Goal: Transaction & Acquisition: Subscribe to service/newsletter

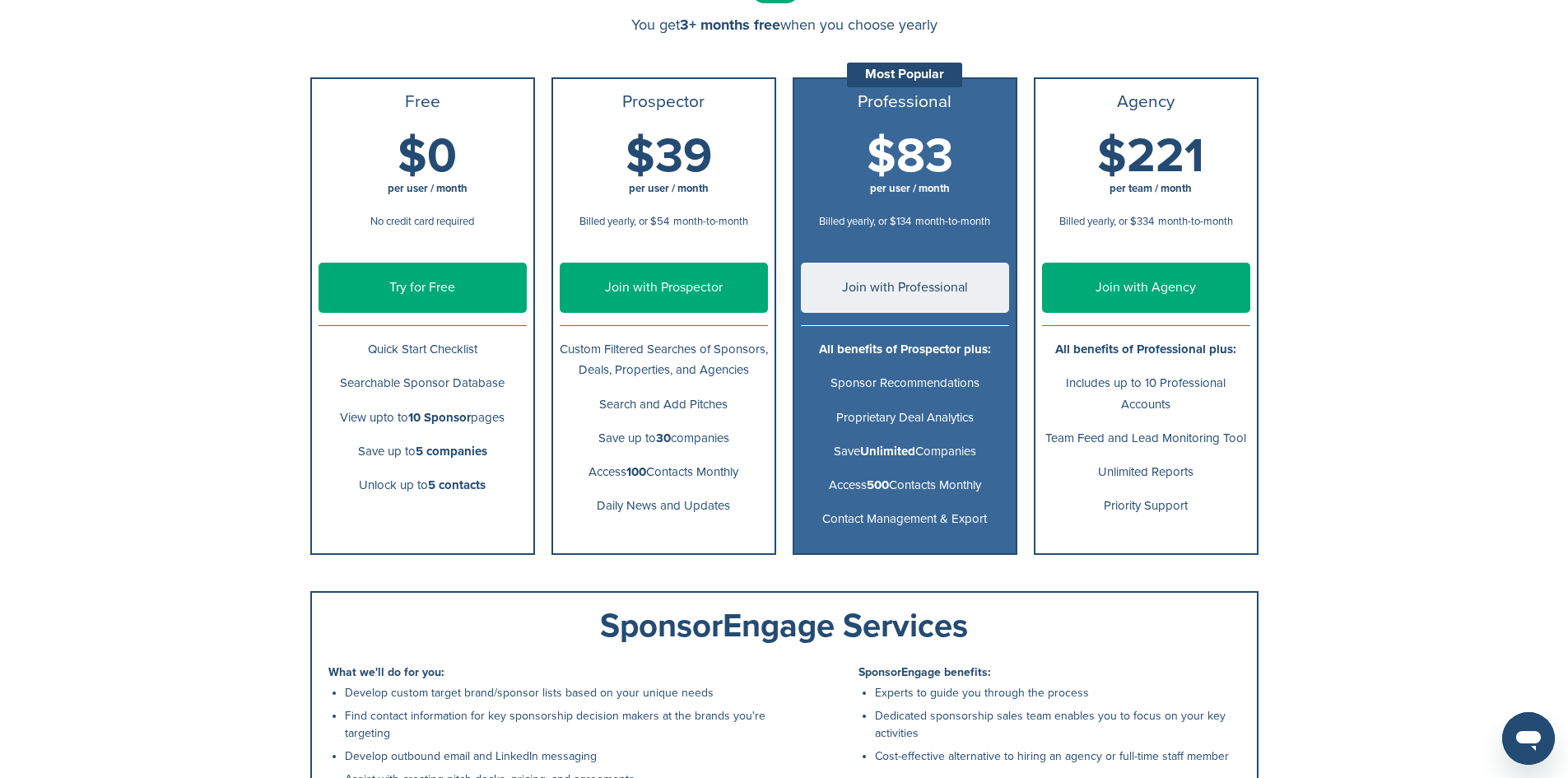
scroll to position [220, 0]
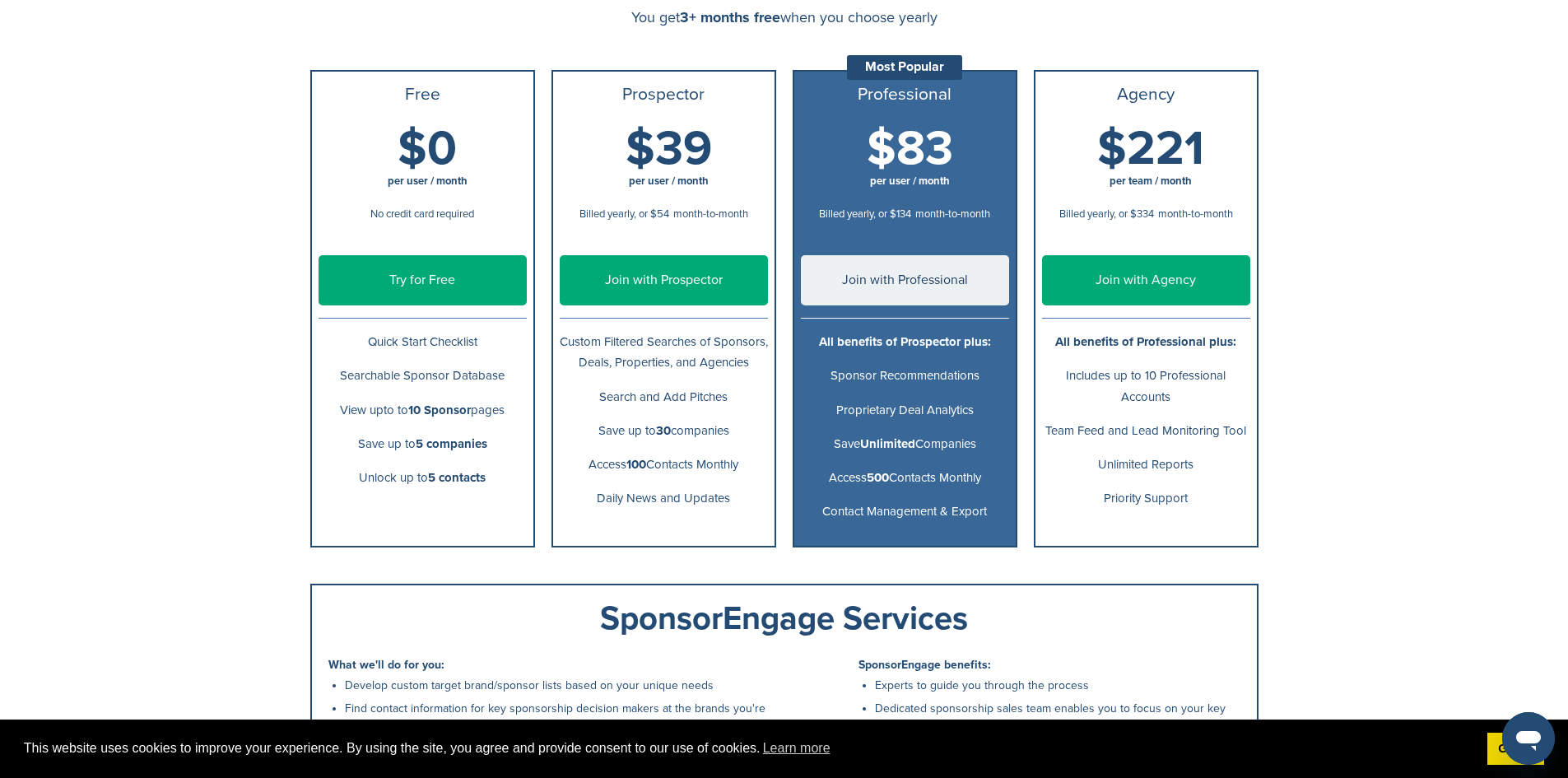
click at [1166, 276] on link "Join with Agency" at bounding box center [1145, 280] width 208 height 50
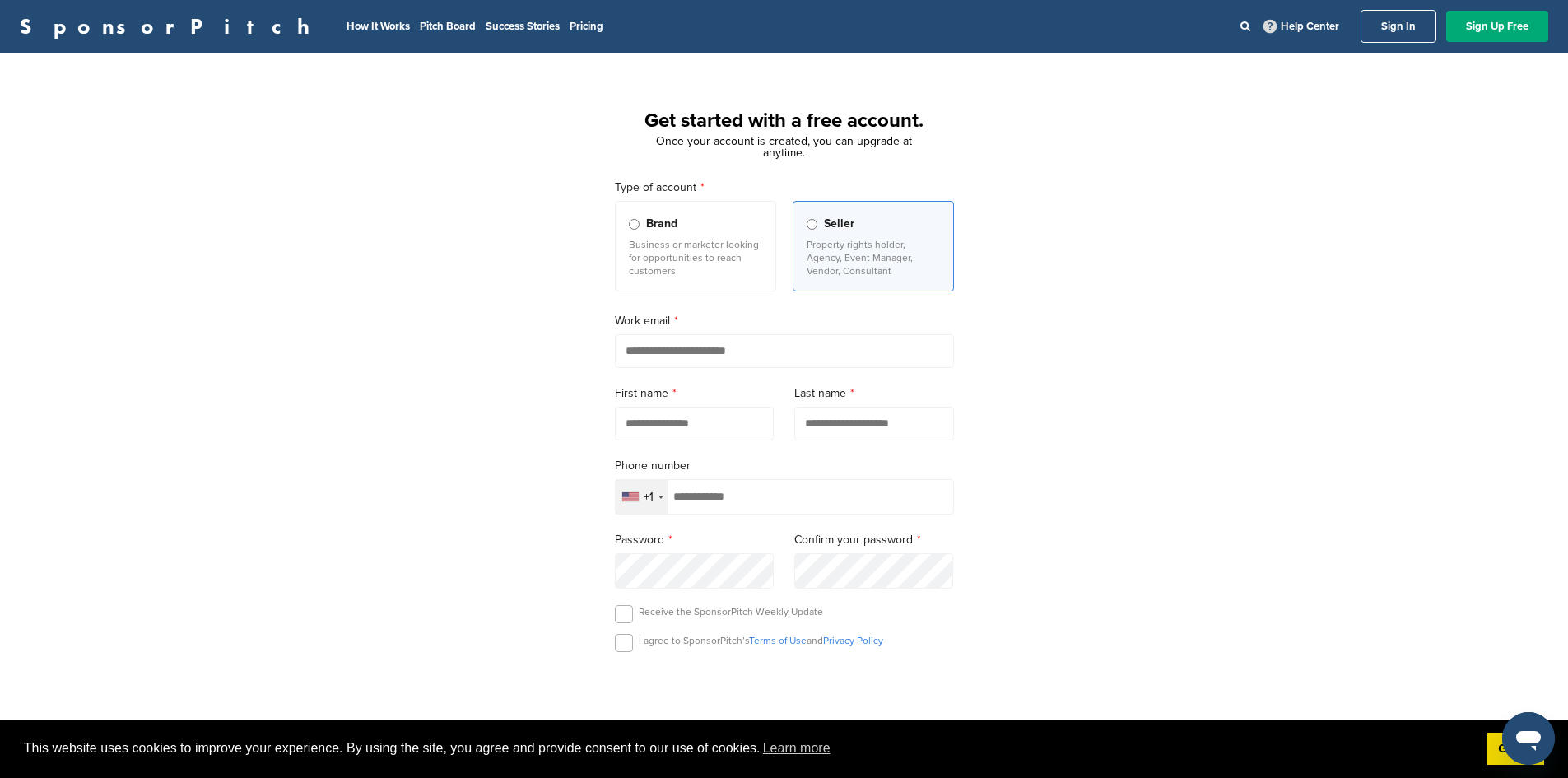
click at [1224, 476] on div "Get started with a free account. Once your account is created, you can upgrade …" at bounding box center [784, 454] width 1568 height 765
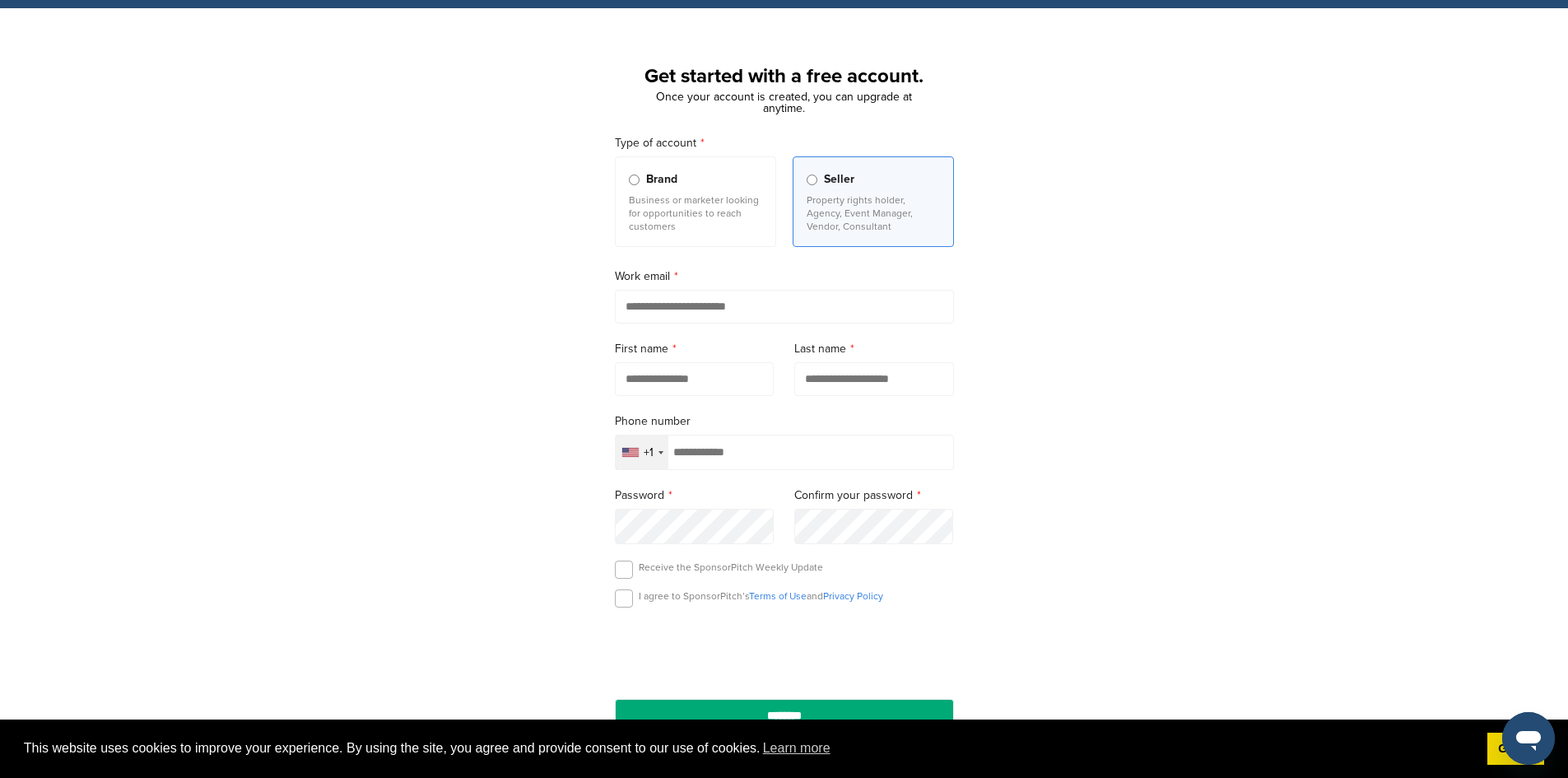
scroll to position [50, 0]
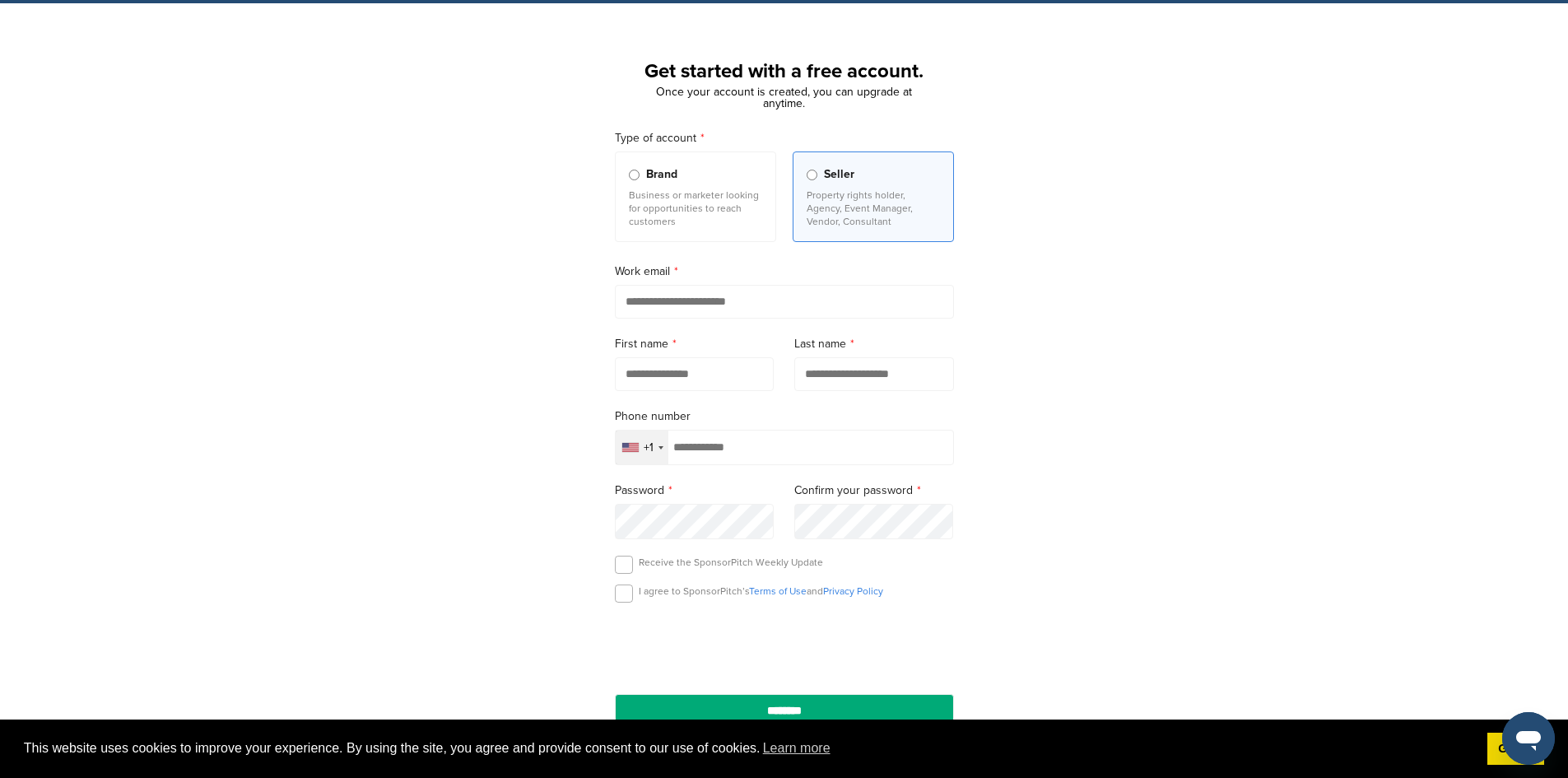
click at [639, 300] on input "email" at bounding box center [784, 301] width 339 height 34
type input "**********"
type input "******"
type input "*****"
type input "**********"
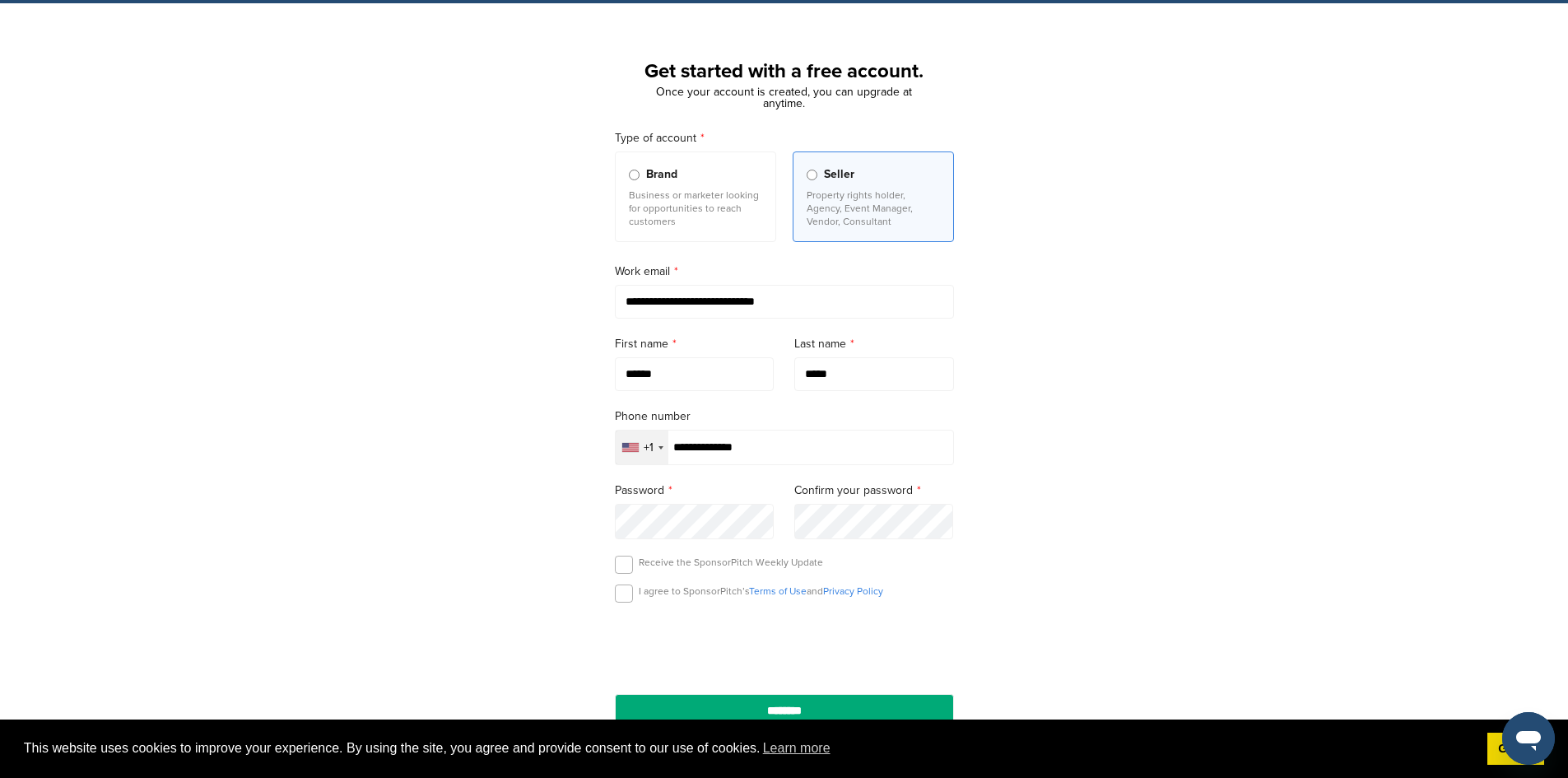
scroll to position [18, 0]
click at [623, 598] on label at bounding box center [623, 593] width 18 height 18
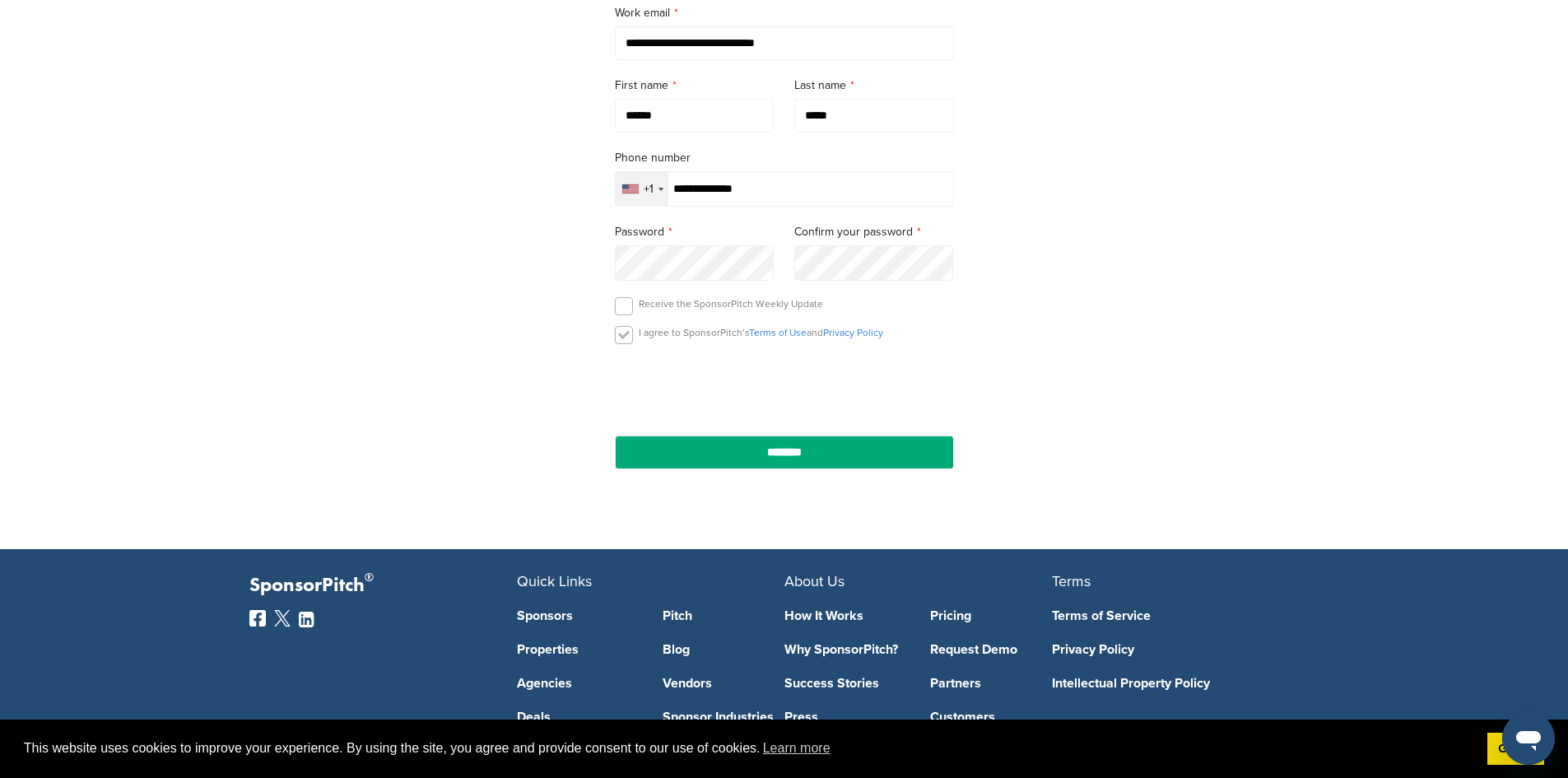
scroll to position [317, 0]
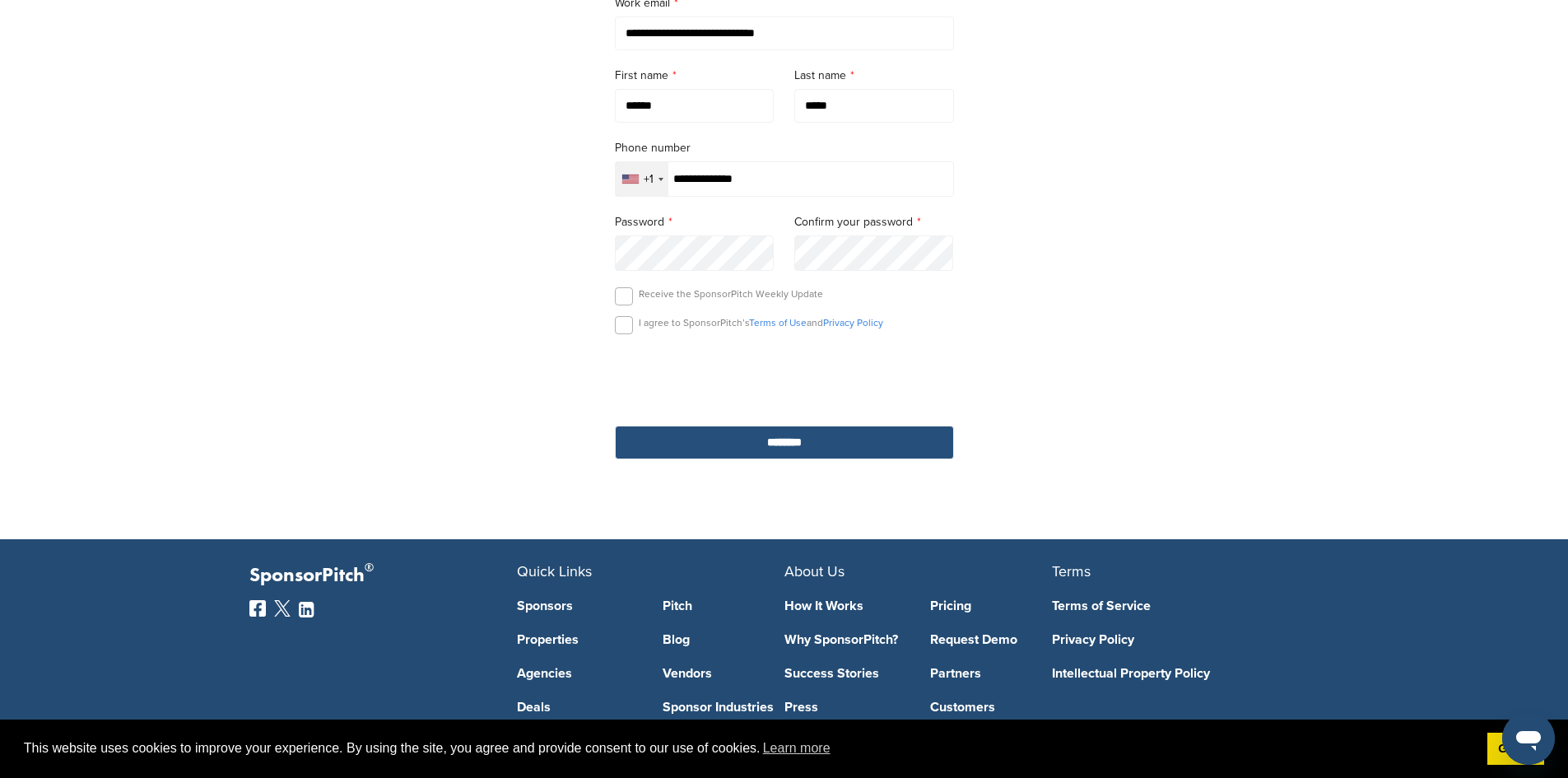
click at [866, 449] on input "********" at bounding box center [784, 442] width 339 height 34
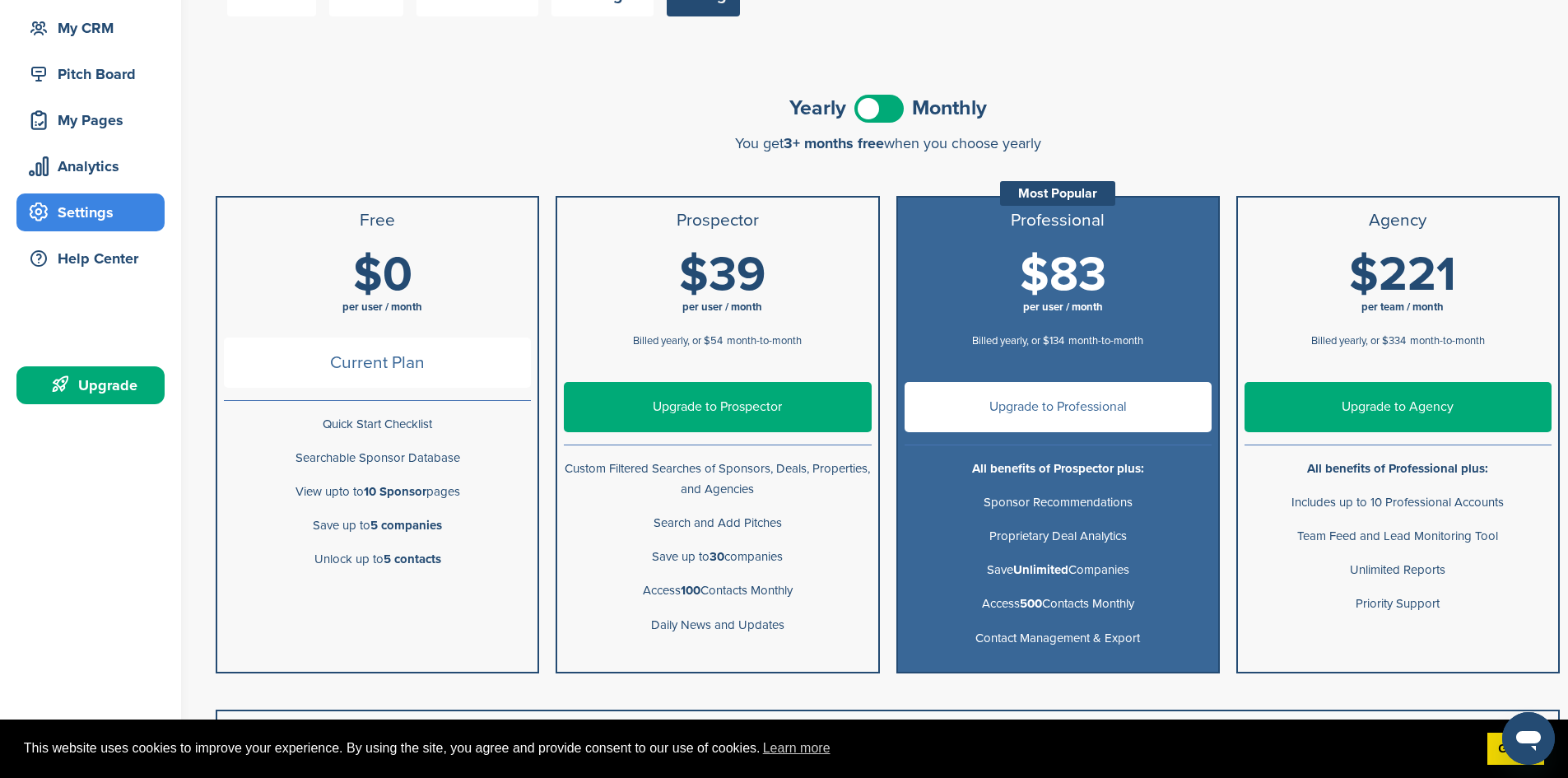
scroll to position [151, 0]
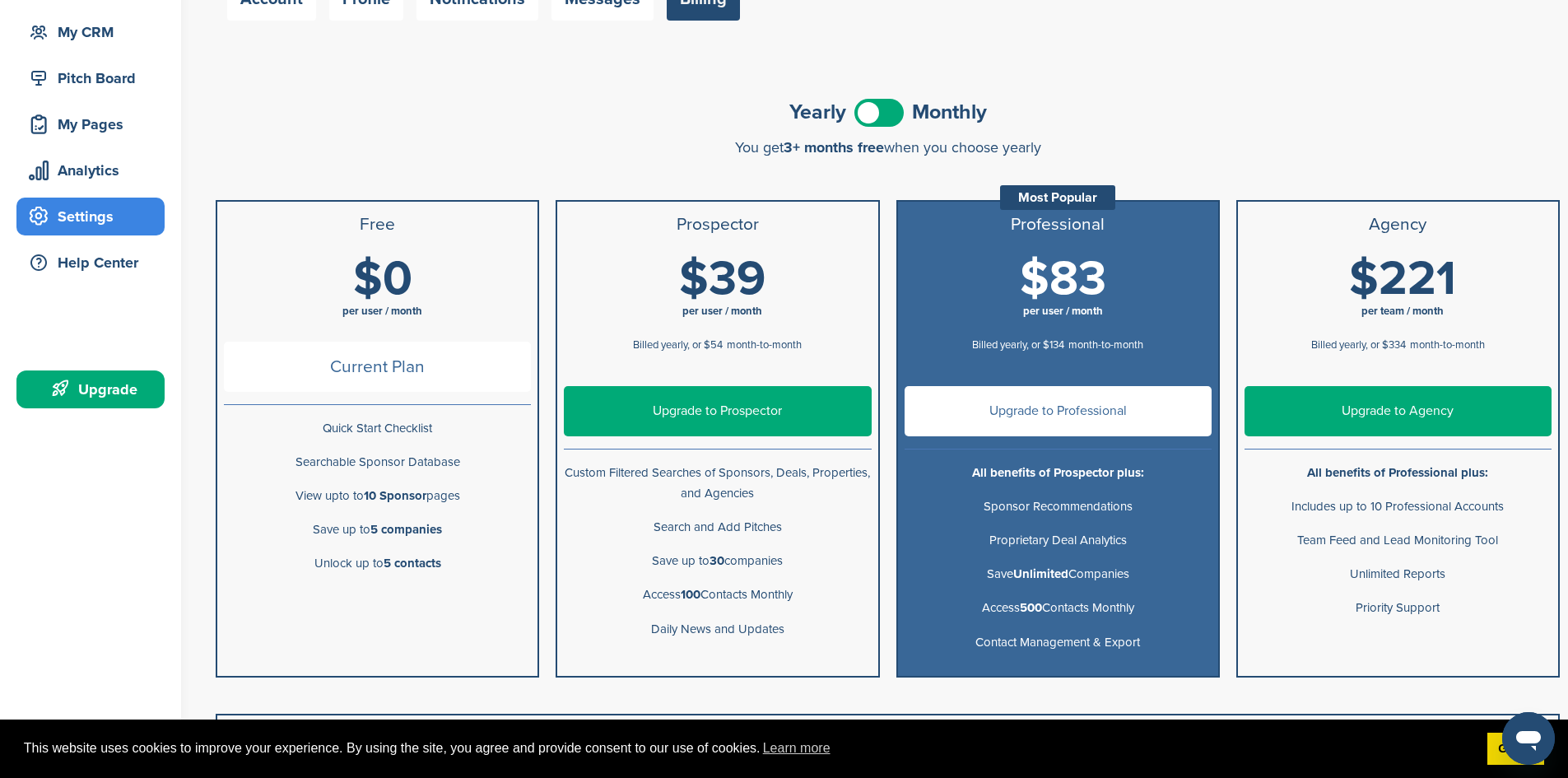
click at [894, 123] on span at bounding box center [879, 113] width 50 height 28
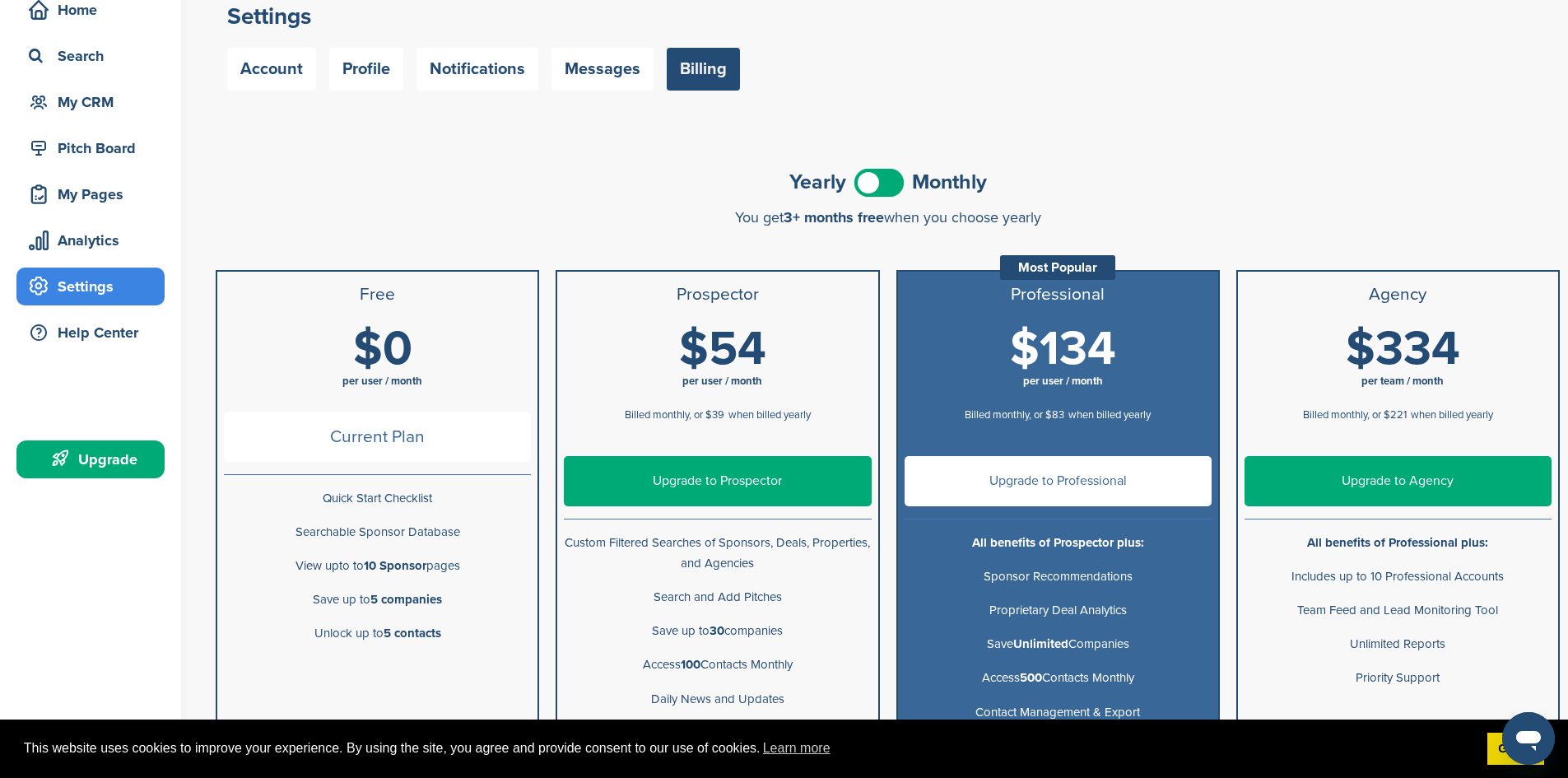
scroll to position [80, 0]
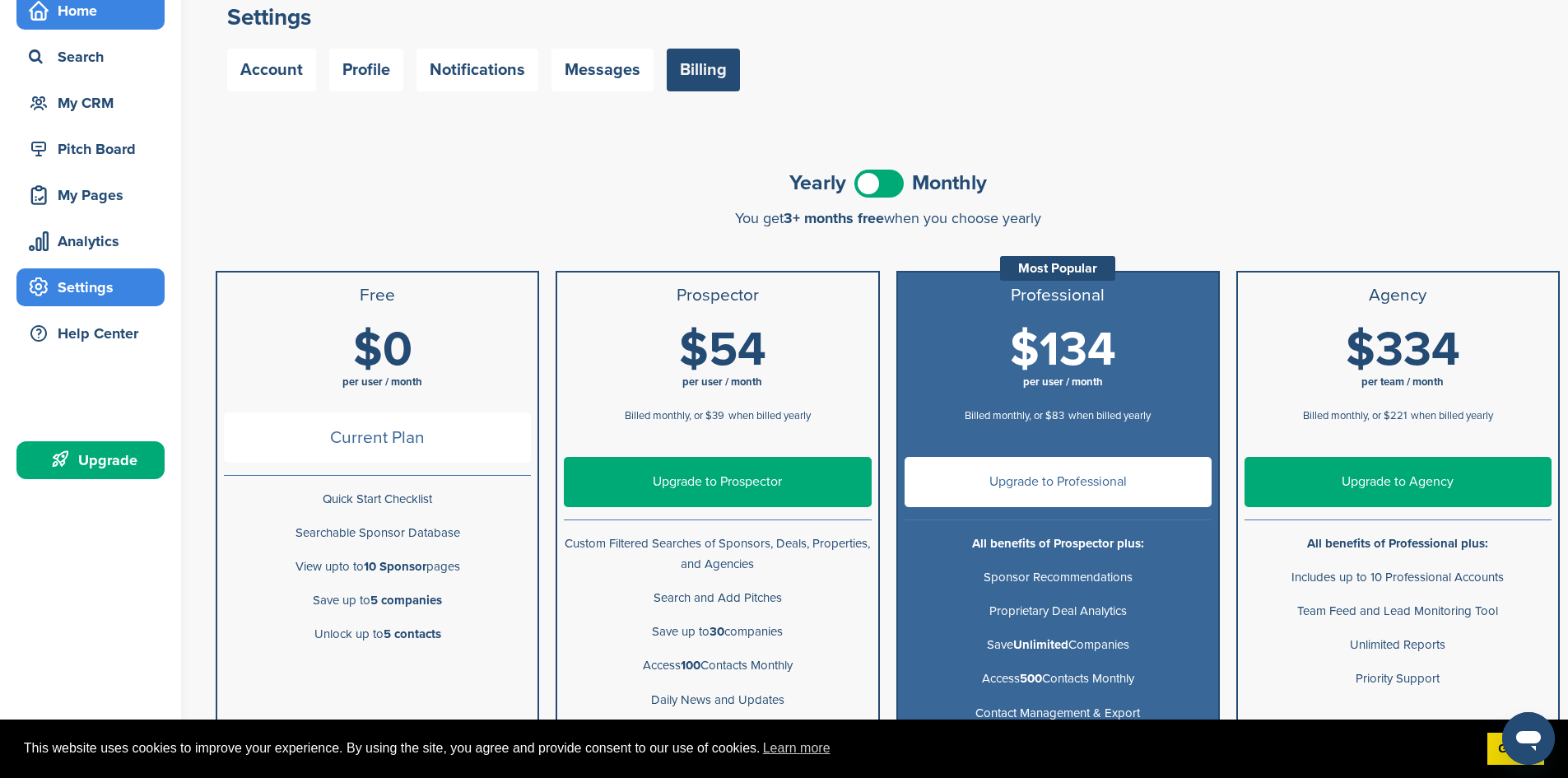
click at [43, 25] on div "Home" at bounding box center [95, 11] width 140 height 30
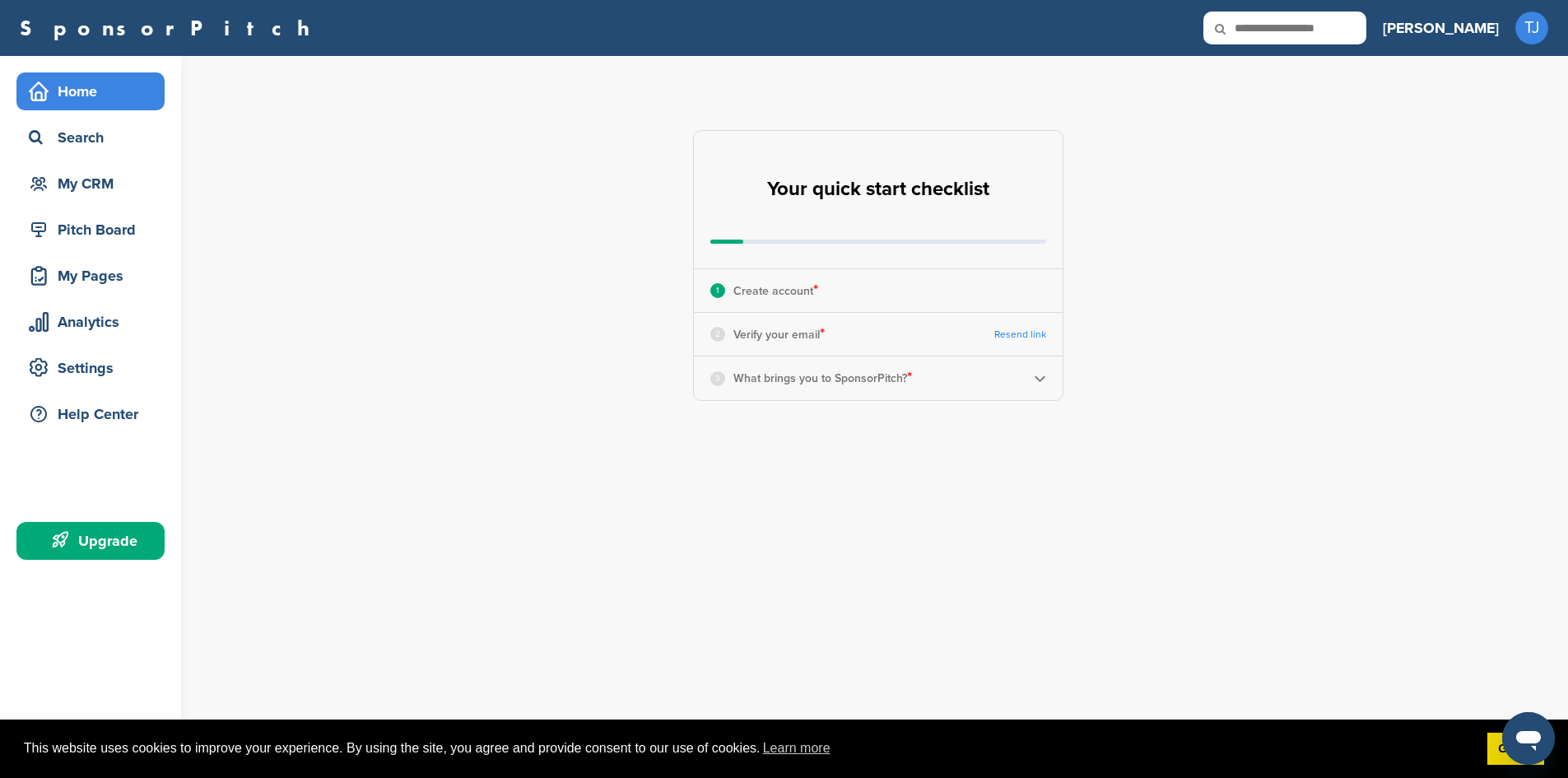
click at [1023, 290] on div "1 Create account *" at bounding box center [878, 290] width 369 height 42
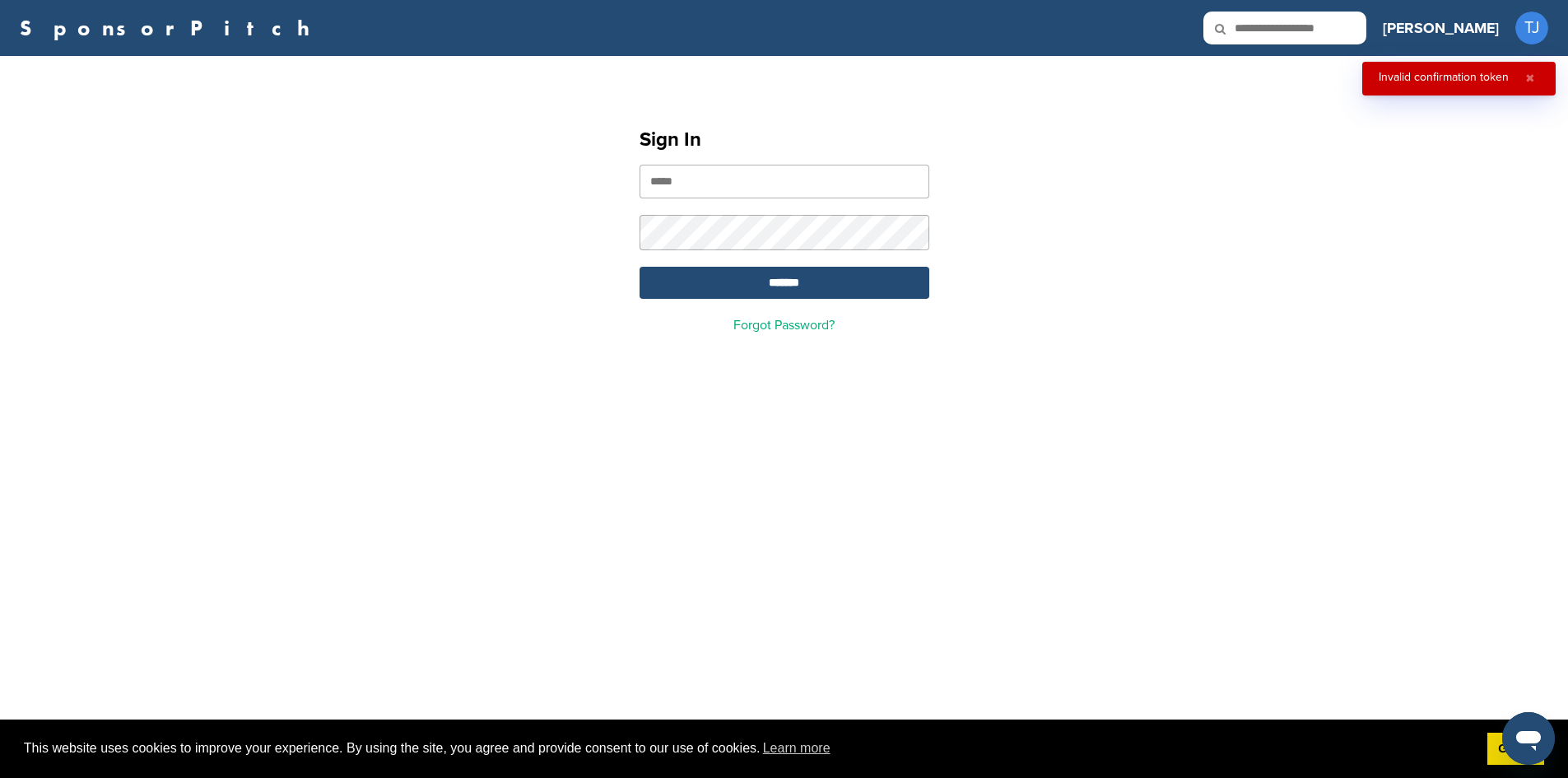
click at [678, 179] on input "email" at bounding box center [784, 181] width 290 height 34
type input "**********"
click at [905, 294] on input "*******" at bounding box center [784, 283] width 290 height 32
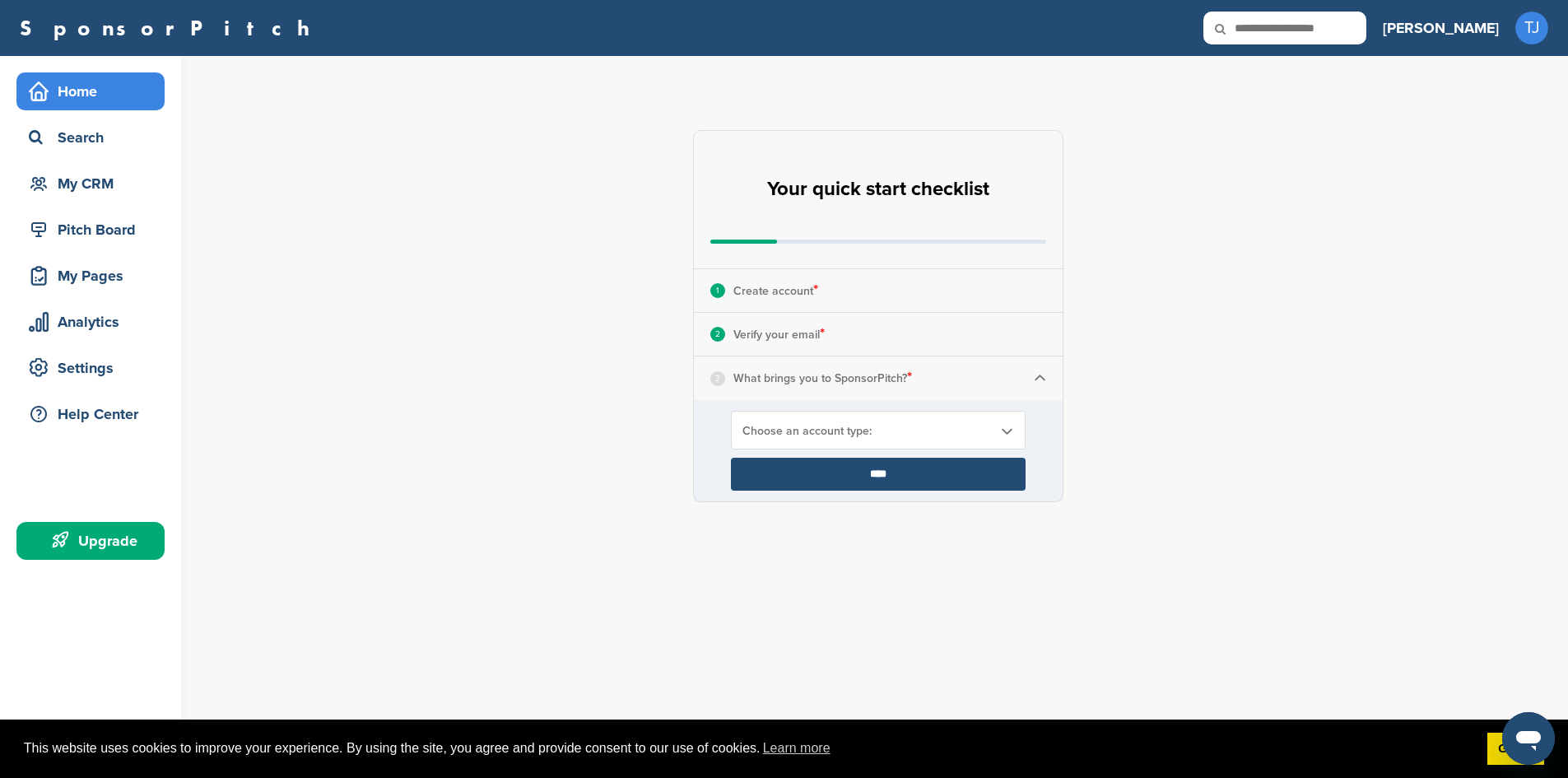
click at [791, 426] on span "Choose an account type:" at bounding box center [867, 431] width 250 height 14
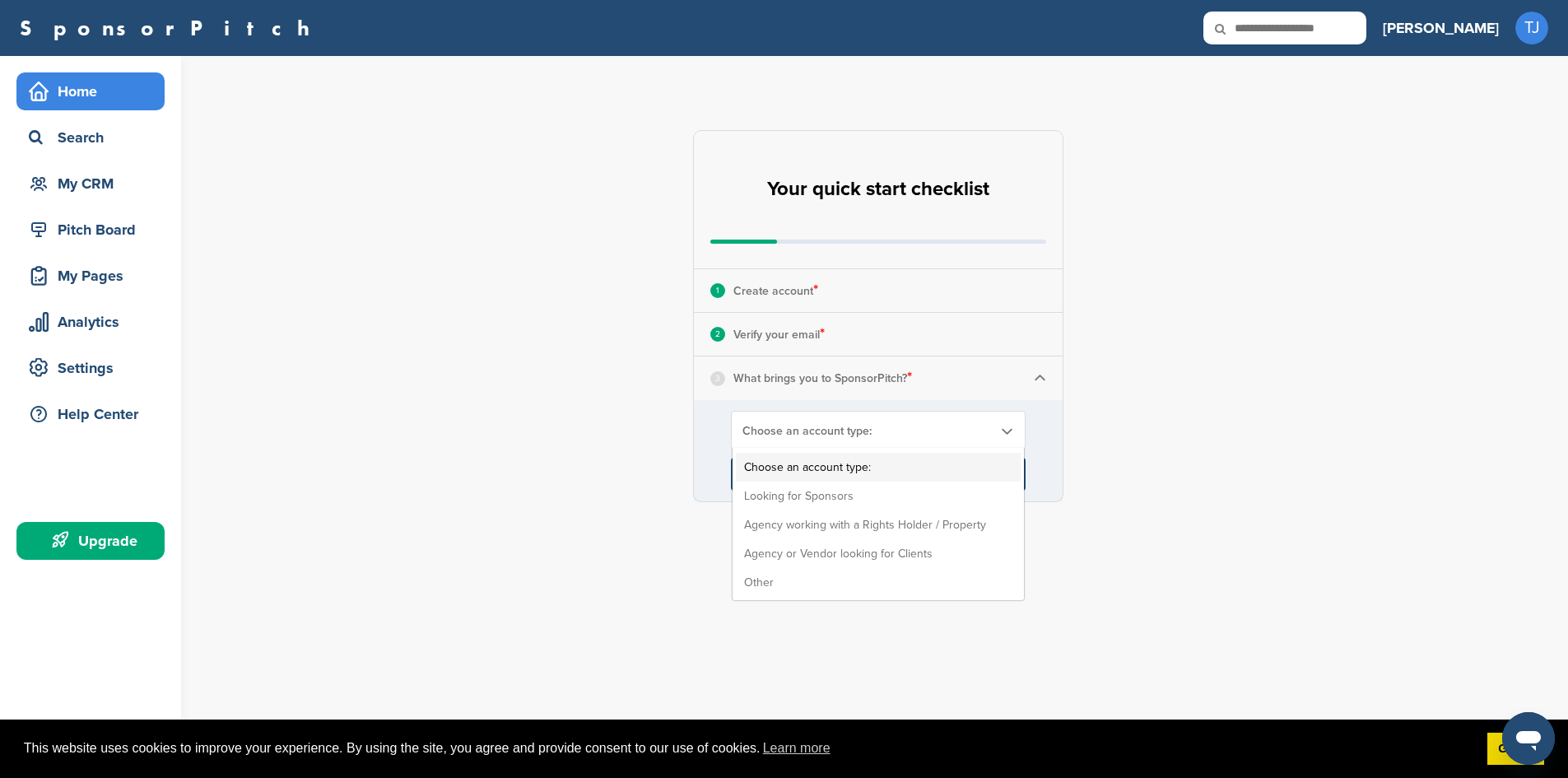
click at [964, 523] on div "**********" at bounding box center [888, 316] width 1360 height 520
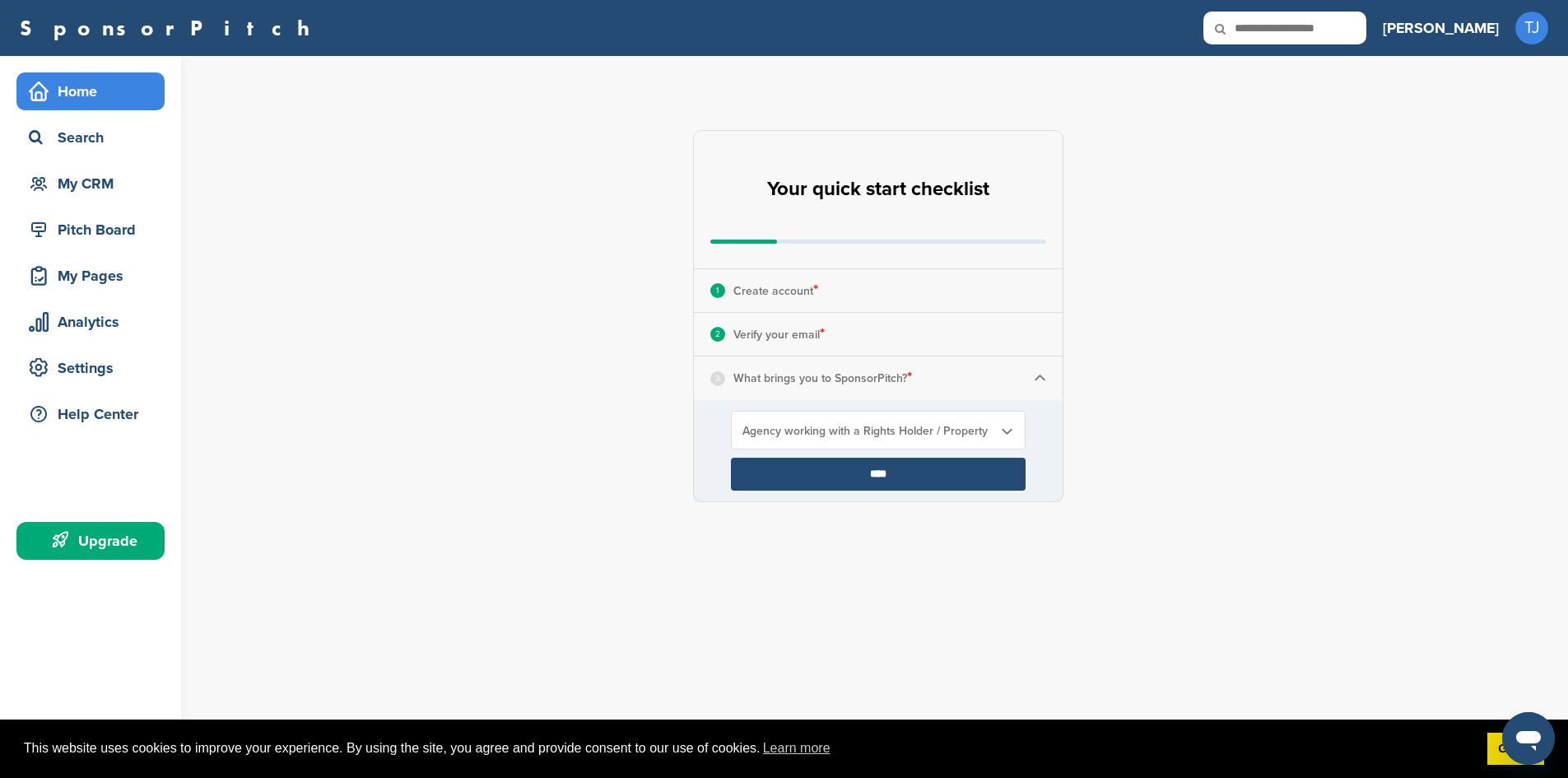
click at [999, 469] on input "****" at bounding box center [877, 473] width 294 height 33
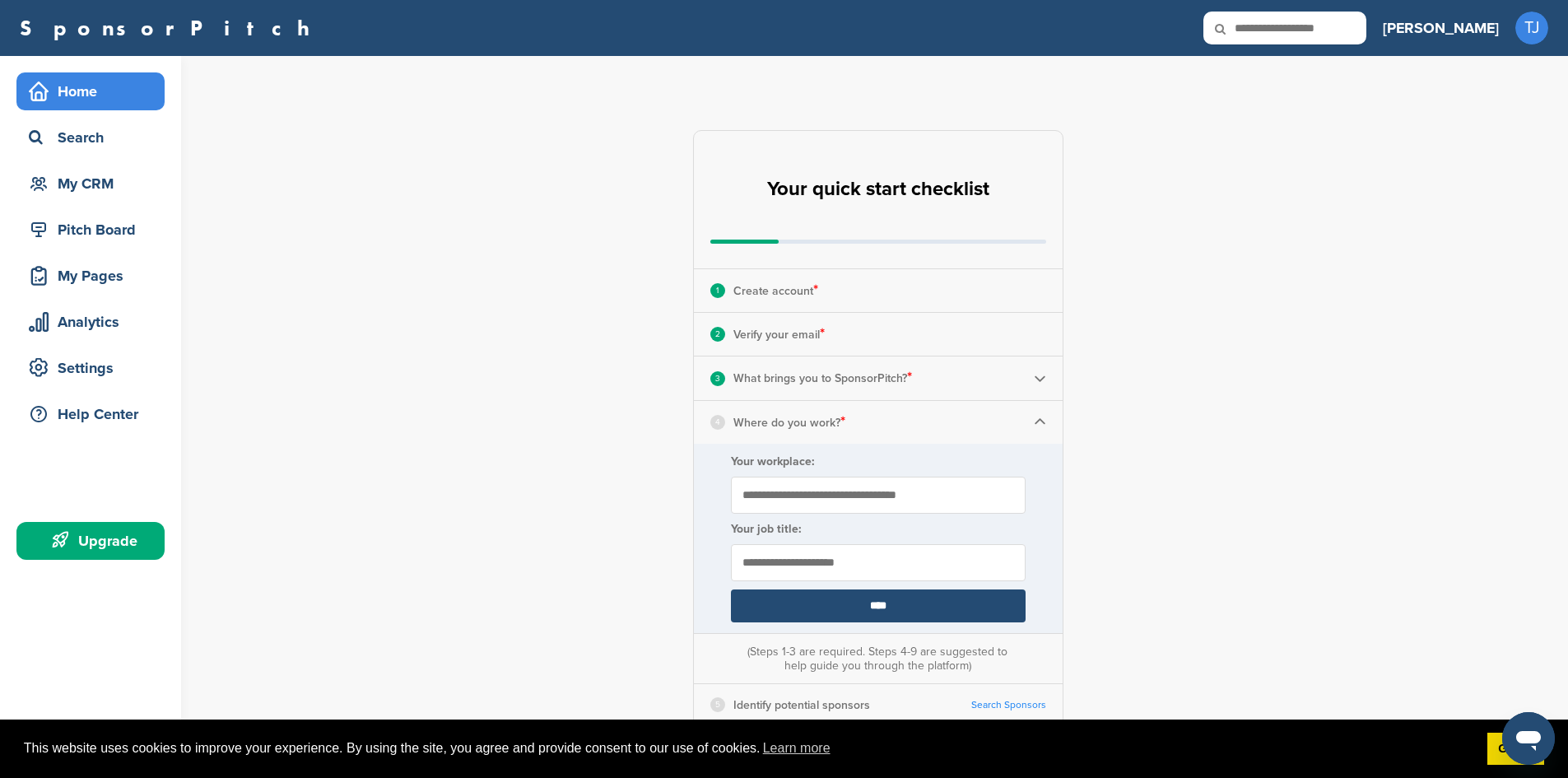
click at [1010, 424] on div "4 Where do you work? *" at bounding box center [878, 422] width 369 height 42
click at [991, 564] on input "text" at bounding box center [877, 562] width 294 height 37
click at [948, 564] on input "text" at bounding box center [877, 562] width 294 height 37
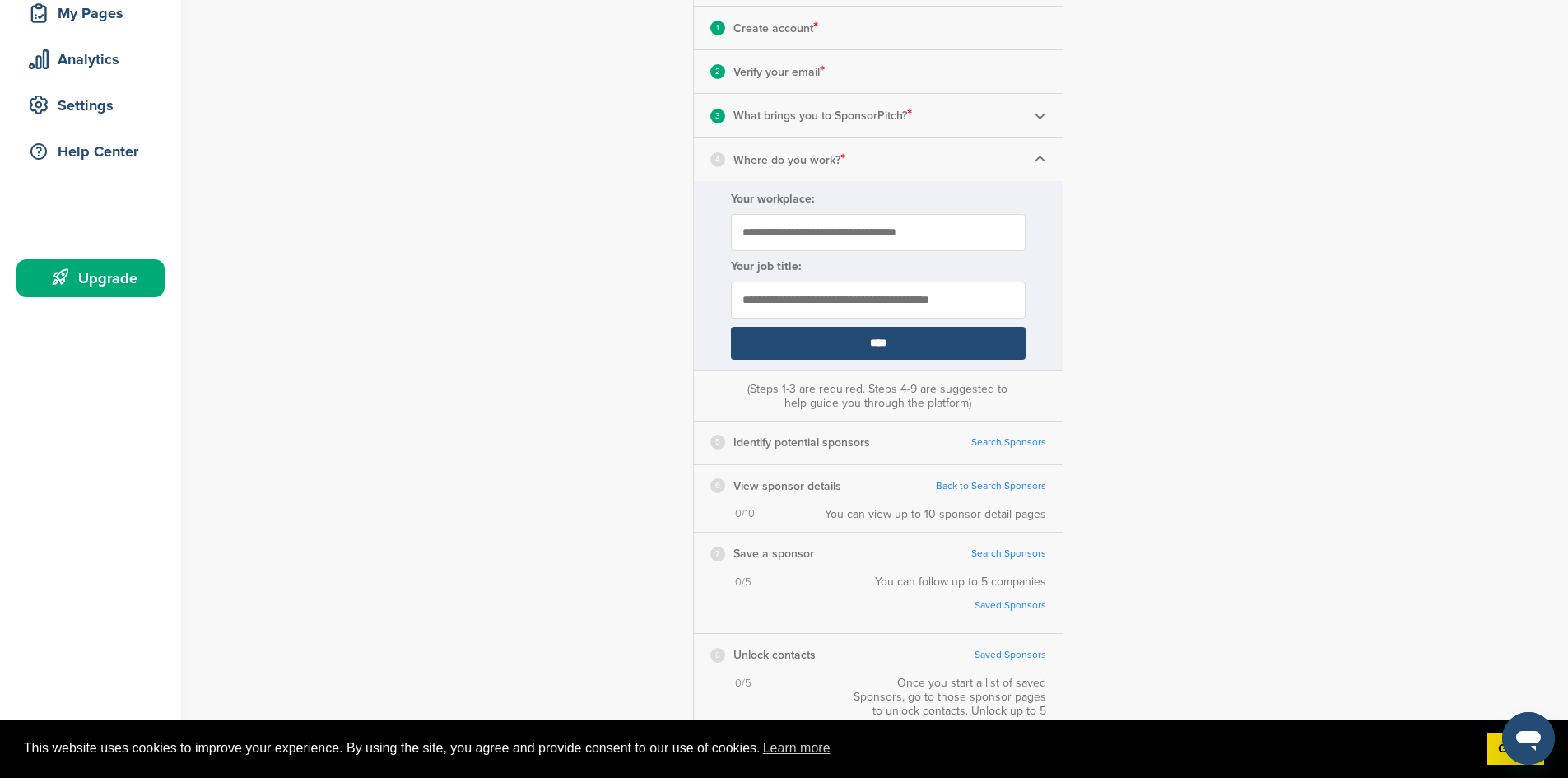
scroll to position [264, 0]
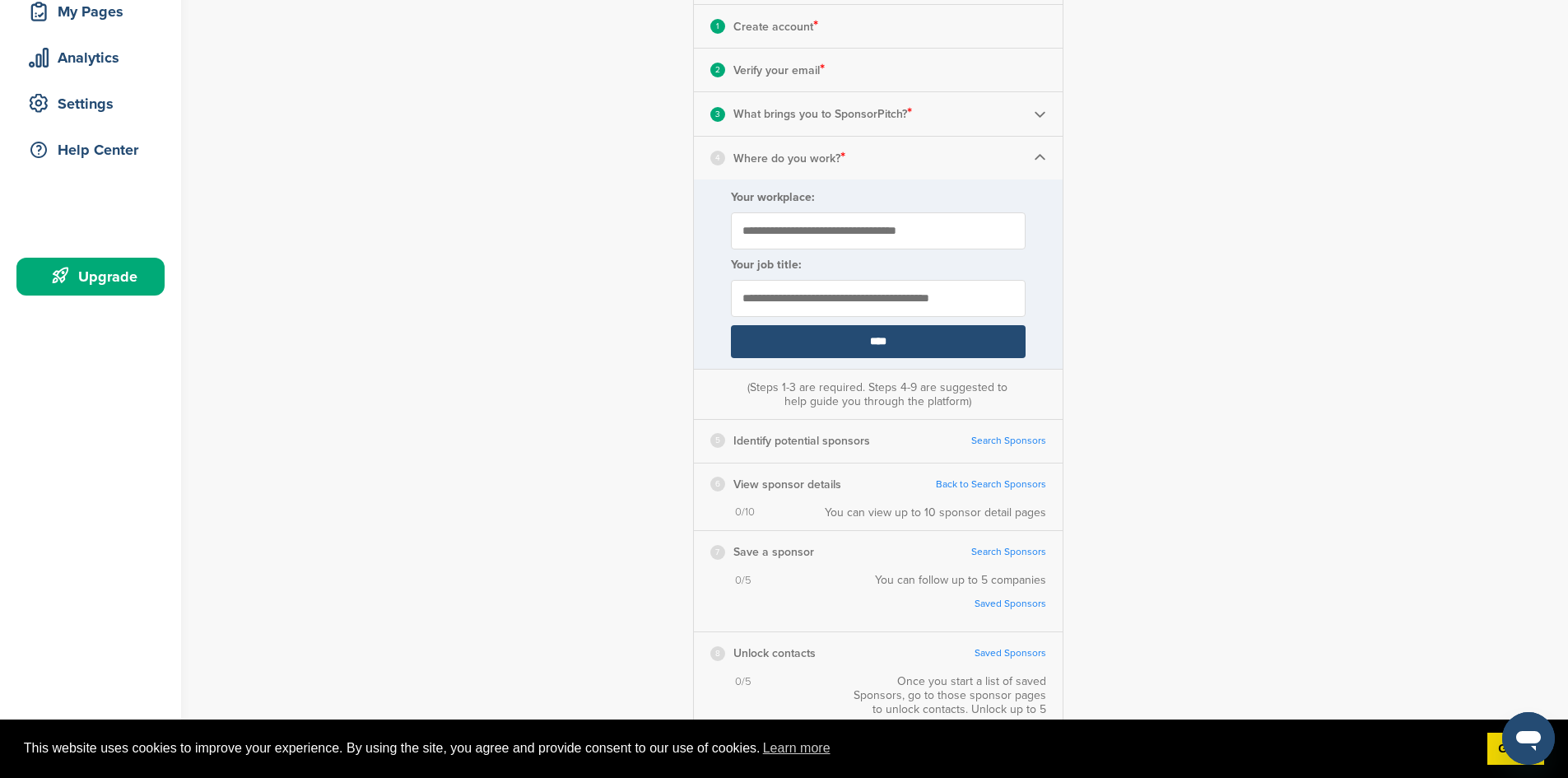
type input "**********"
click at [778, 331] on input "****" at bounding box center [877, 341] width 294 height 33
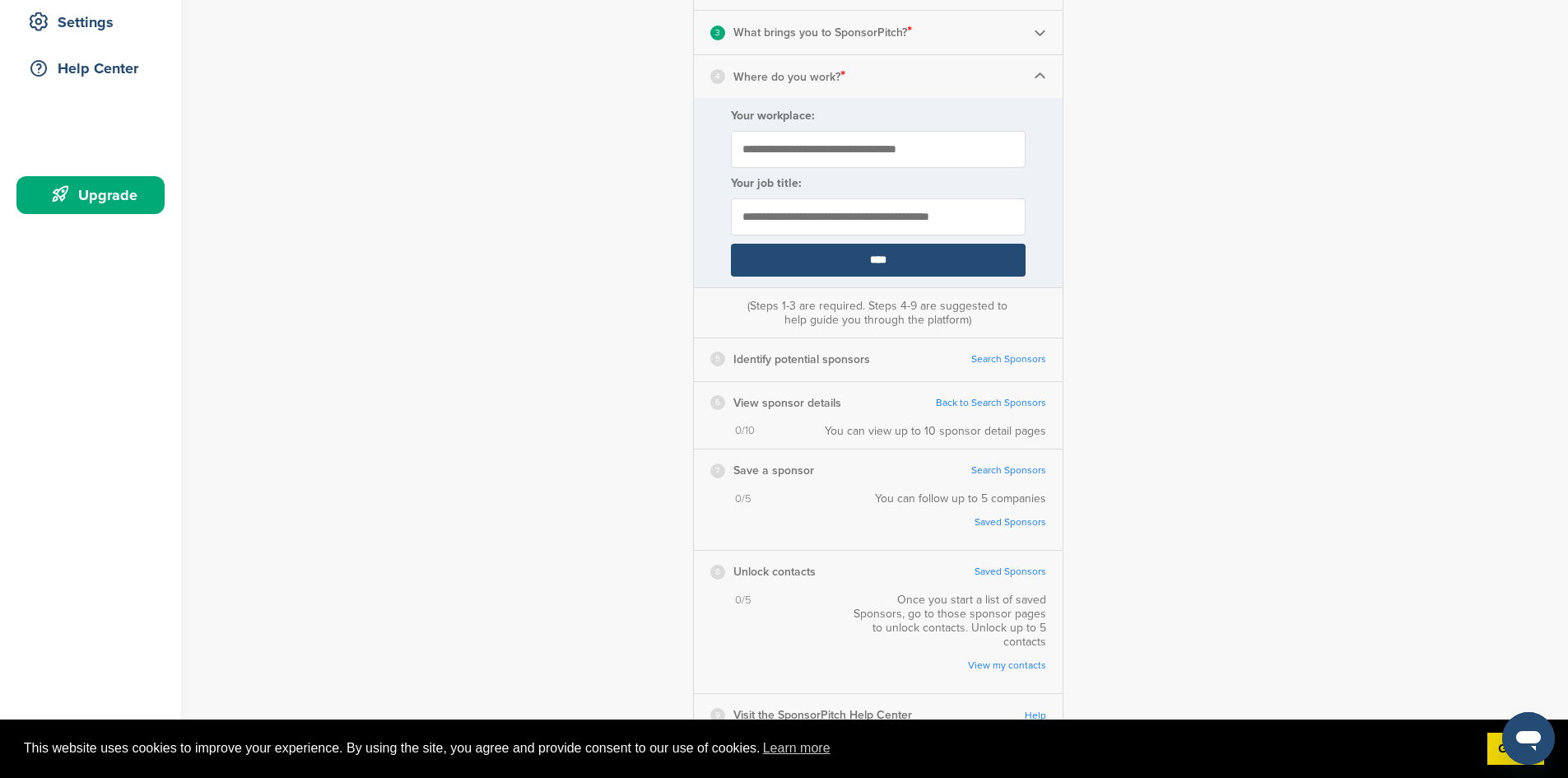
scroll to position [353, 0]
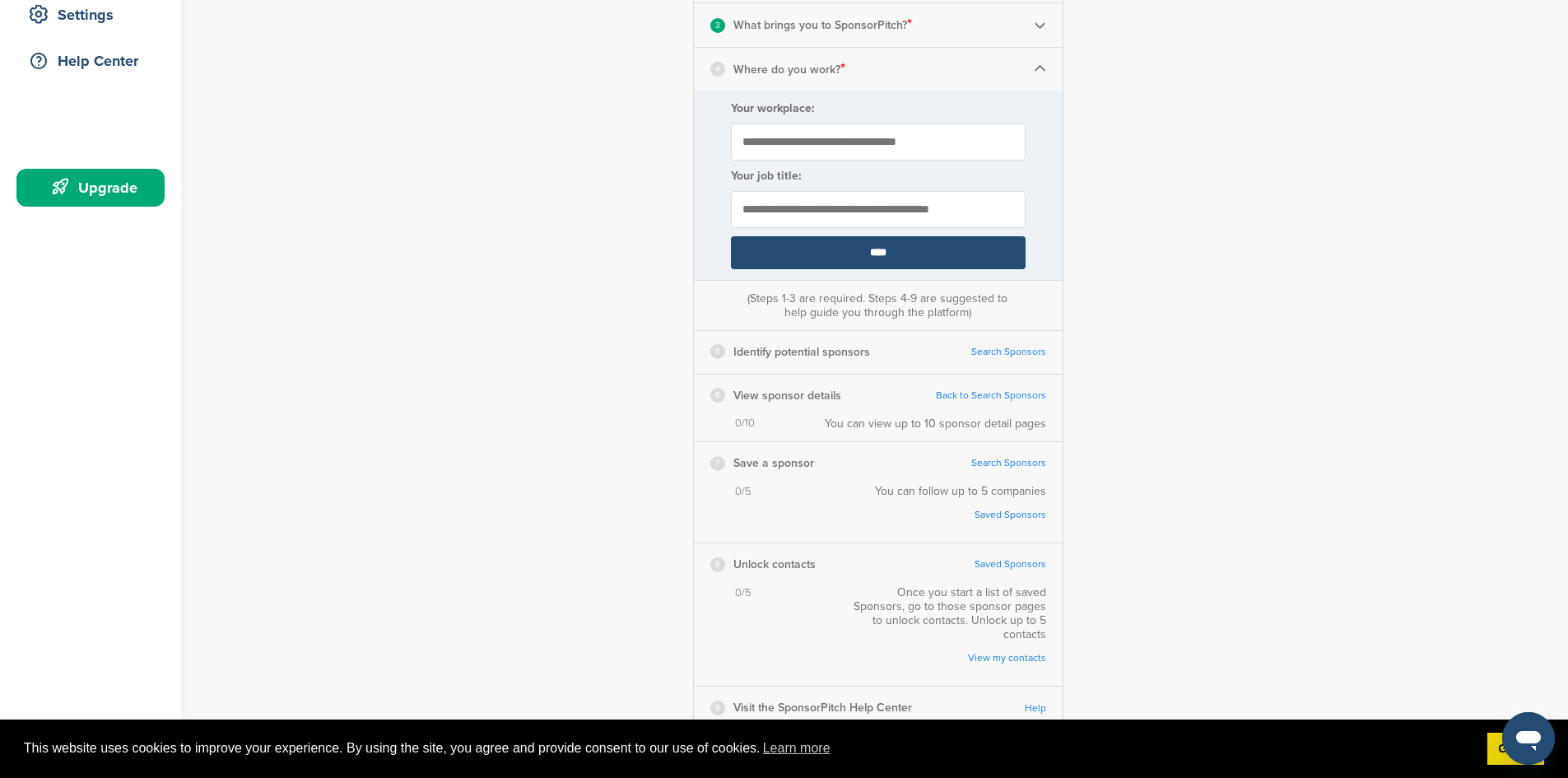
click at [713, 351] on div "5" at bounding box center [717, 351] width 15 height 15
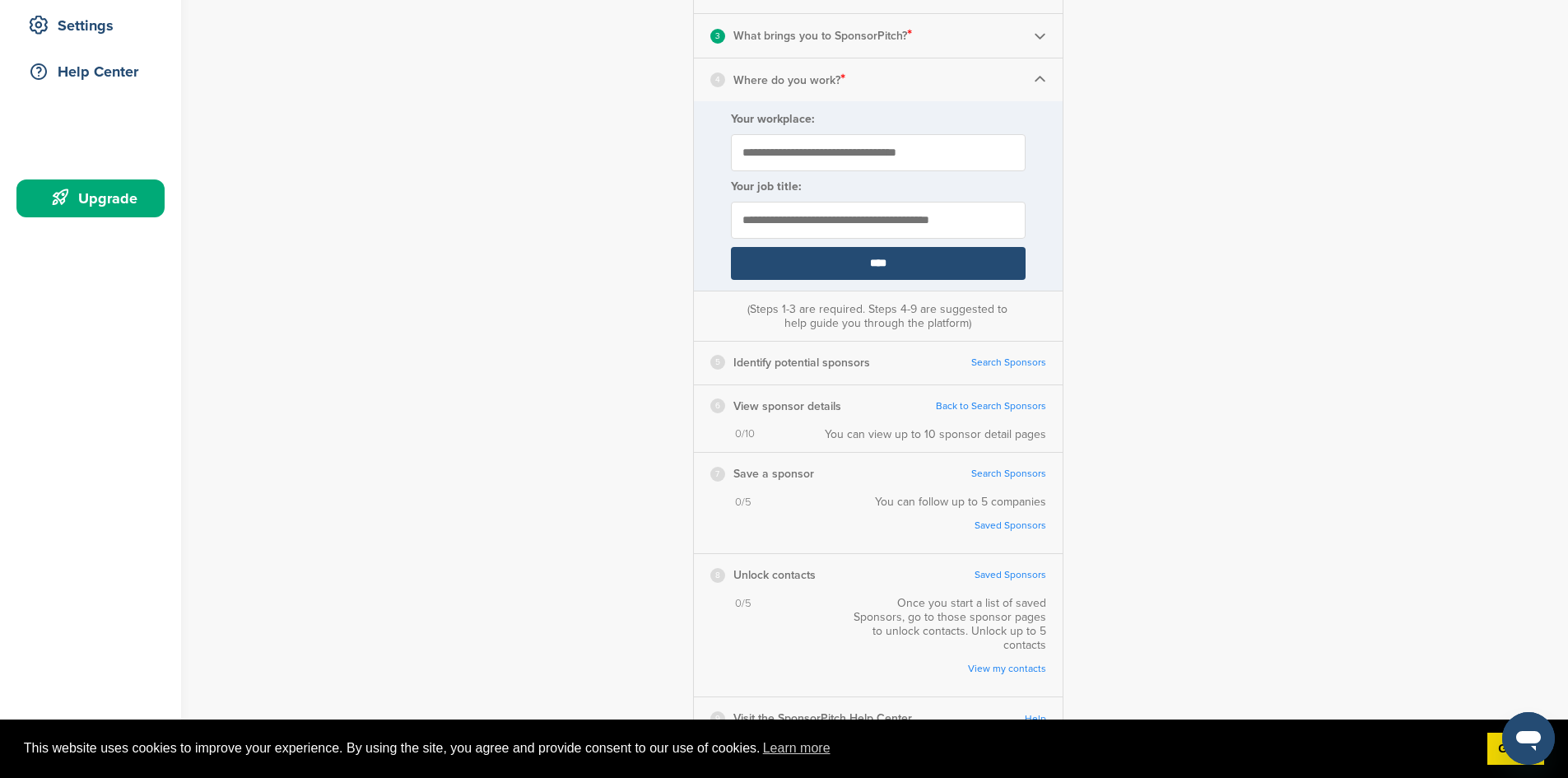
scroll to position [346, 0]
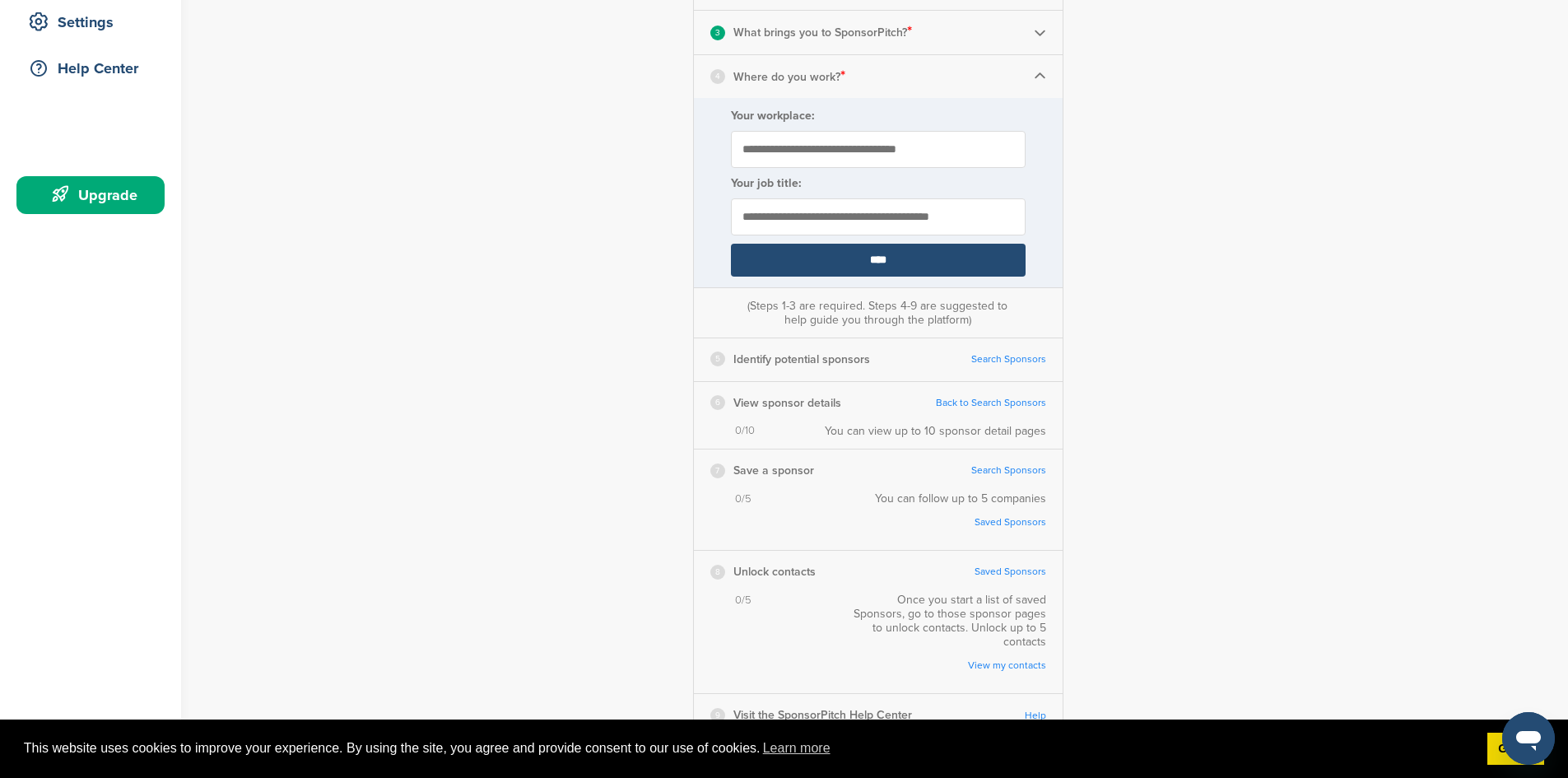
click at [862, 262] on input "****" at bounding box center [877, 259] width 294 height 33
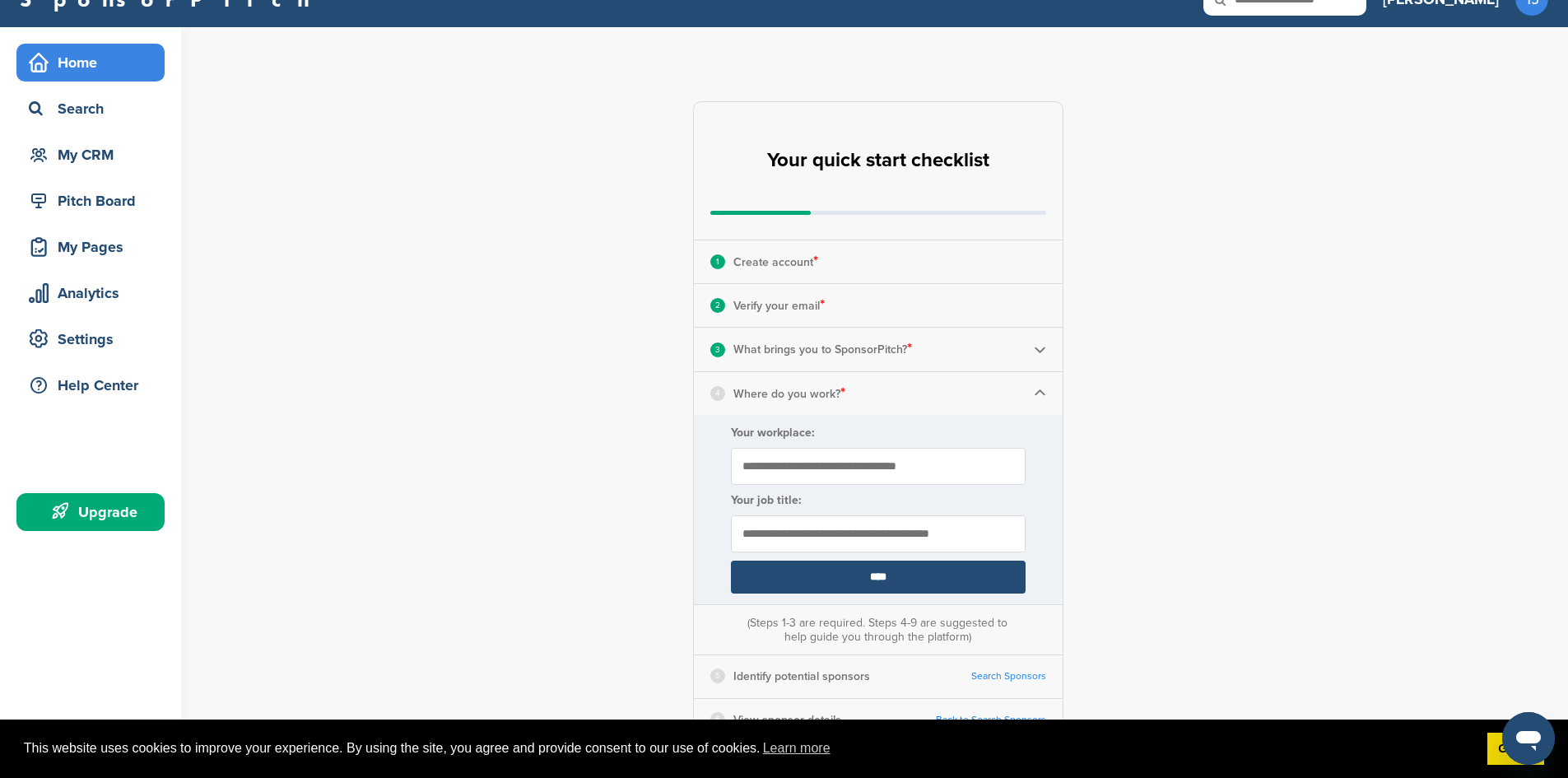
scroll to position [40, 0]
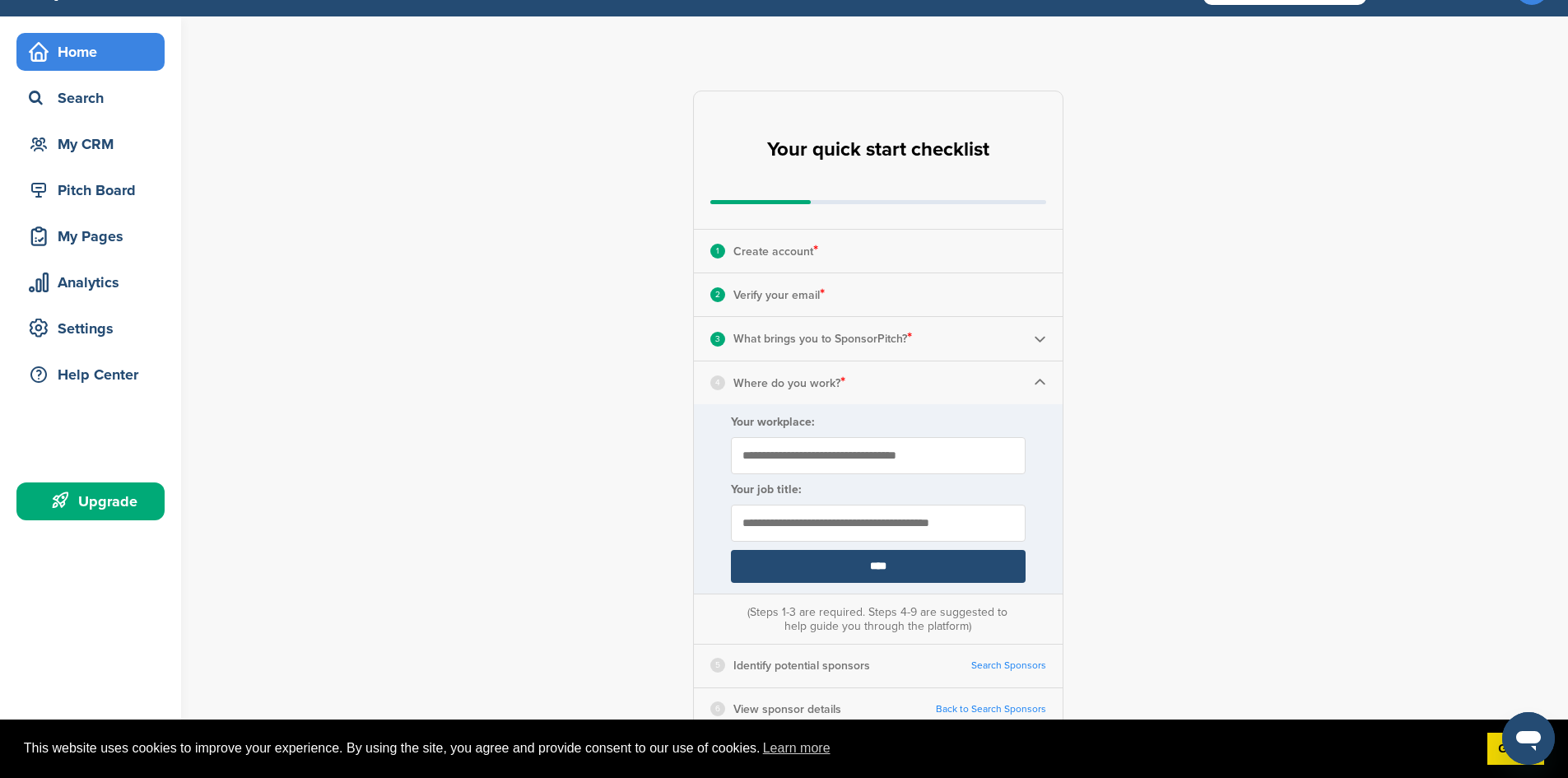
click at [790, 457] on input "Your workplace:" at bounding box center [877, 455] width 294 height 37
type input "**********"
click at [789, 565] on input "****" at bounding box center [877, 566] width 294 height 33
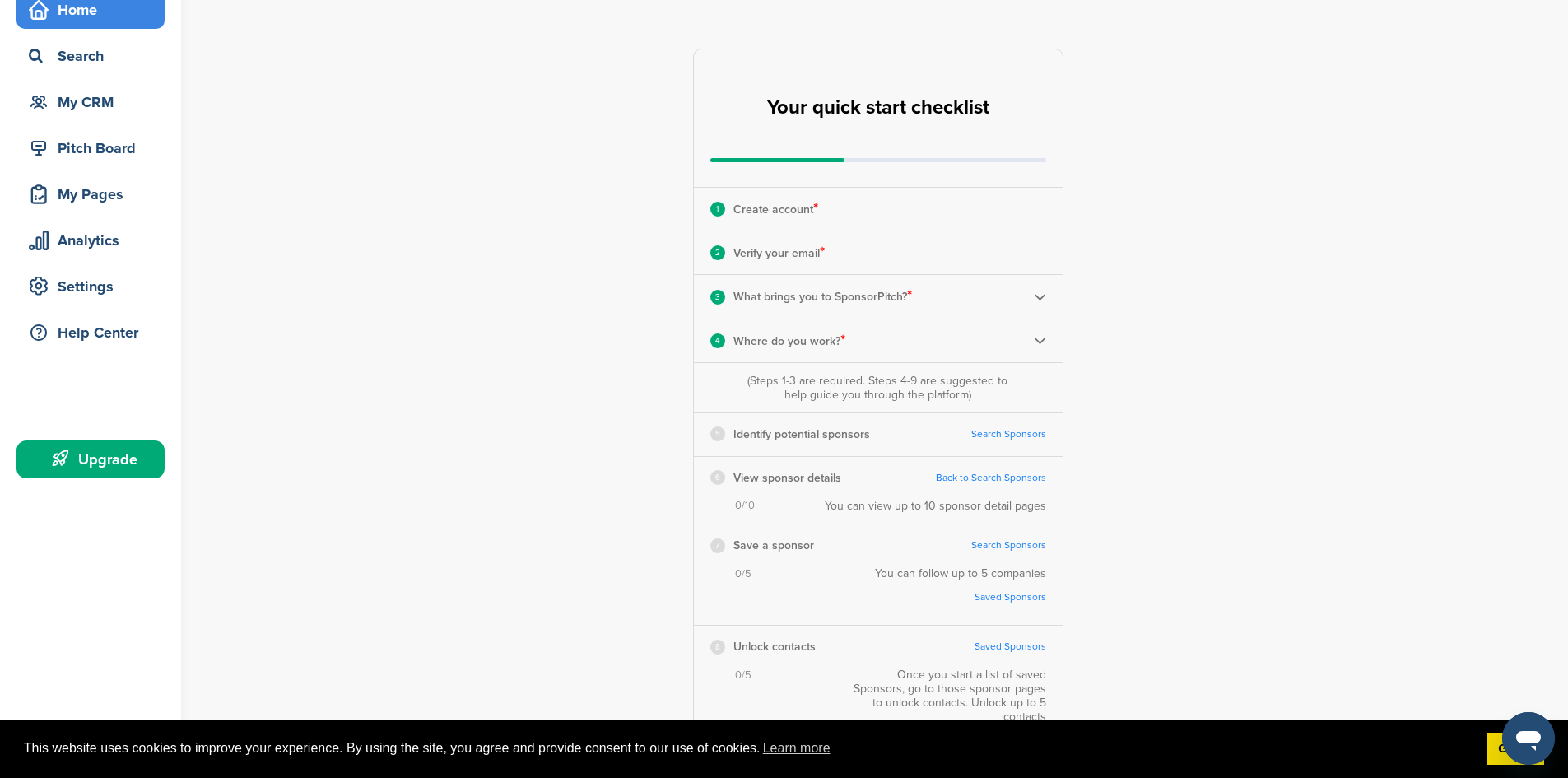
scroll to position [82, 0]
click at [715, 436] on div "5" at bounding box center [717, 432] width 15 height 15
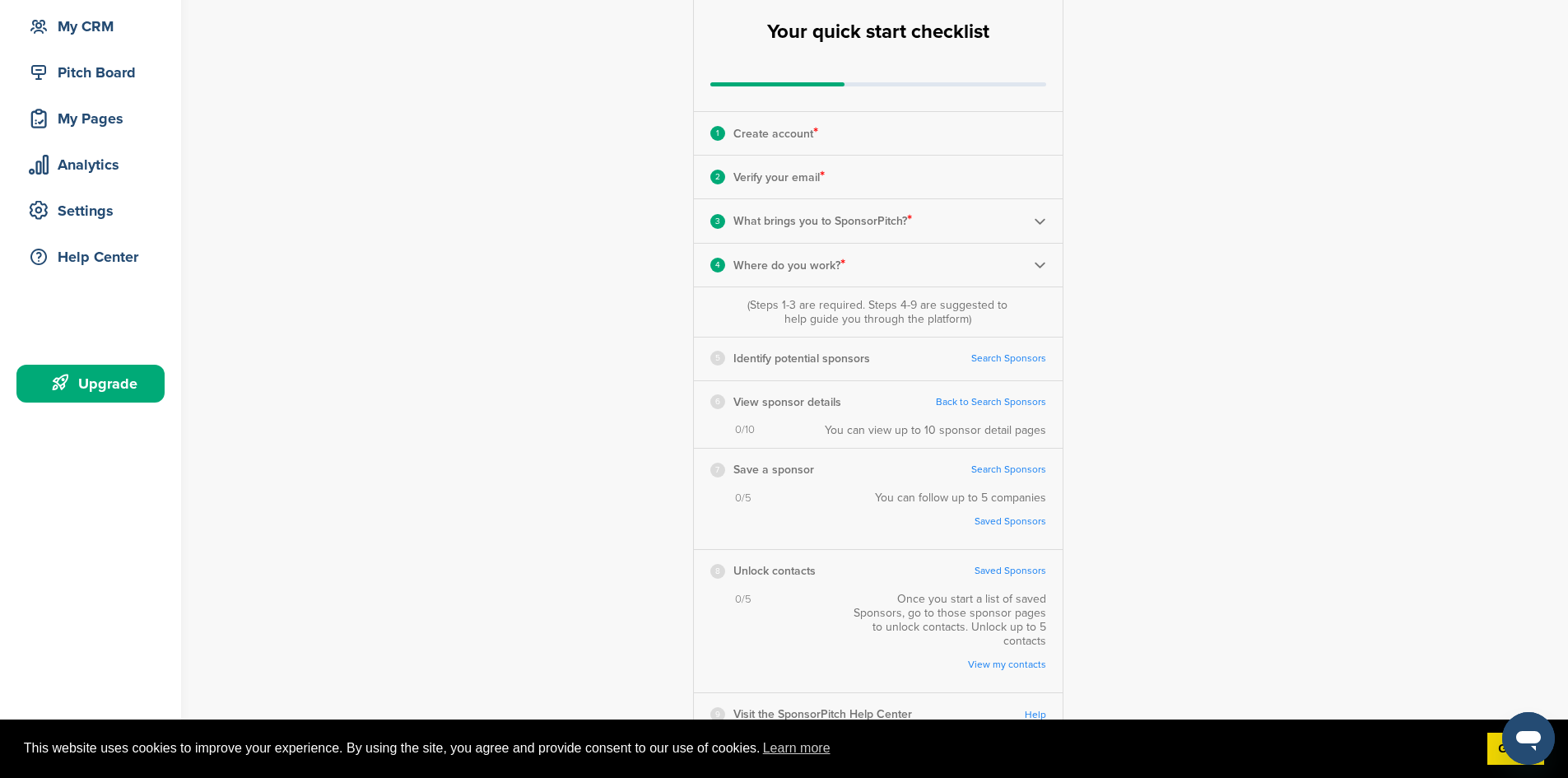
scroll to position [149, 0]
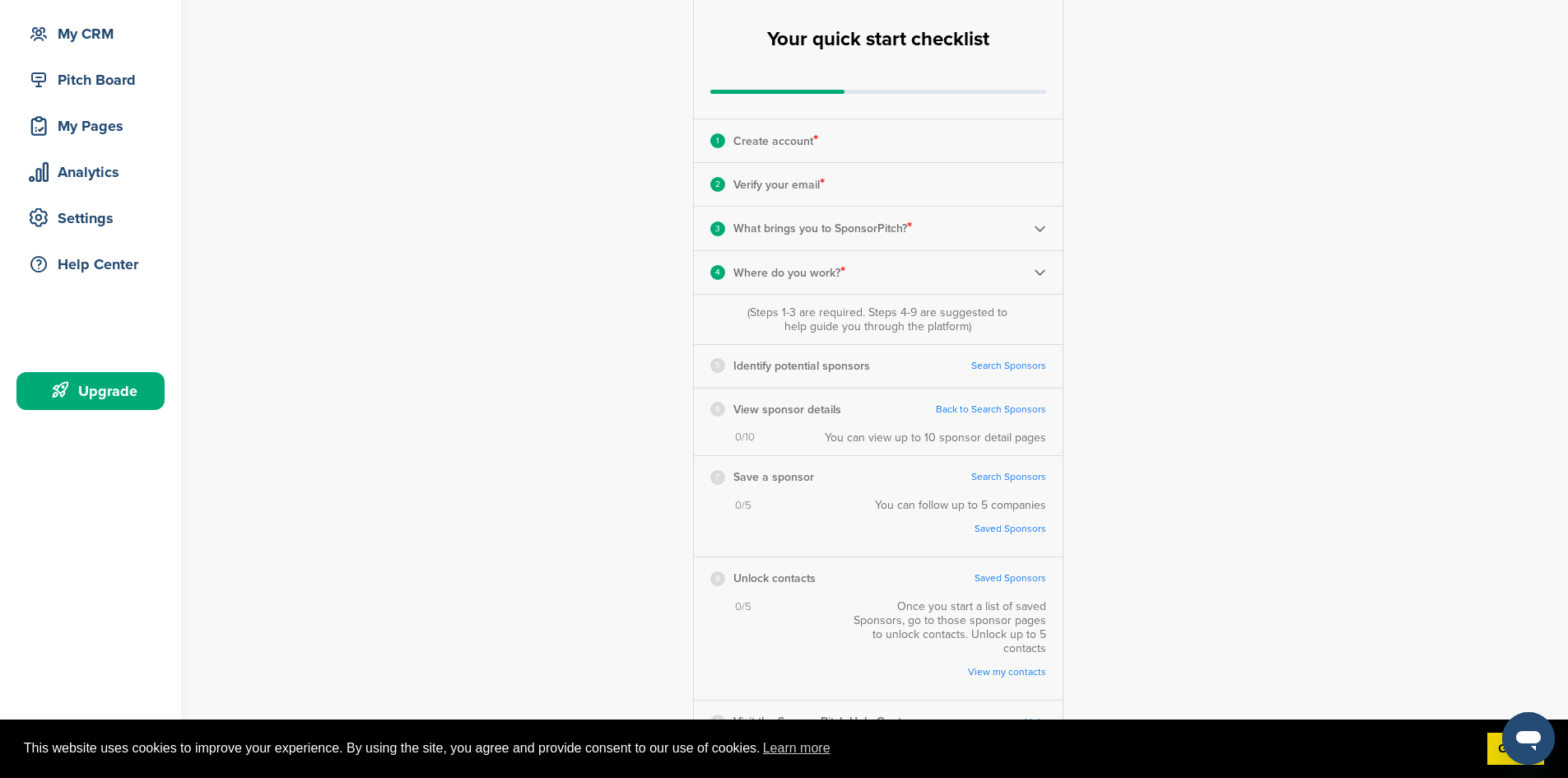
click at [714, 366] on div "5" at bounding box center [717, 365] width 15 height 15
click at [718, 581] on div "8" at bounding box center [717, 578] width 15 height 15
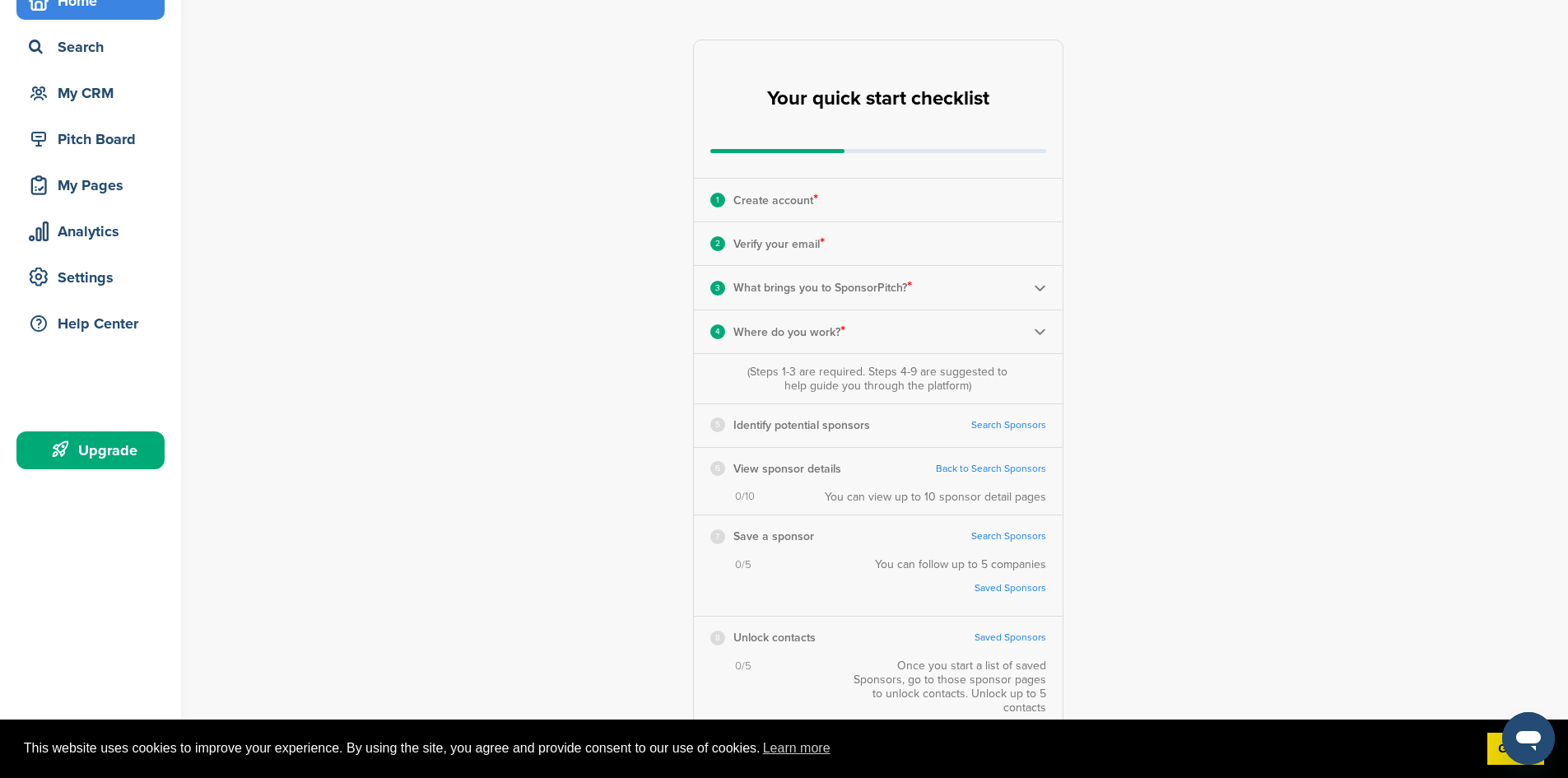
scroll to position [94, 0]
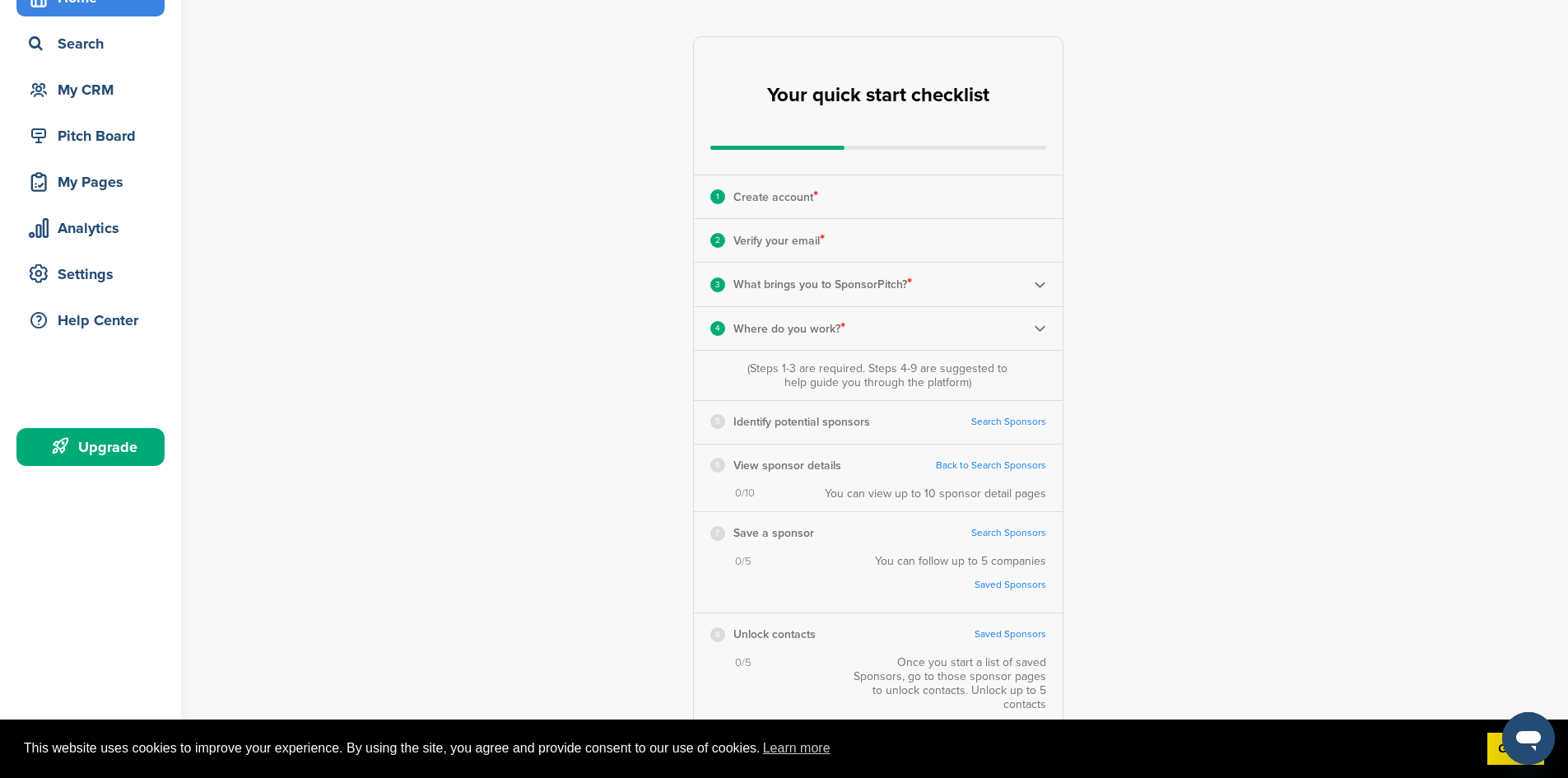
click at [1019, 424] on link "Search Sponsors" at bounding box center [1008, 422] width 75 height 12
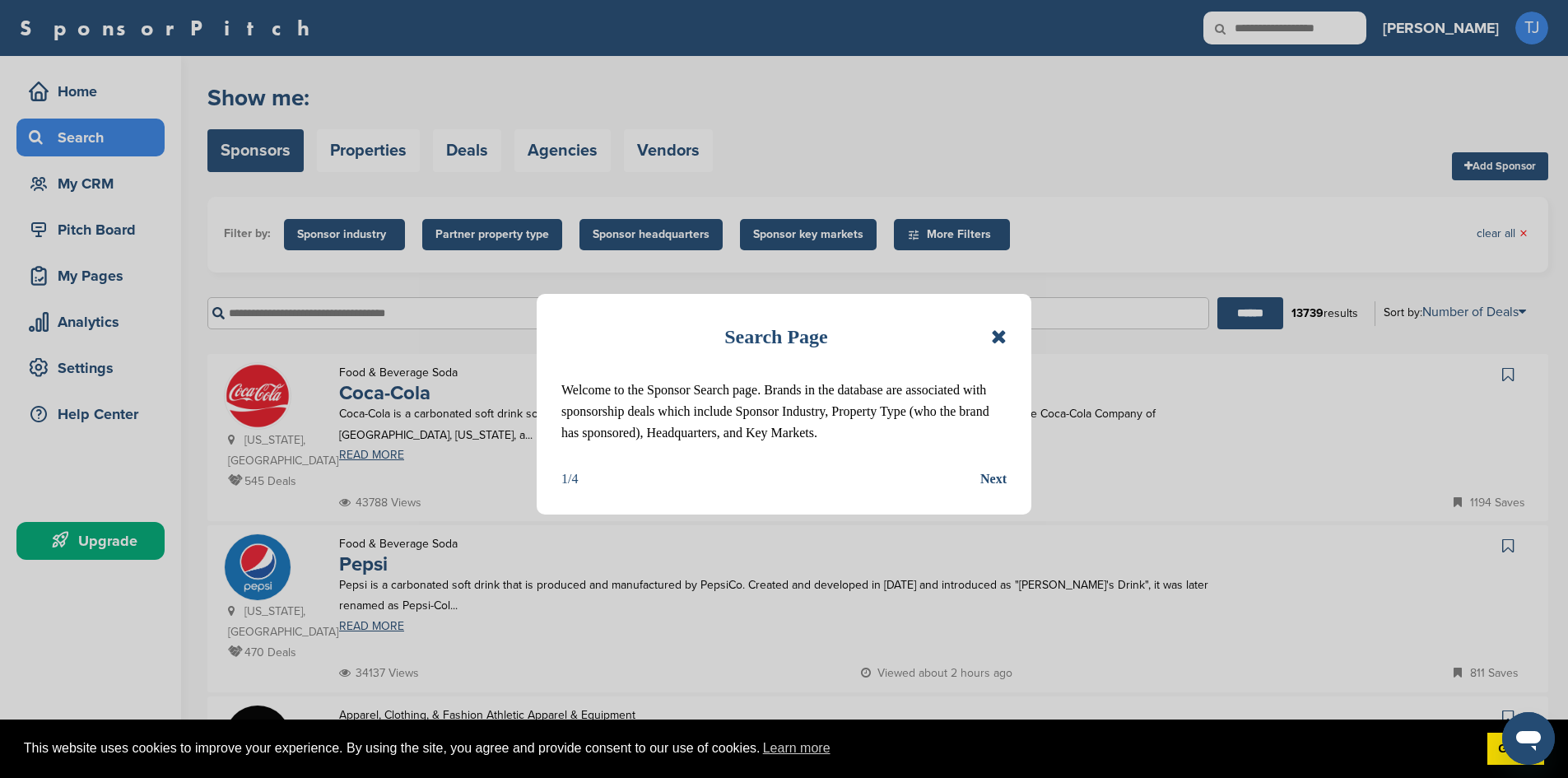
click at [993, 478] on div "Next" at bounding box center [993, 479] width 27 height 21
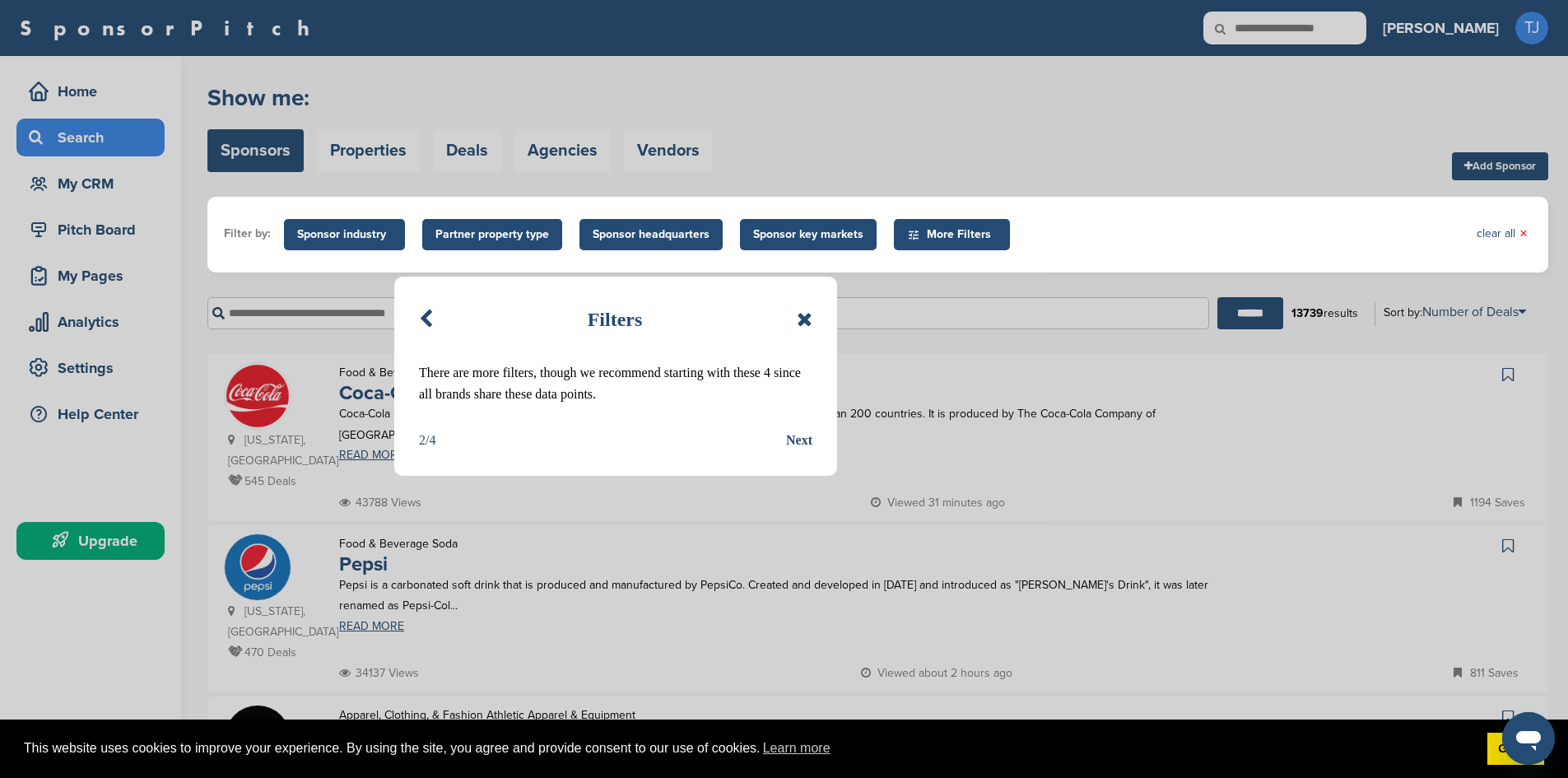
click at [800, 434] on div "Next" at bounding box center [799, 440] width 27 height 21
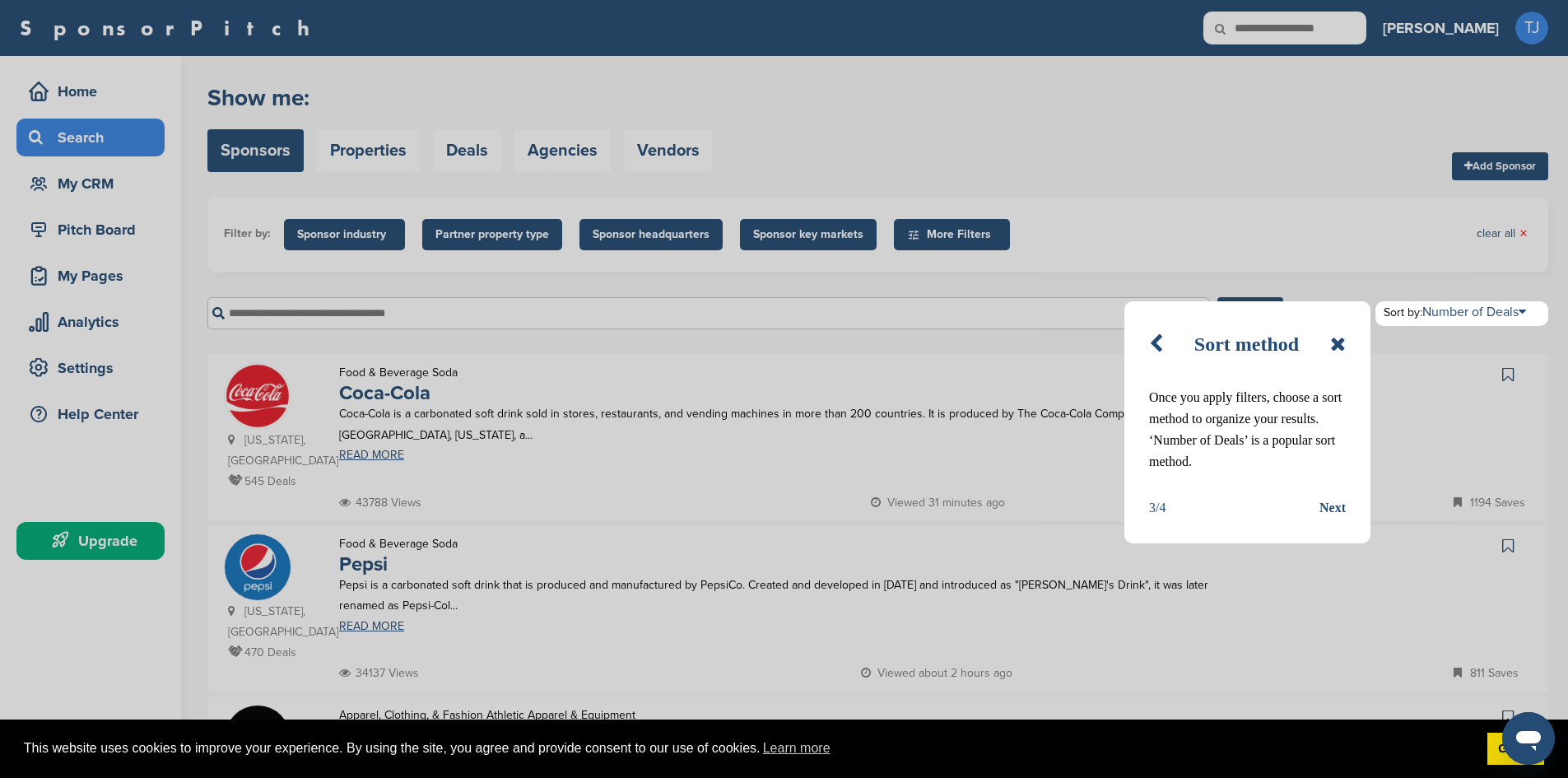
click at [1330, 506] on div "Next" at bounding box center [1333, 507] width 27 height 21
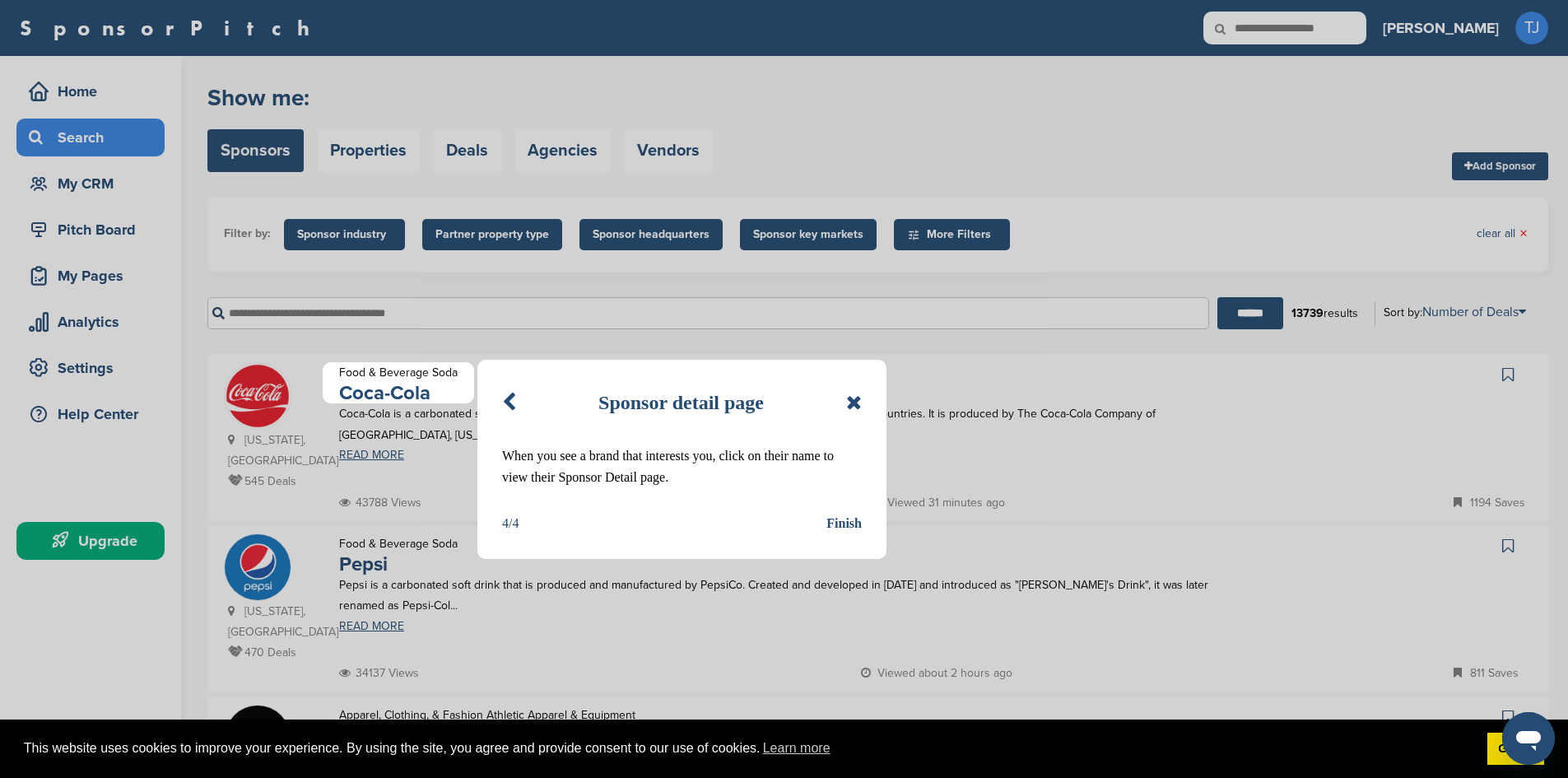
click at [838, 522] on div "Finish" at bounding box center [844, 523] width 35 height 21
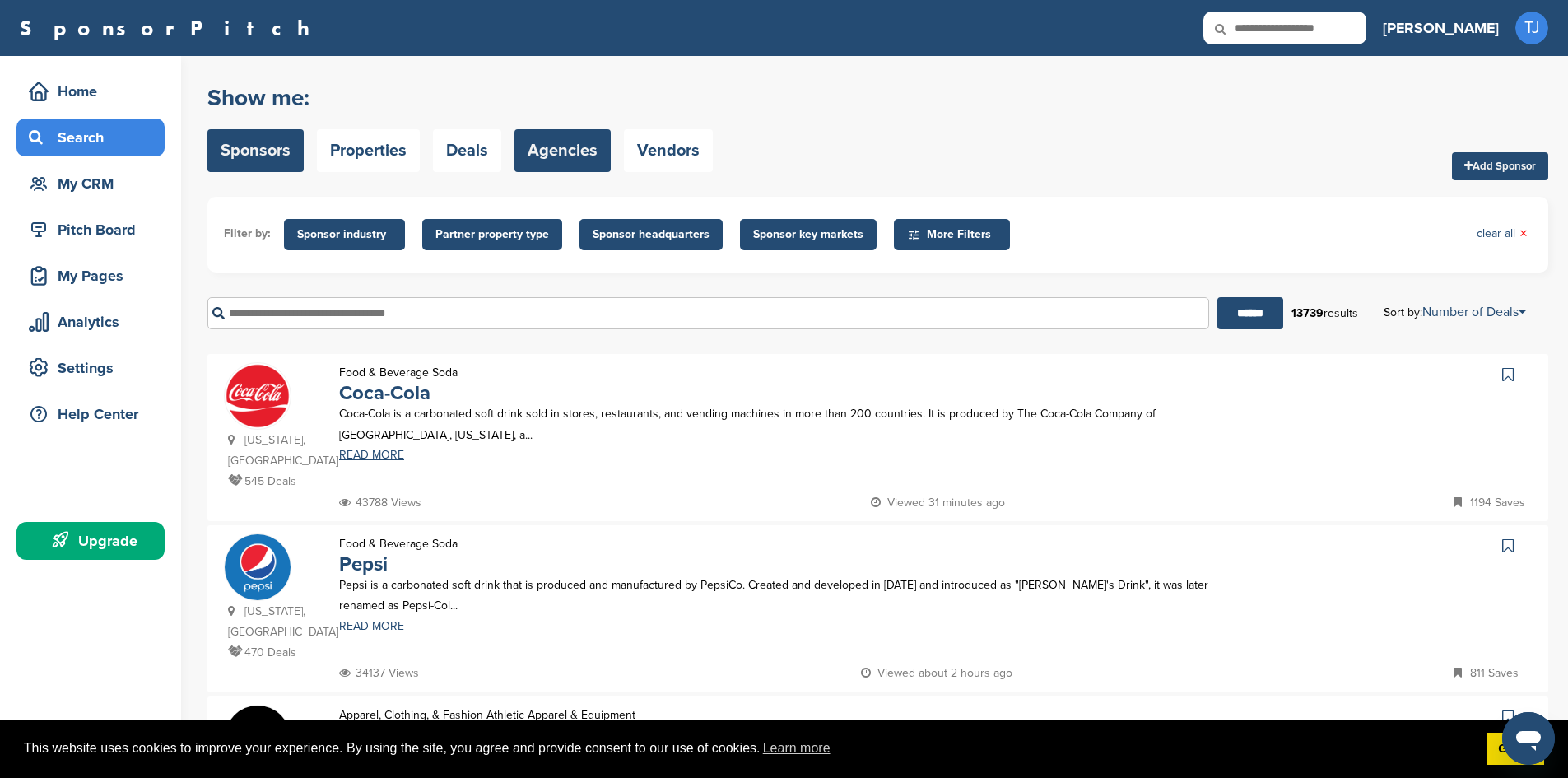
click at [552, 162] on link "Agencies" at bounding box center [562, 150] width 96 height 42
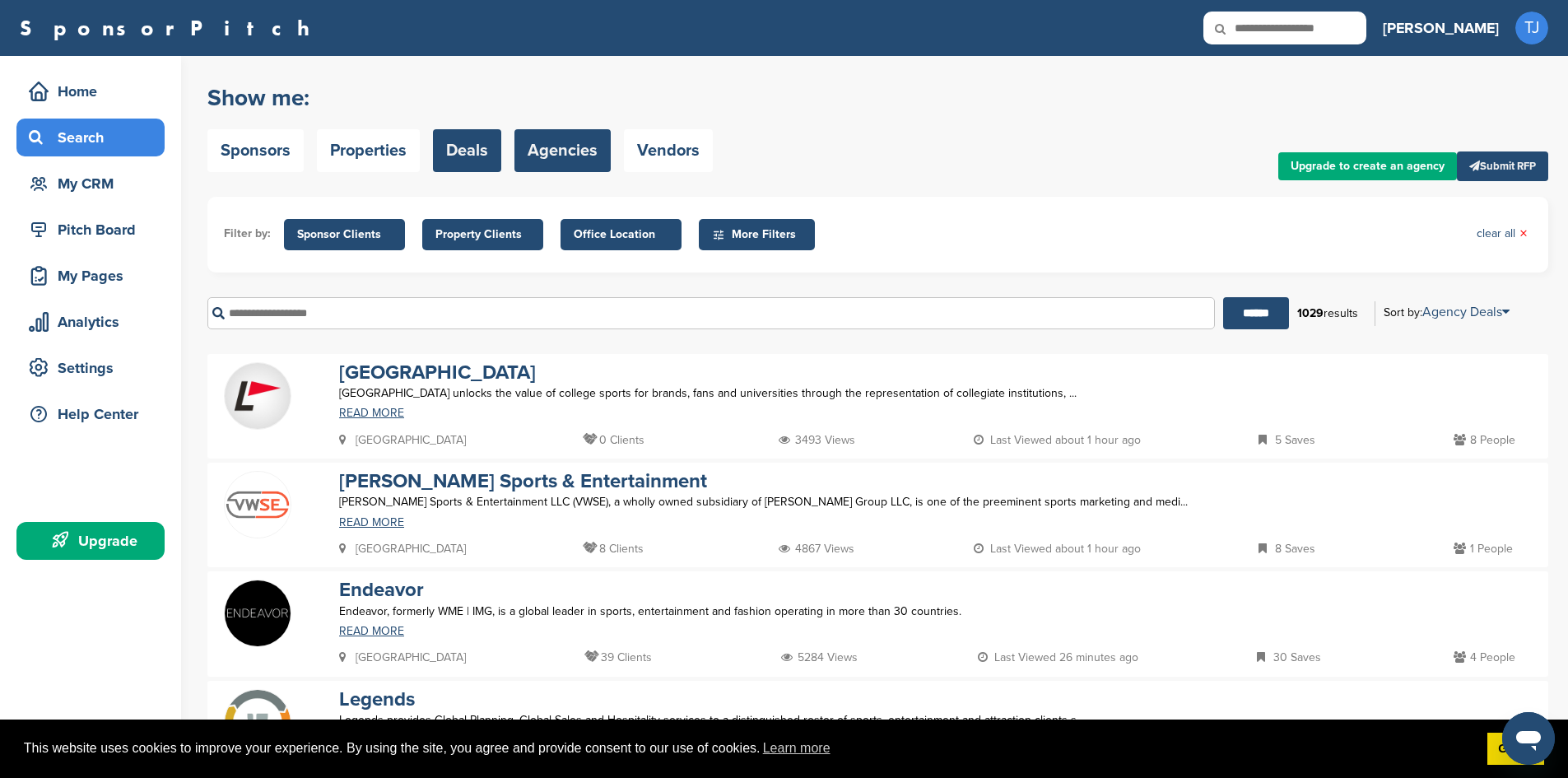
click at [463, 161] on link "Deals" at bounding box center [467, 150] width 68 height 42
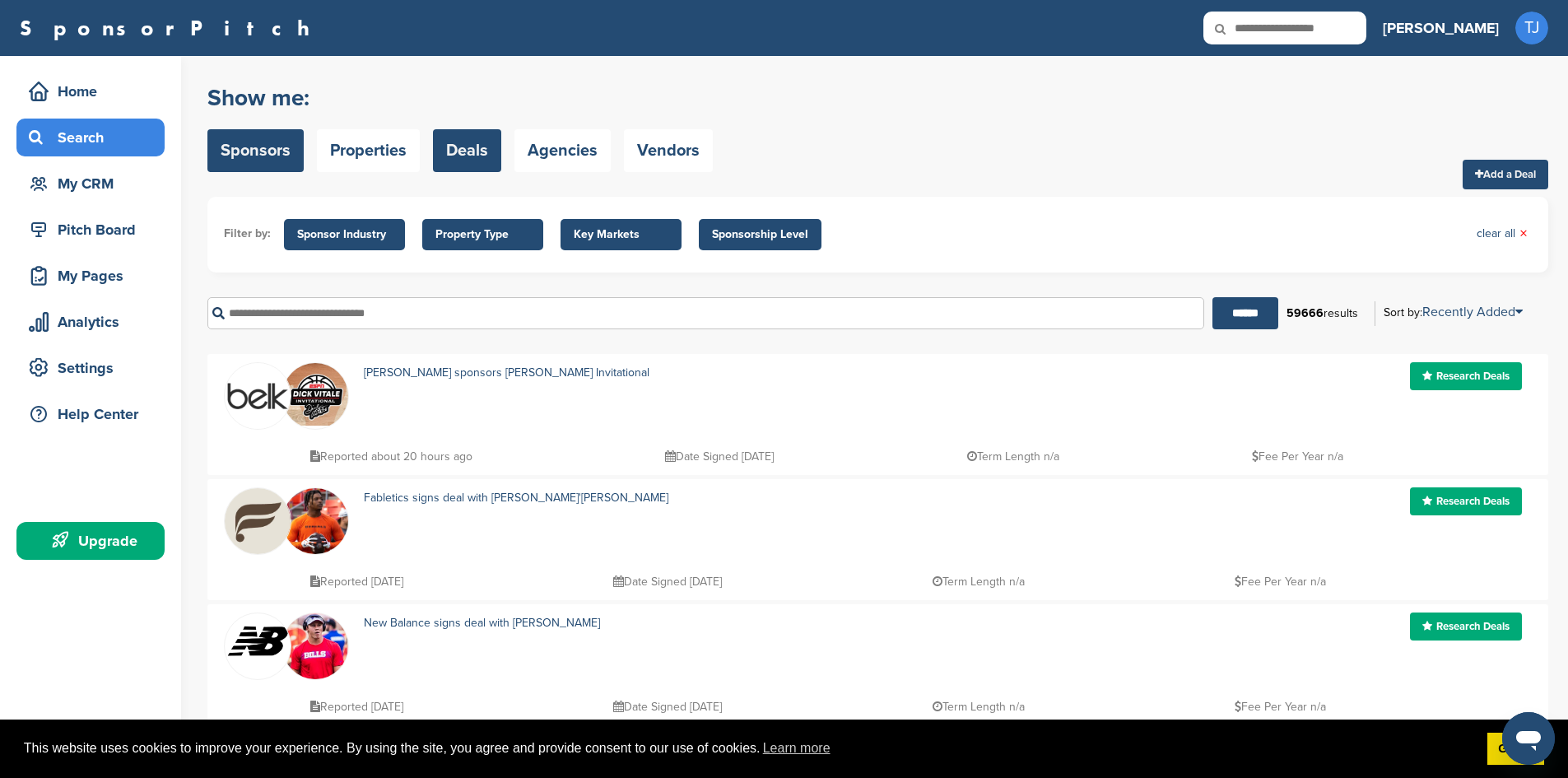
click at [246, 147] on link "Sponsors" at bounding box center [256, 150] width 96 height 42
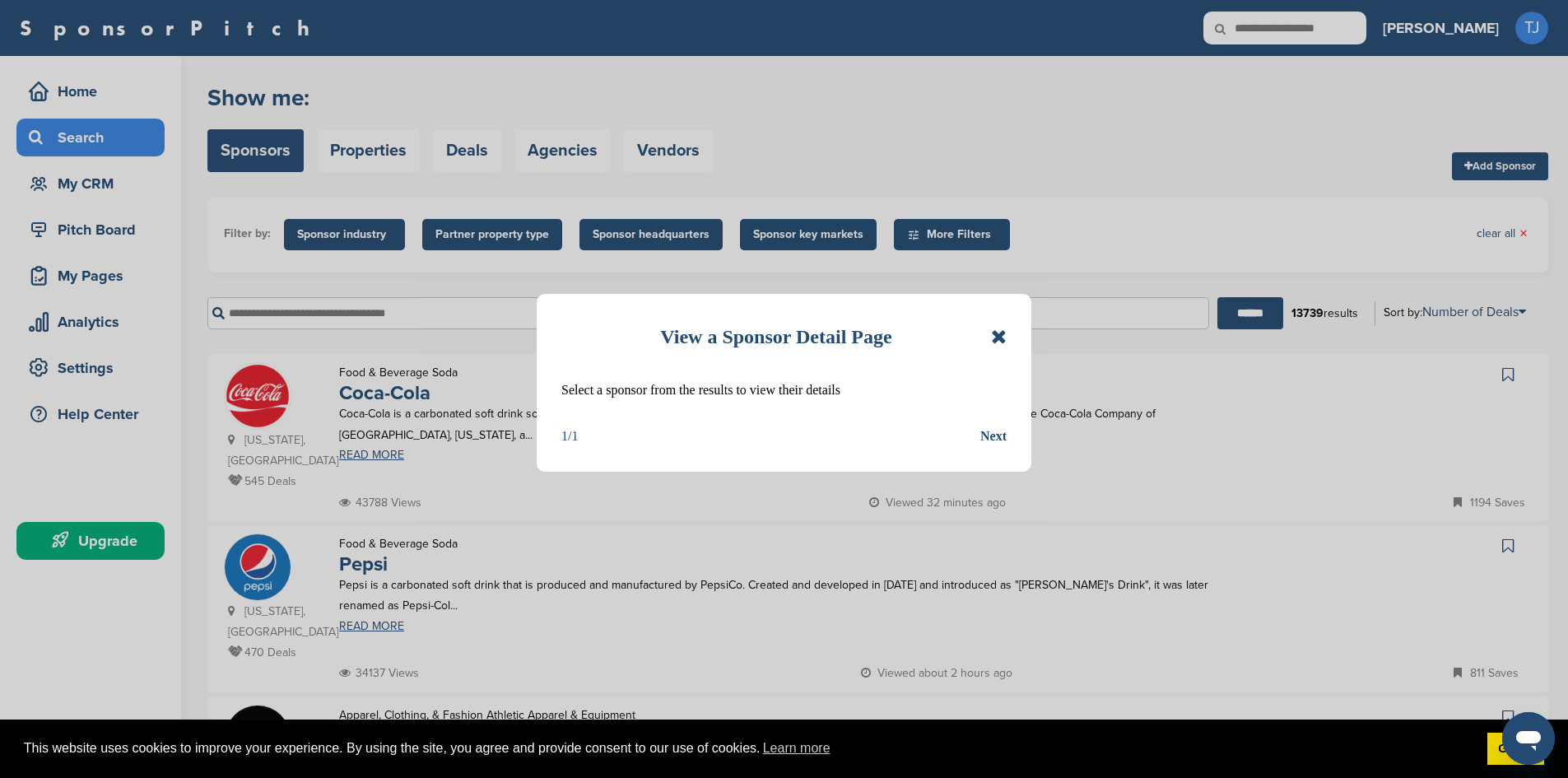
click at [972, 435] on div "1/1 Next" at bounding box center [784, 436] width 446 height 21
click at [999, 440] on div "Next" at bounding box center [993, 436] width 27 height 21
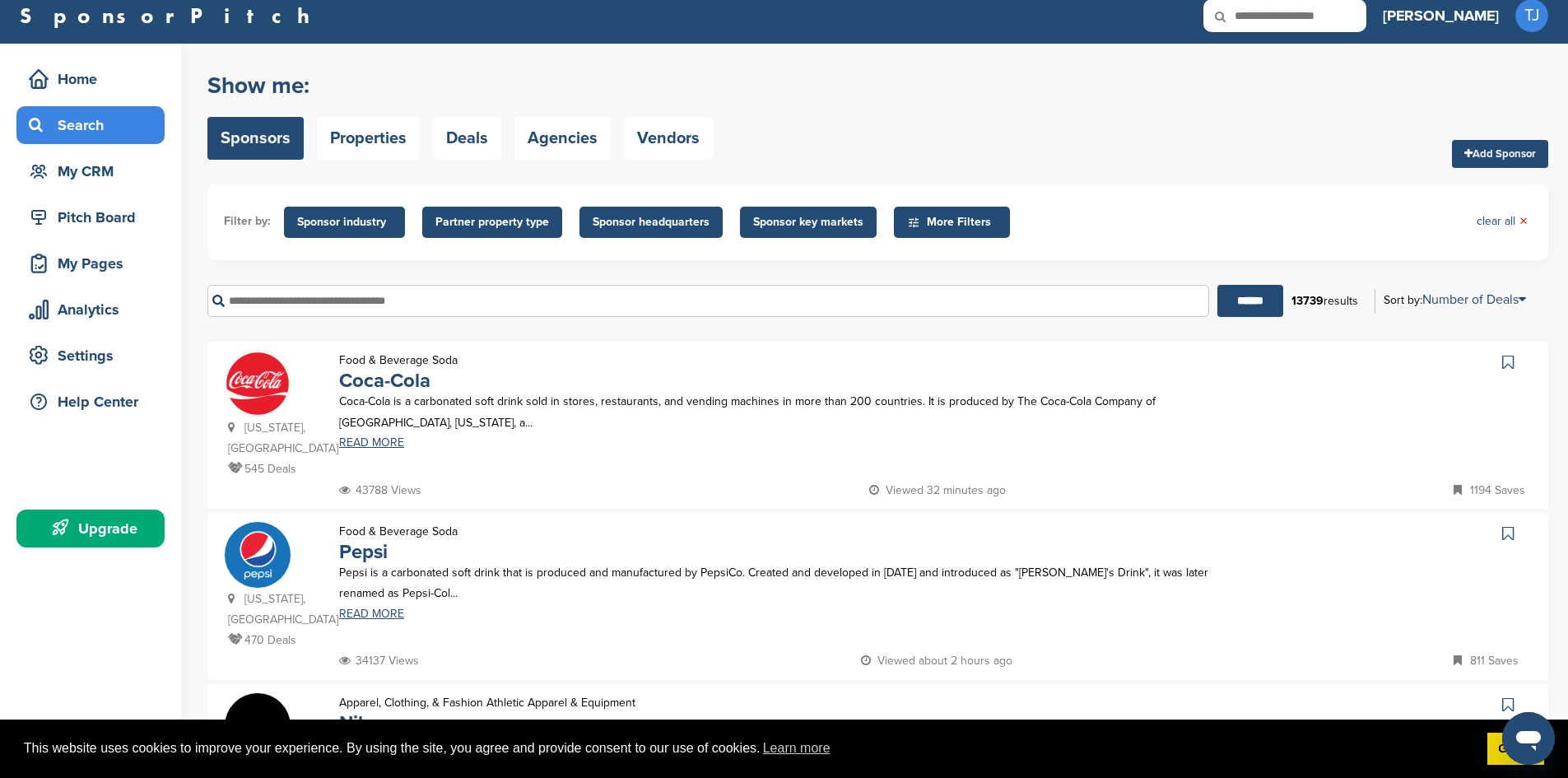
scroll to position [17, 0]
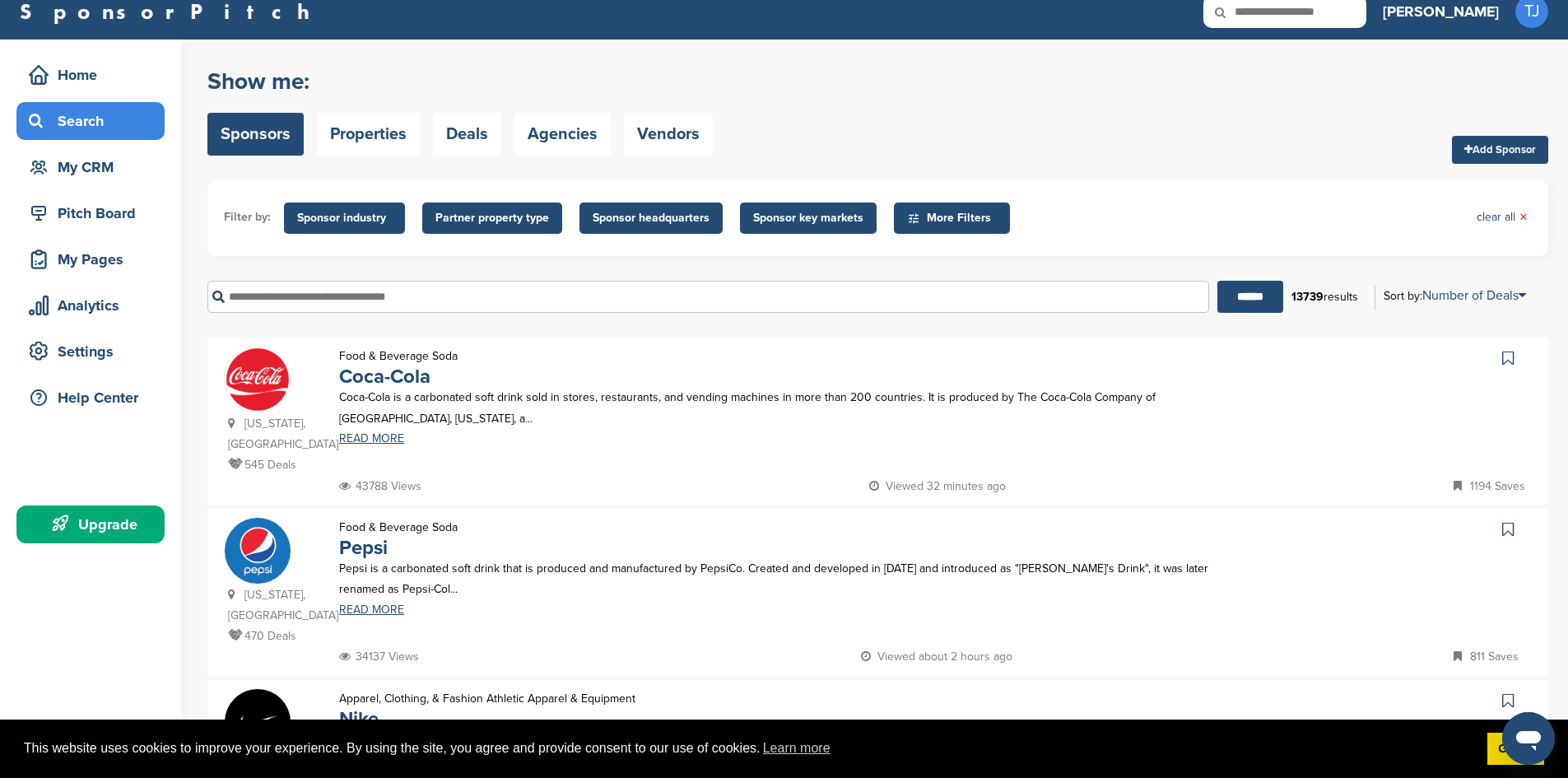
click at [807, 212] on span "Sponsor key markets" at bounding box center [808, 217] width 111 height 18
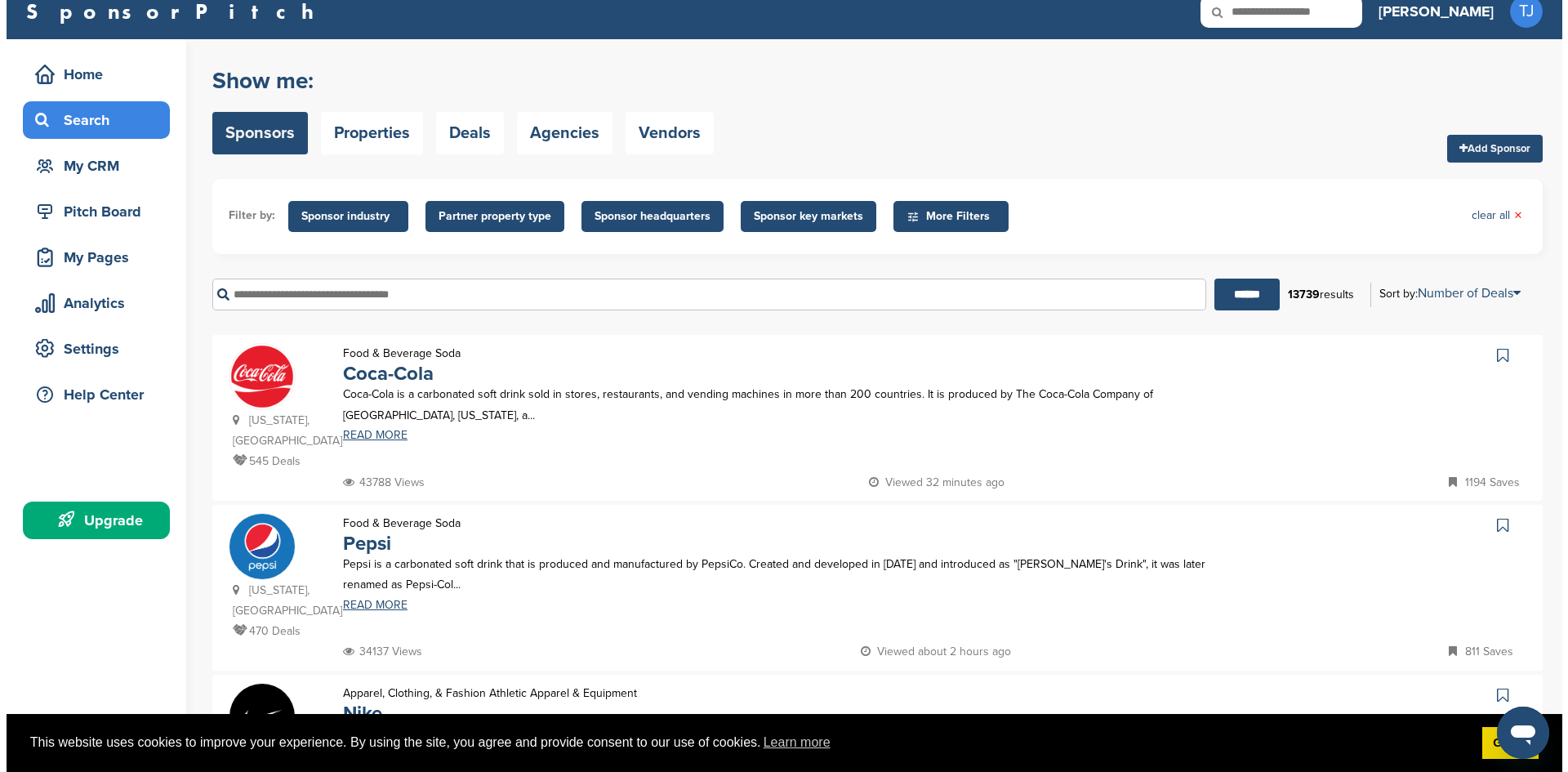
scroll to position [0, 0]
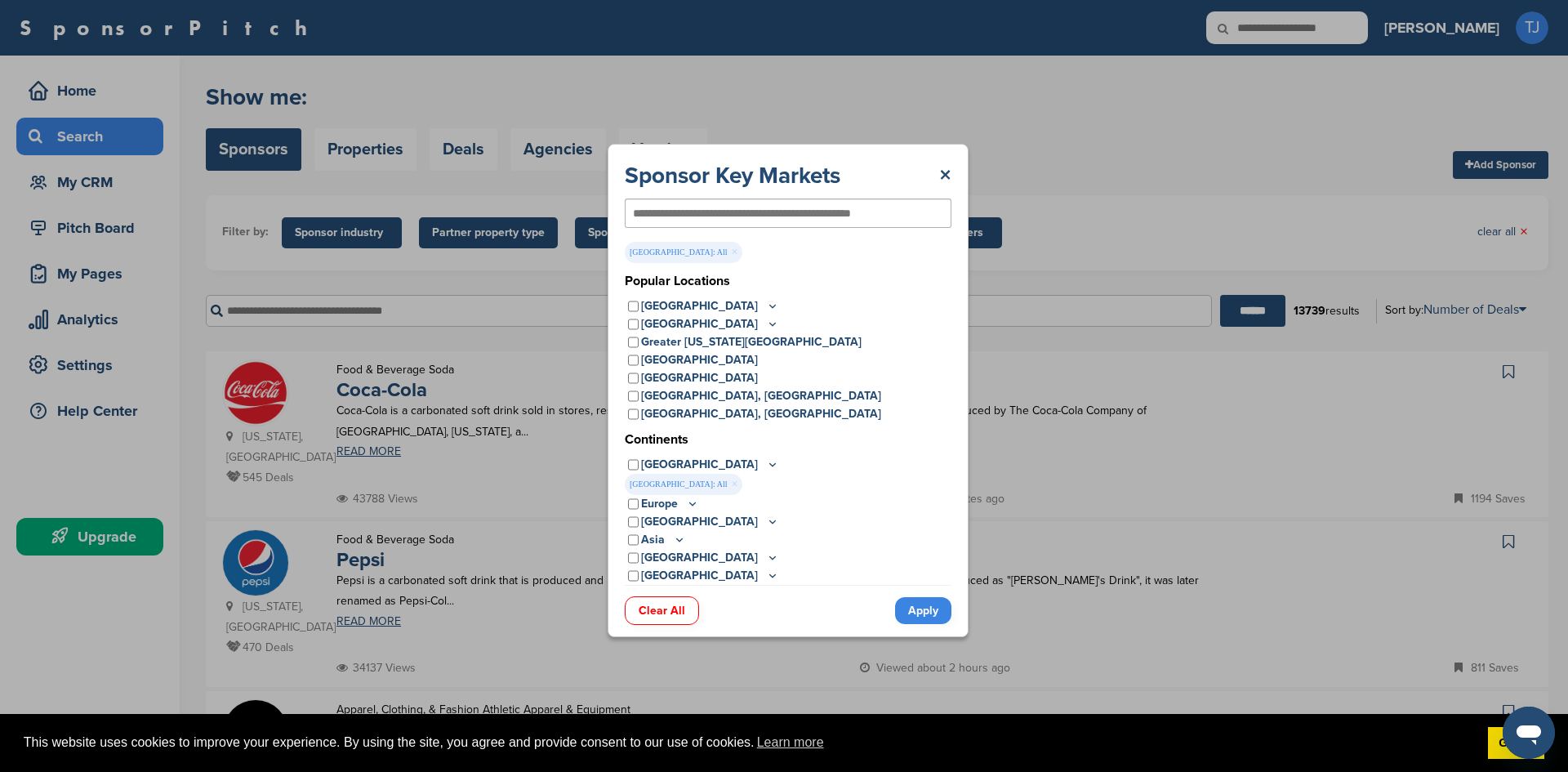
click at [766, 302] on icon at bounding box center [772, 306] width 13 height 14
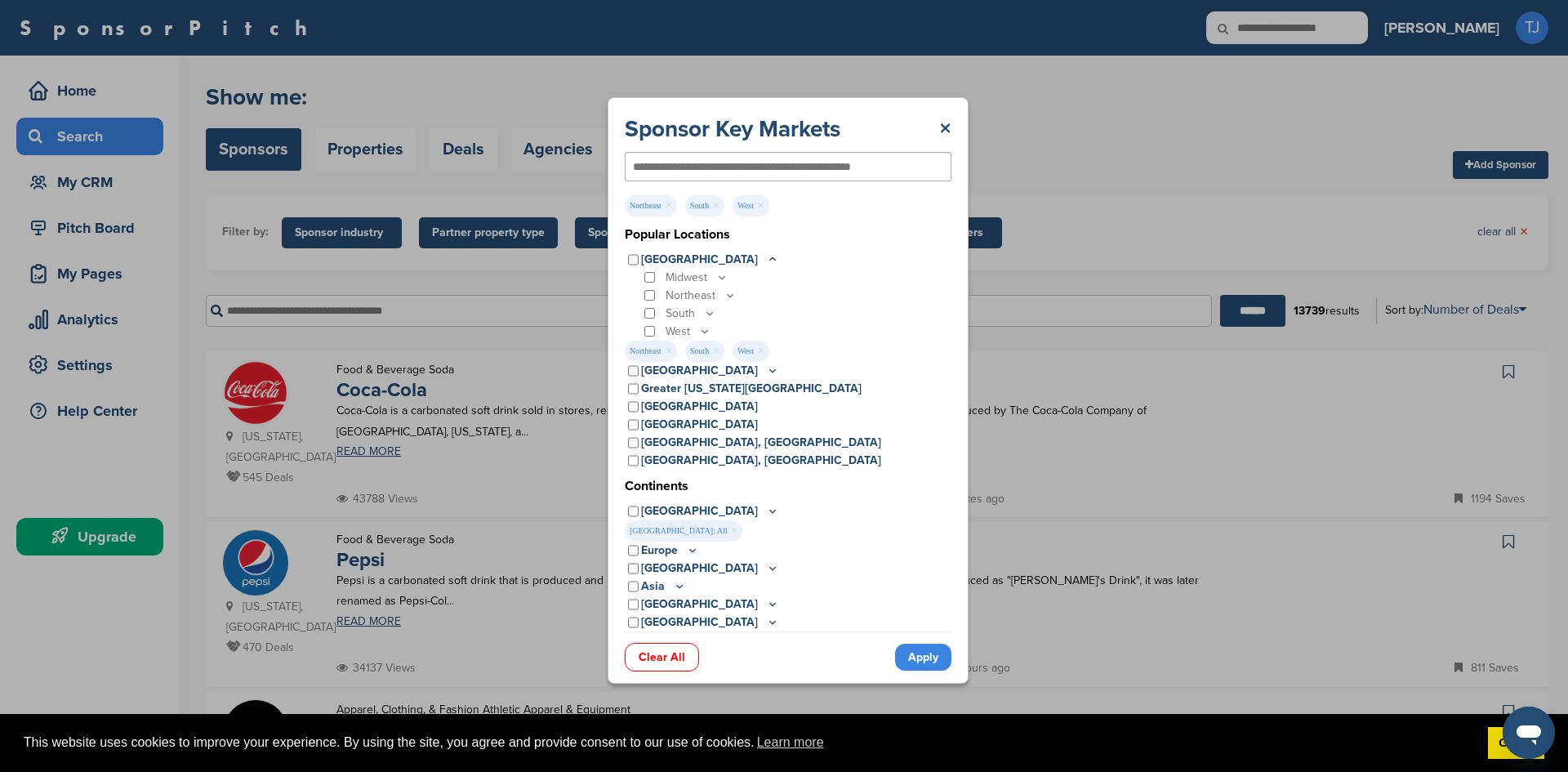
click at [645, 324] on div "West" at bounding box center [797, 332] width 311 height 18
click at [643, 290] on div "Northeast" at bounding box center [797, 296] width 311 height 18
click at [701, 312] on p "South" at bounding box center [691, 313] width 51 height 18
click at [709, 308] on icon at bounding box center [709, 313] width 13 height 14
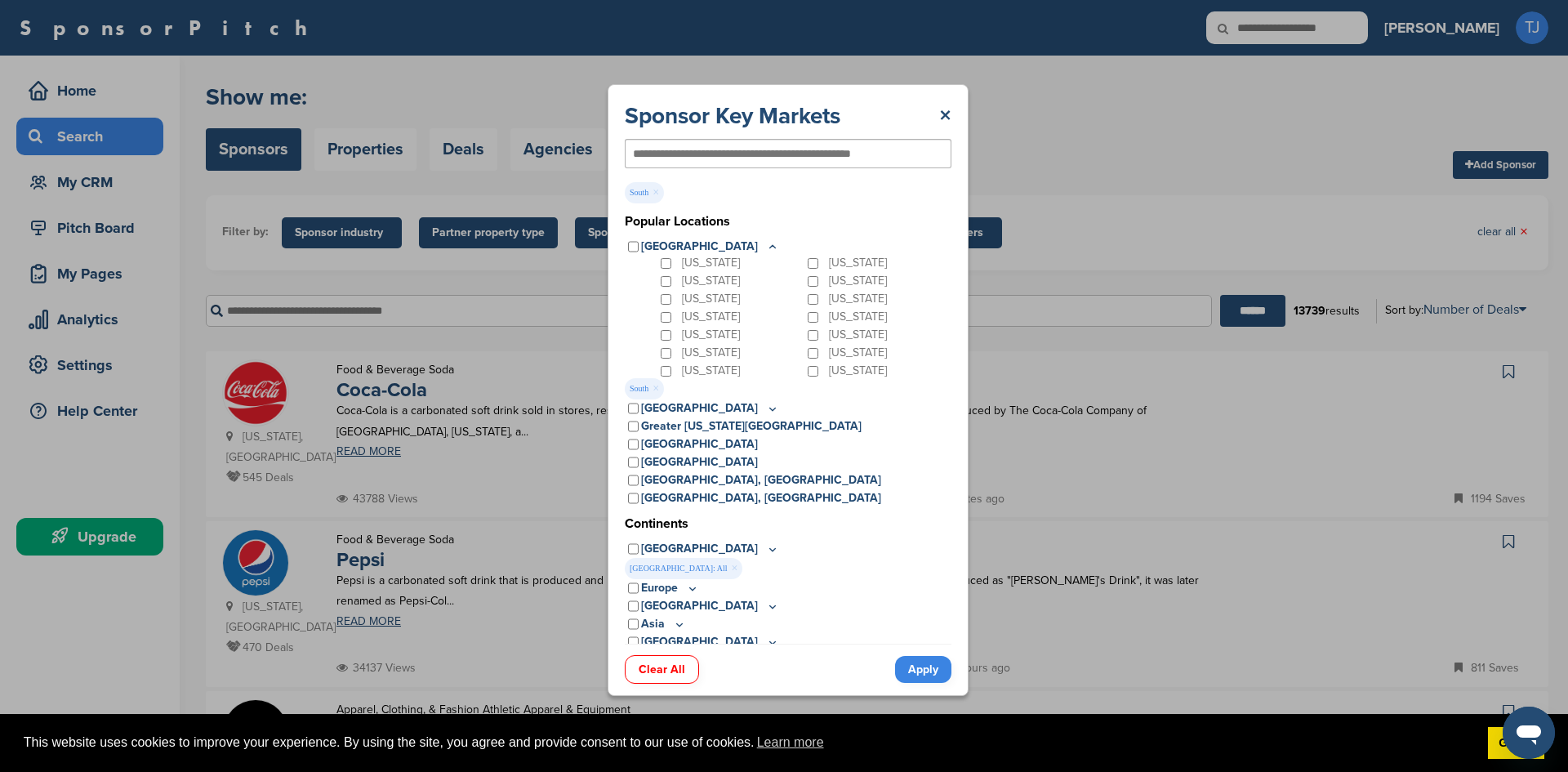
scroll to position [93, 0]
click at [667, 341] on div "Tennessee" at bounding box center [731, 332] width 147 height 18
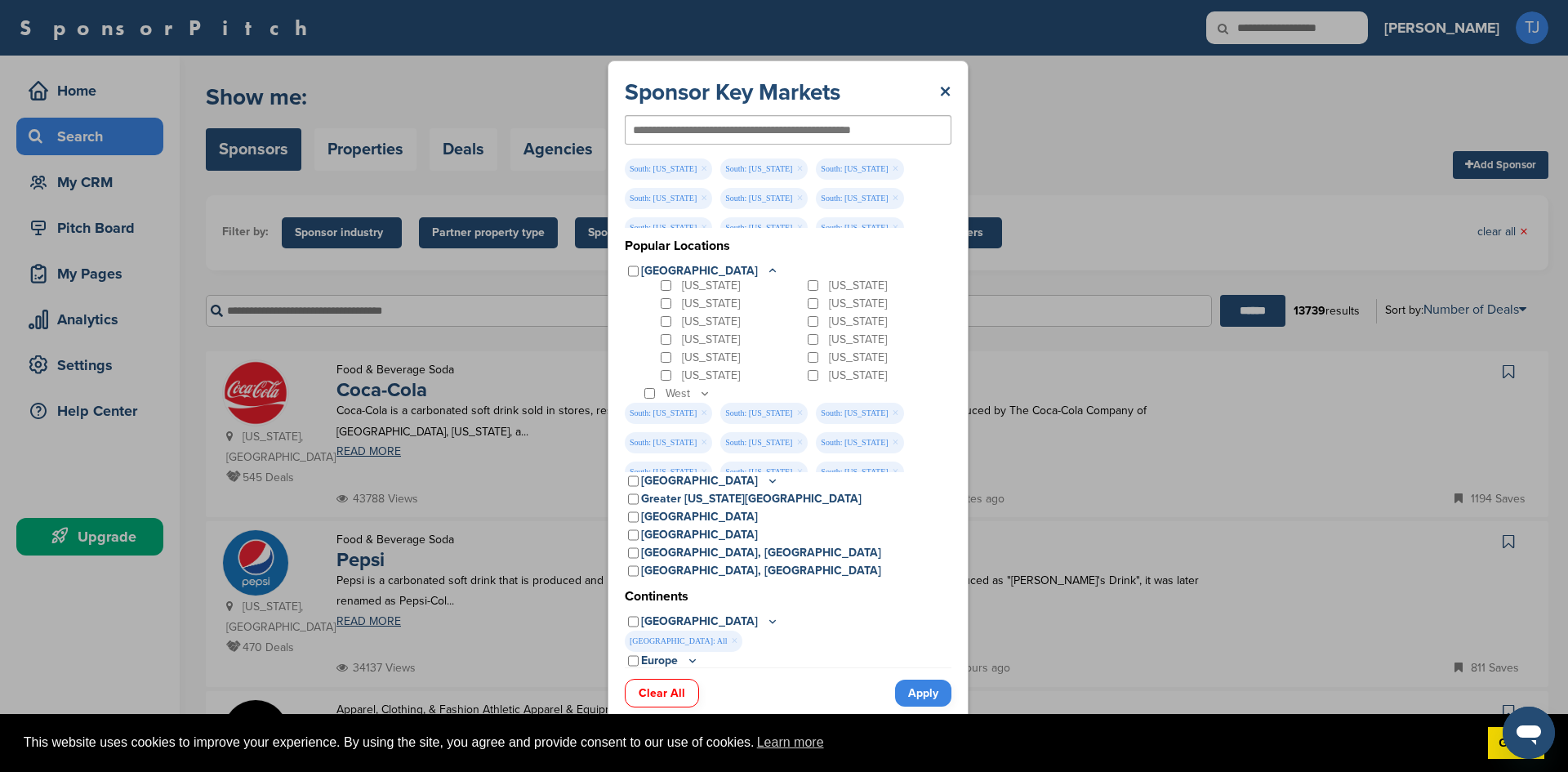
click at [663, 349] on div "Tennessee" at bounding box center [731, 357] width 147 height 18
click at [666, 350] on div "Tennessee" at bounding box center [731, 357] width 147 height 18
click at [664, 315] on div "[US_STATE]" at bounding box center [731, 321] width 147 height 18
click at [805, 297] on div "[US_STATE]" at bounding box center [878, 304] width 147 height 18
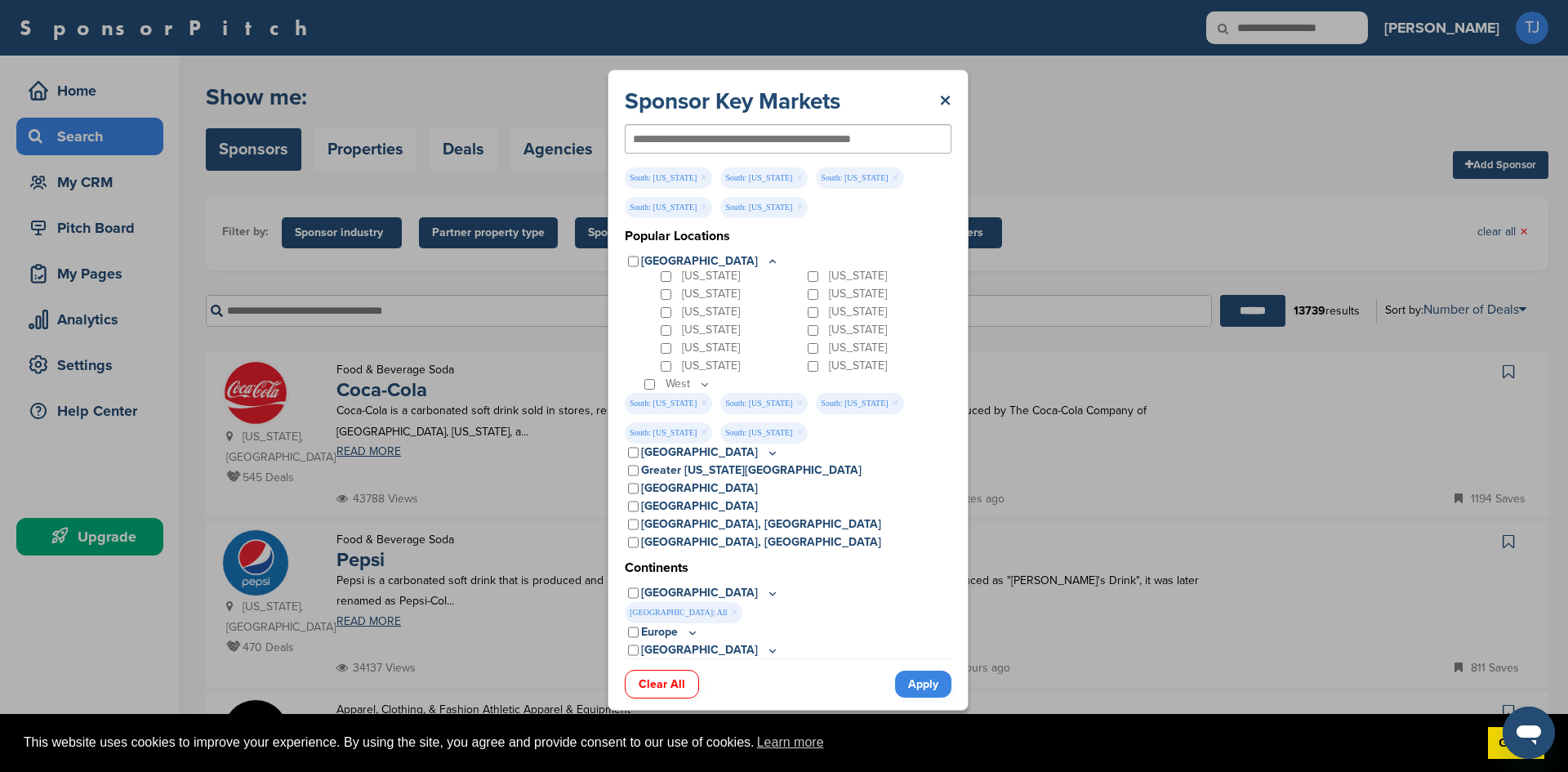
click at [805, 359] on div "[US_STATE]" at bounding box center [878, 366] width 147 height 18
click at [805, 360] on div "[US_STATE]" at bounding box center [878, 366] width 147 height 18
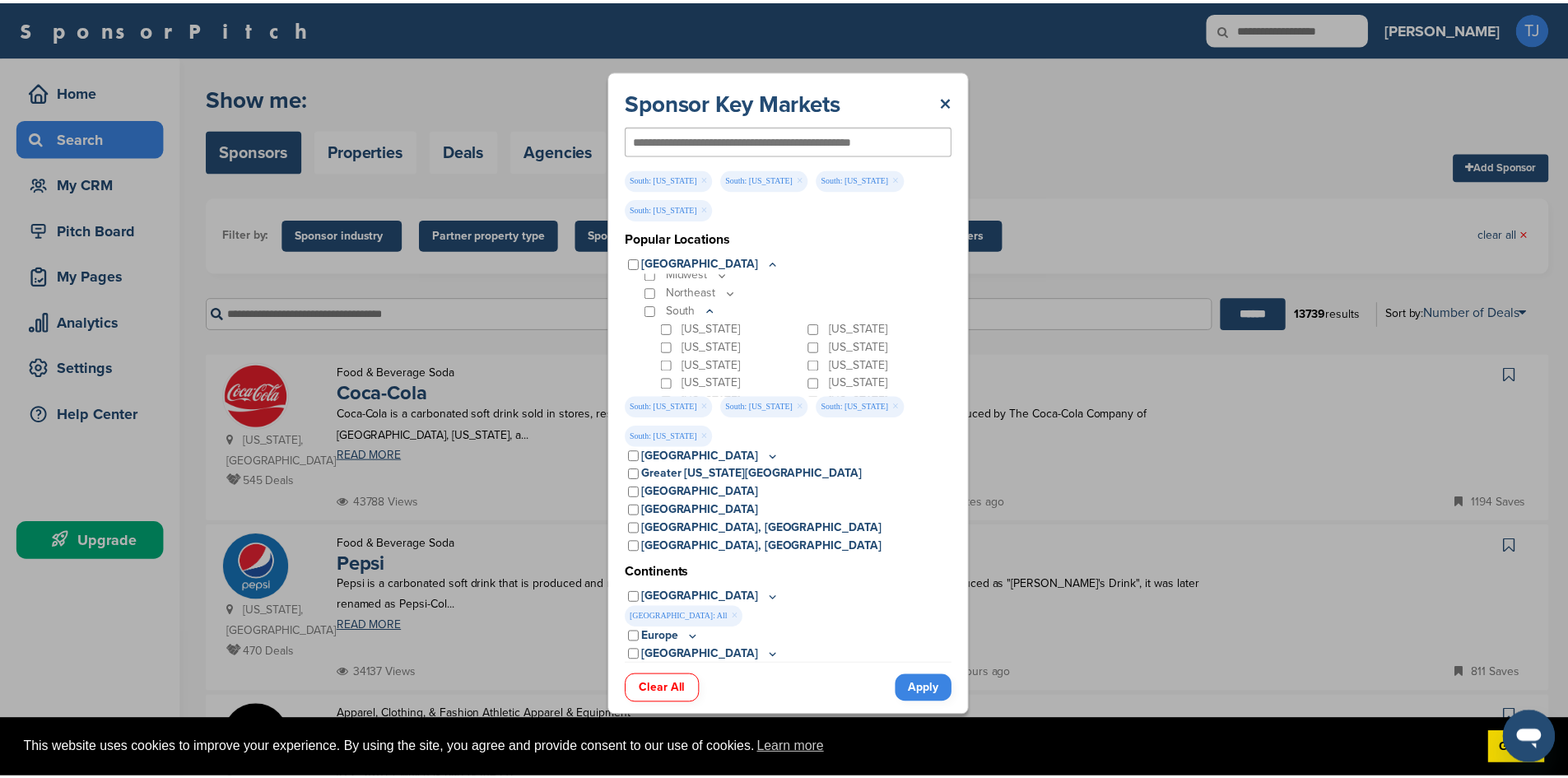
scroll to position [0, 0]
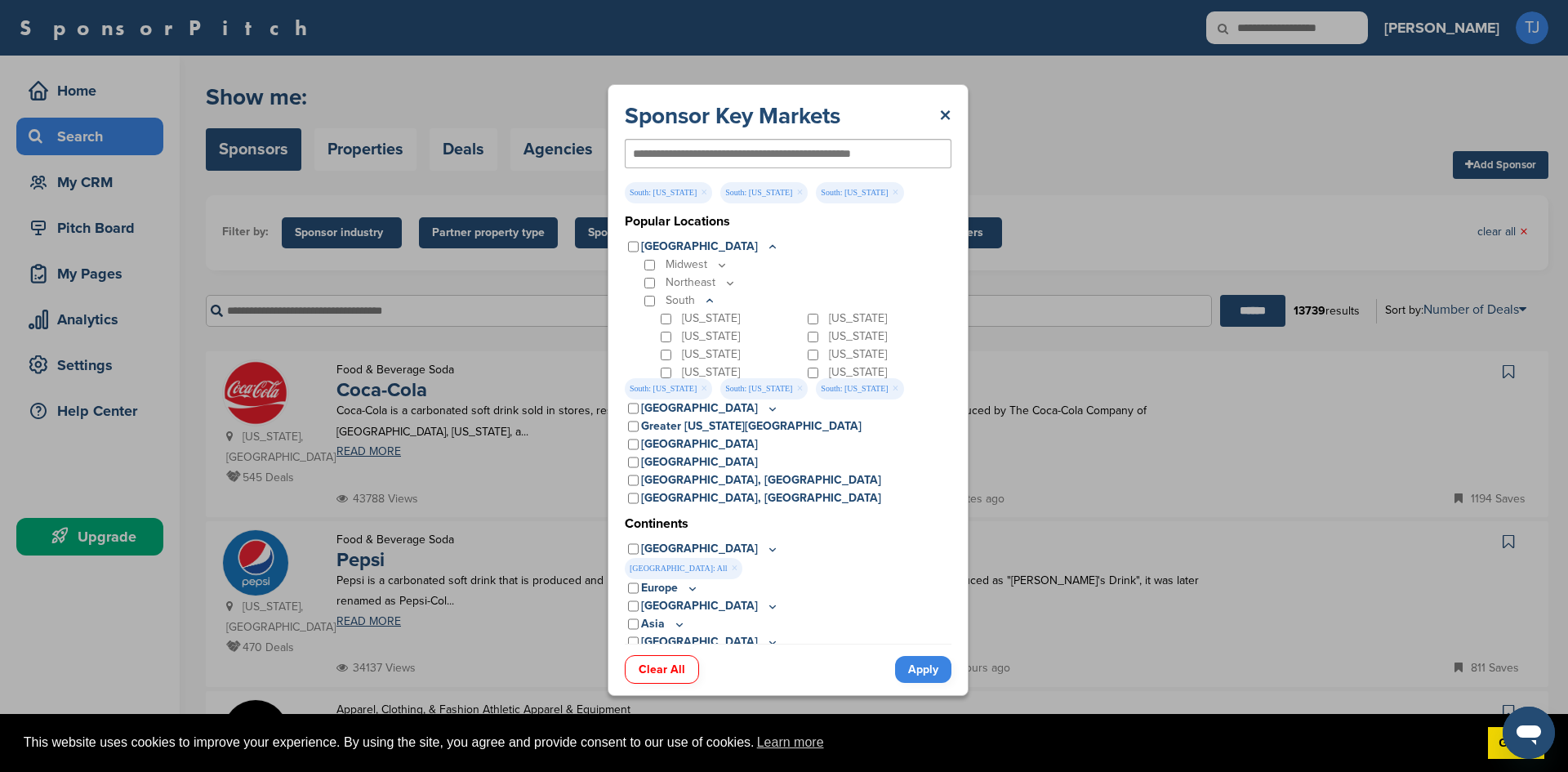
click at [660, 337] on div "[US_STATE]" at bounding box center [731, 336] width 147 height 18
click at [915, 659] on link "Apply" at bounding box center [923, 668] width 56 height 27
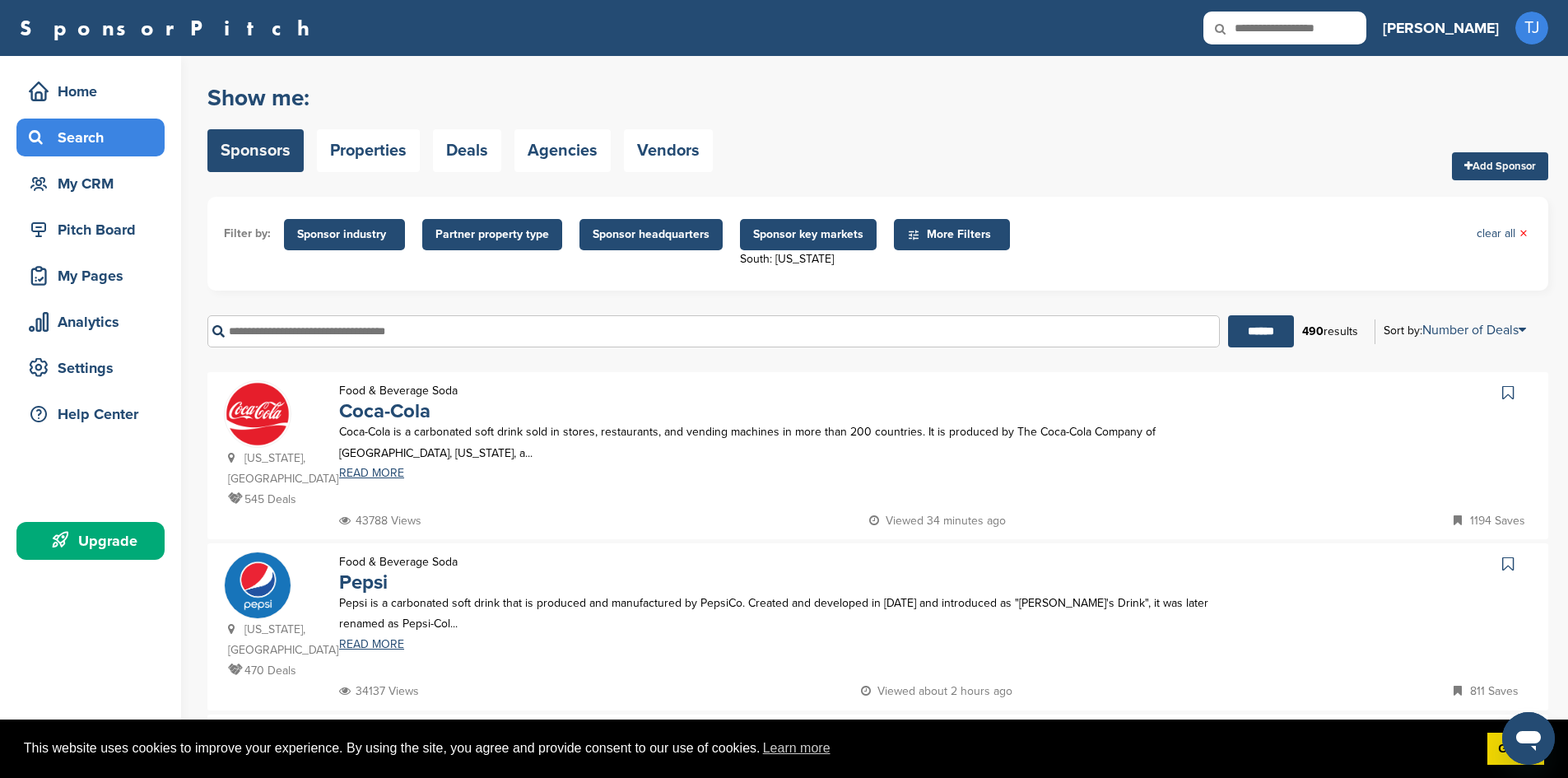
click at [385, 236] on span "Sponsor industry" at bounding box center [344, 234] width 95 height 18
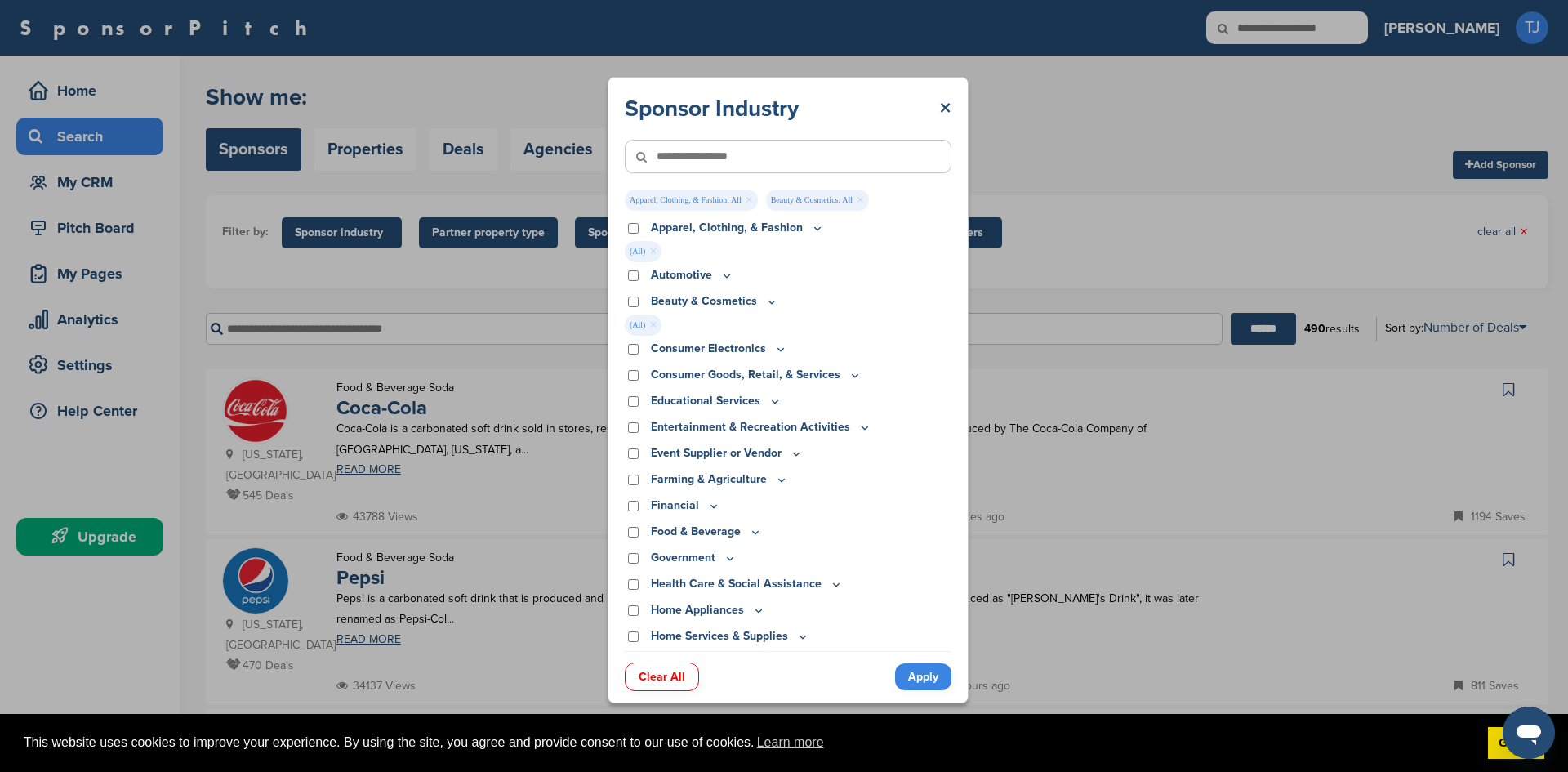
click at [631, 341] on div "Consumer Electronics" at bounding box center [788, 348] width 326 height 18
click at [630, 343] on div "Consumer Electronics" at bounding box center [788, 348] width 326 height 18
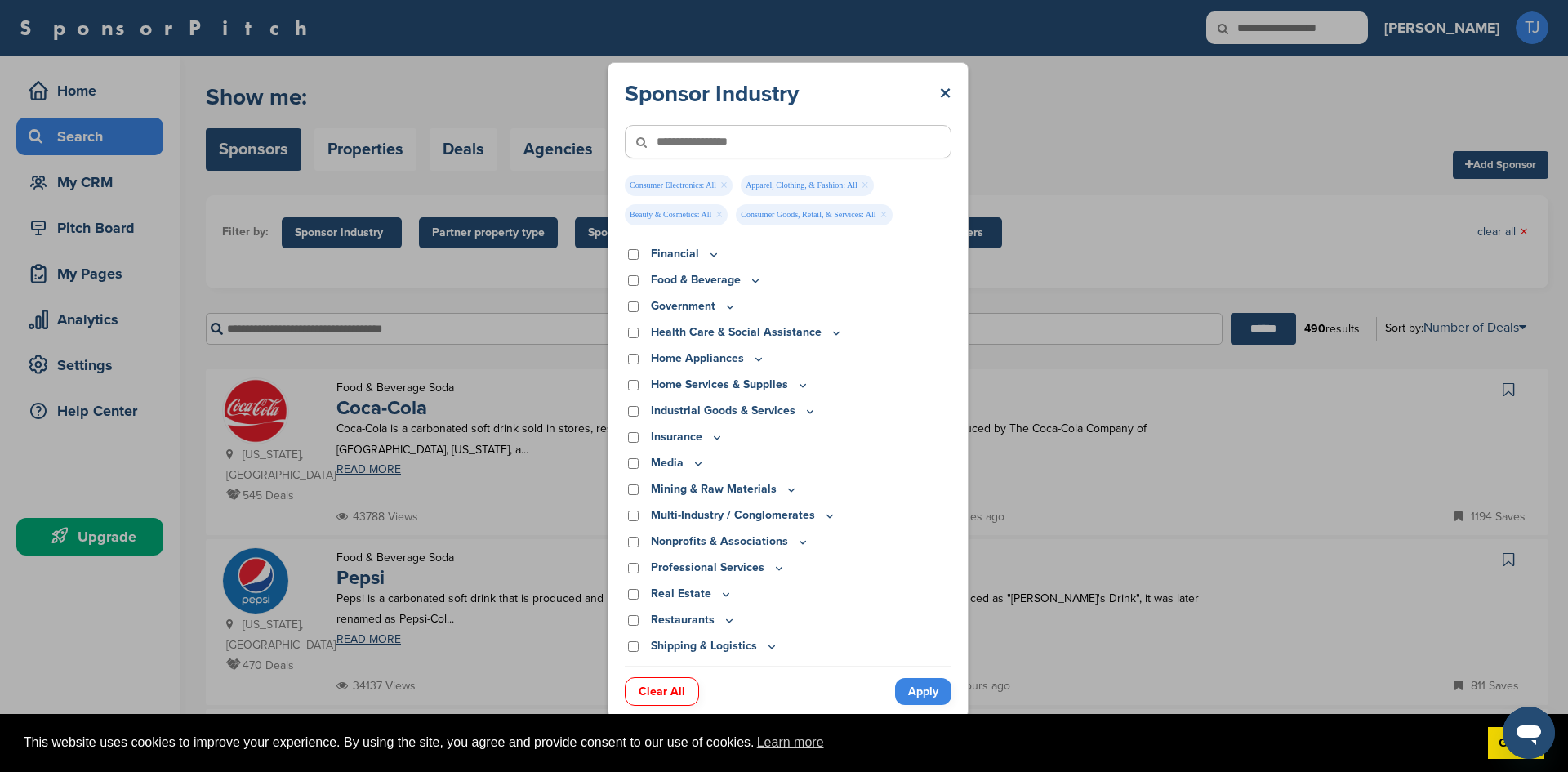
scroll to position [406, 0]
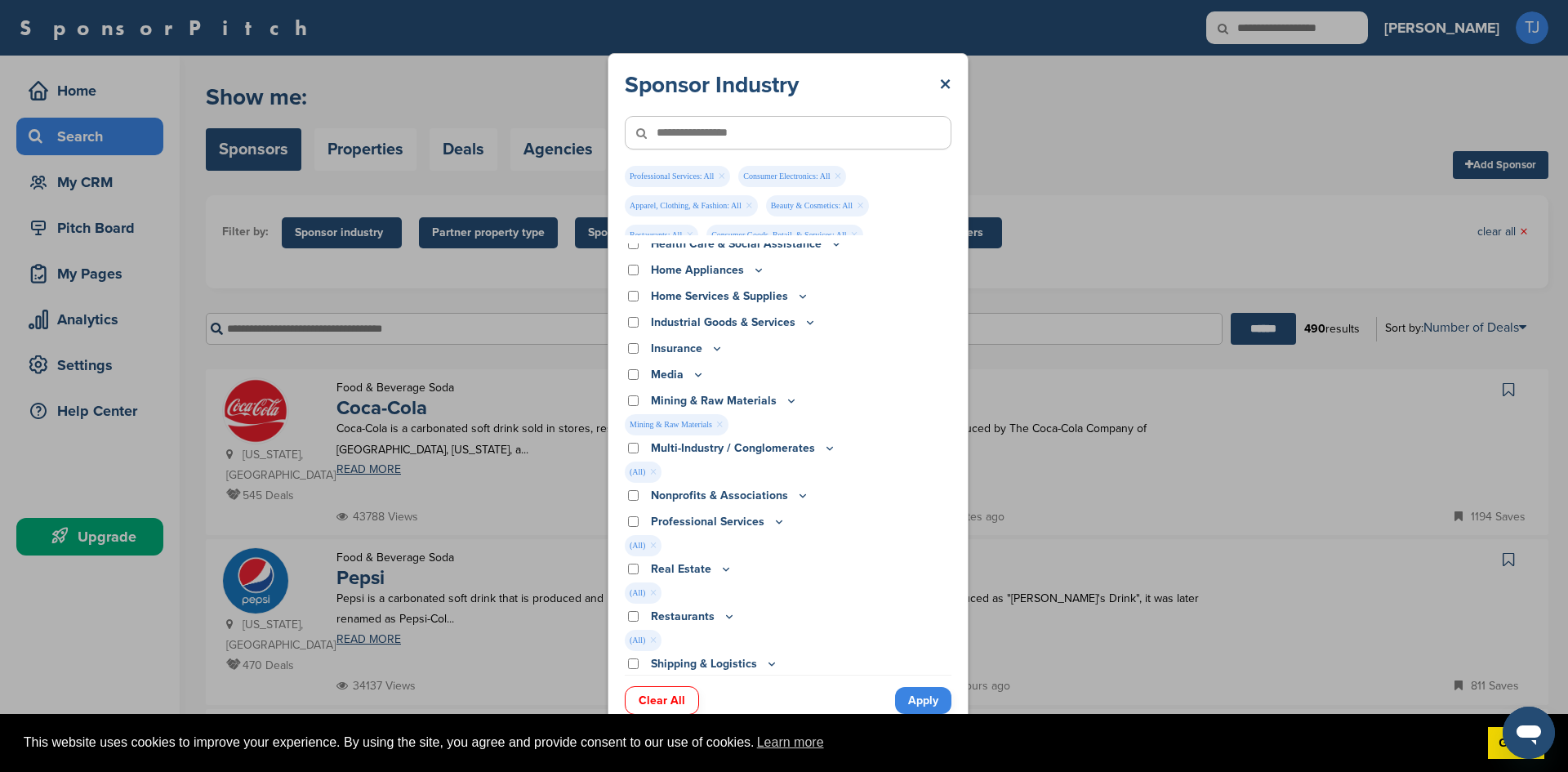
click at [632, 382] on div "Media" at bounding box center [788, 375] width 326 height 18
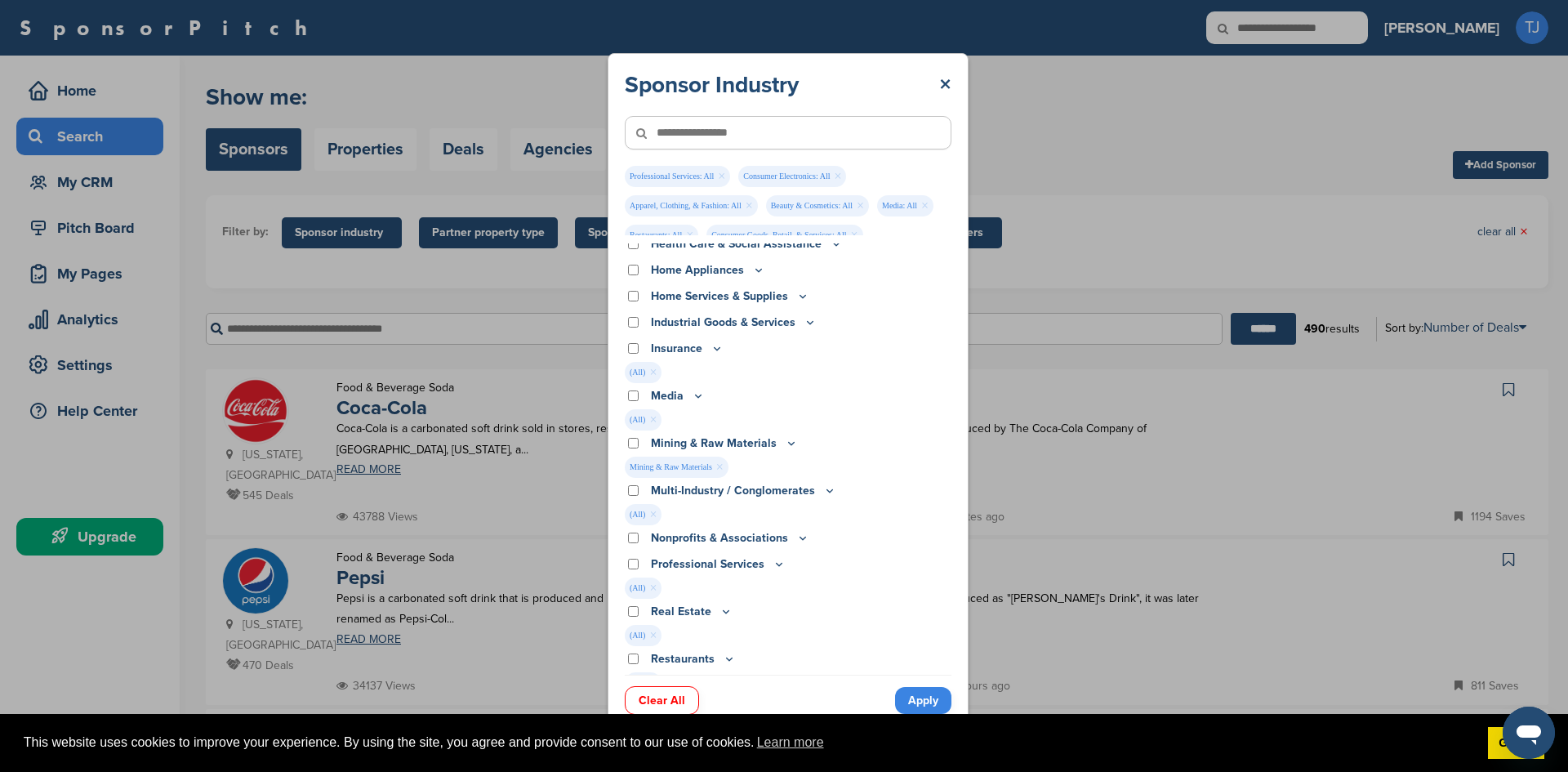
click at [640, 323] on div "Industrial Goods & Services" at bounding box center [788, 322] width 326 height 18
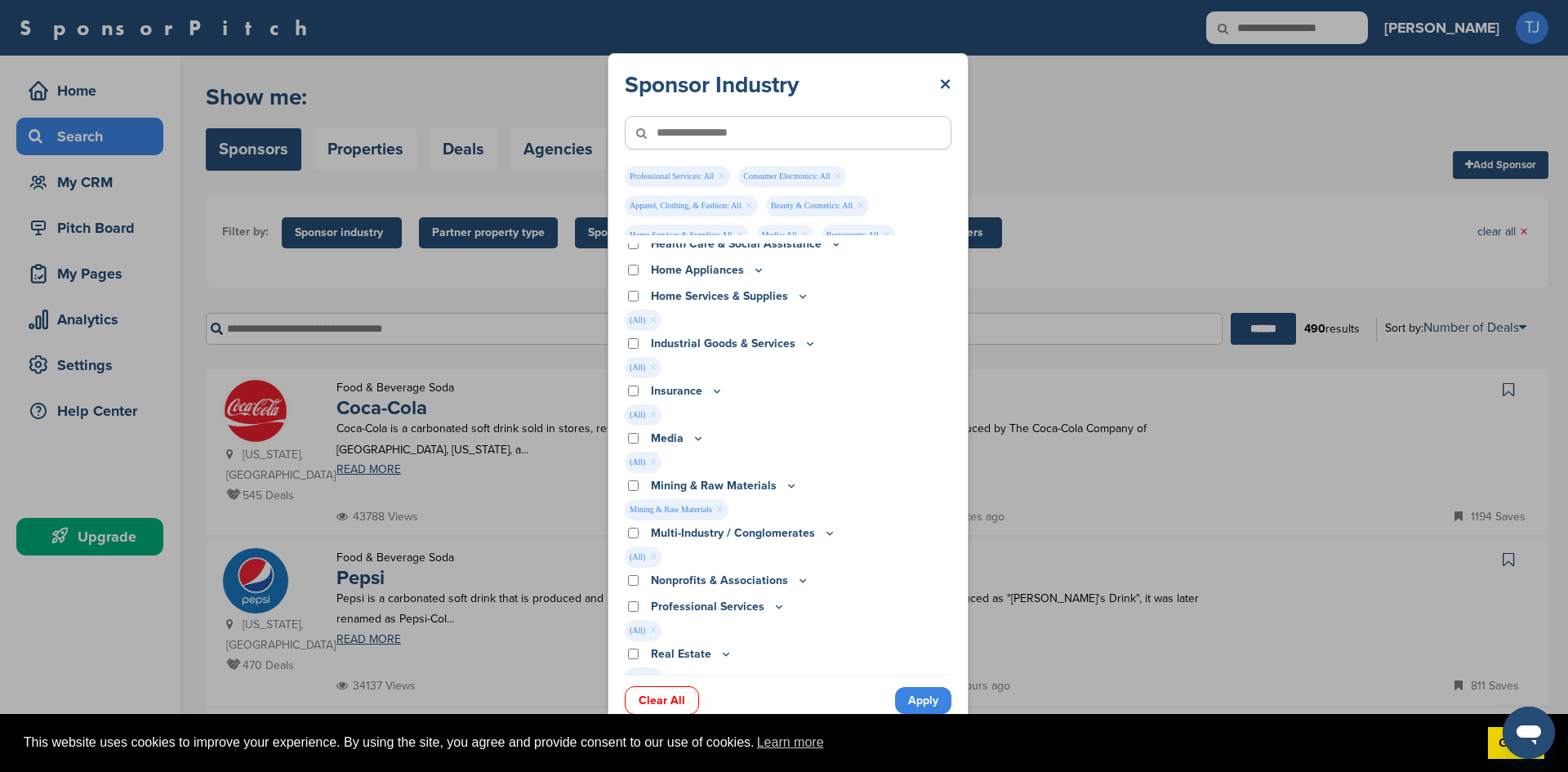
click at [635, 263] on div "Home Appliances" at bounding box center [788, 270] width 326 height 18
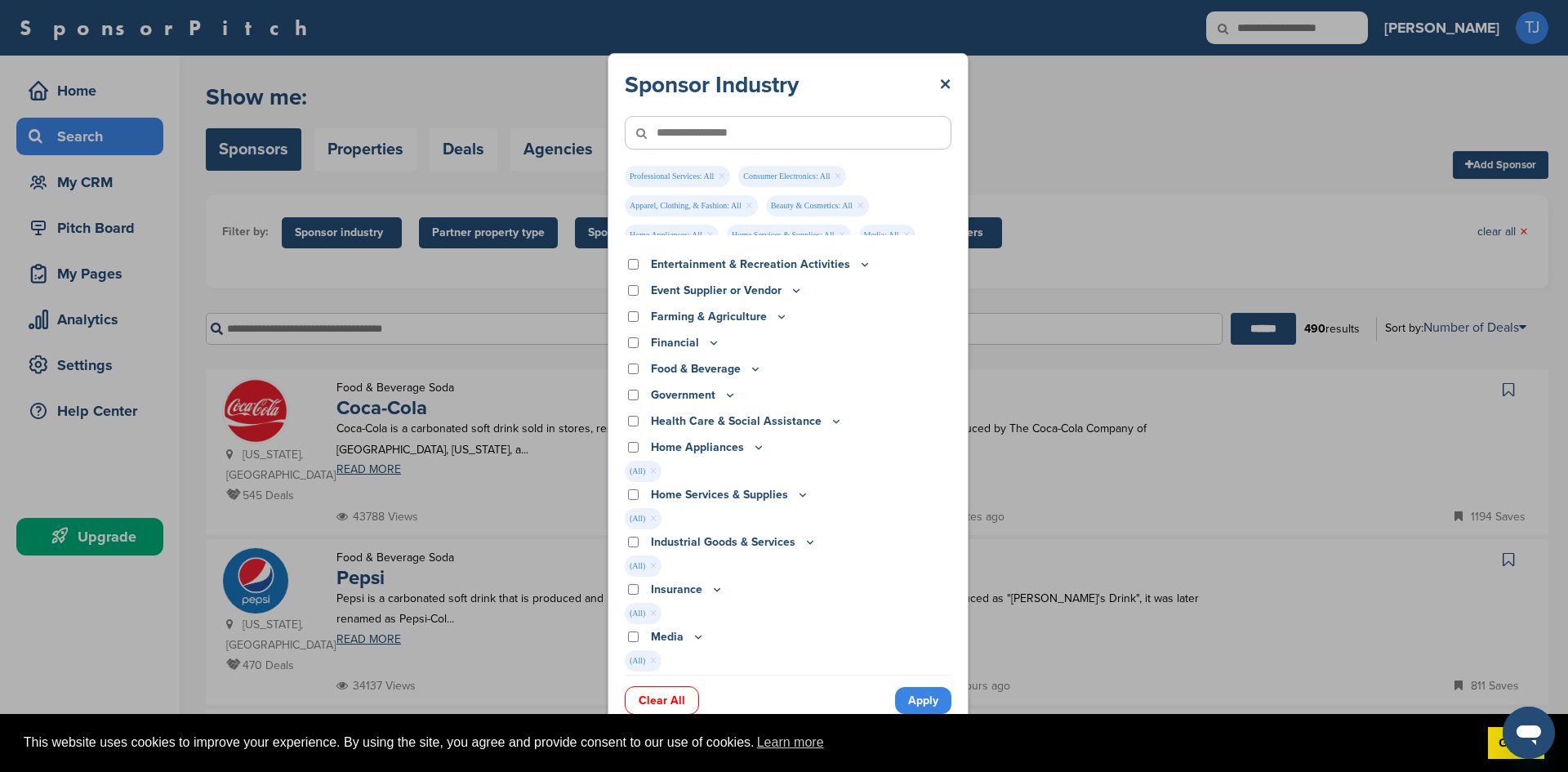
scroll to position [229, 0]
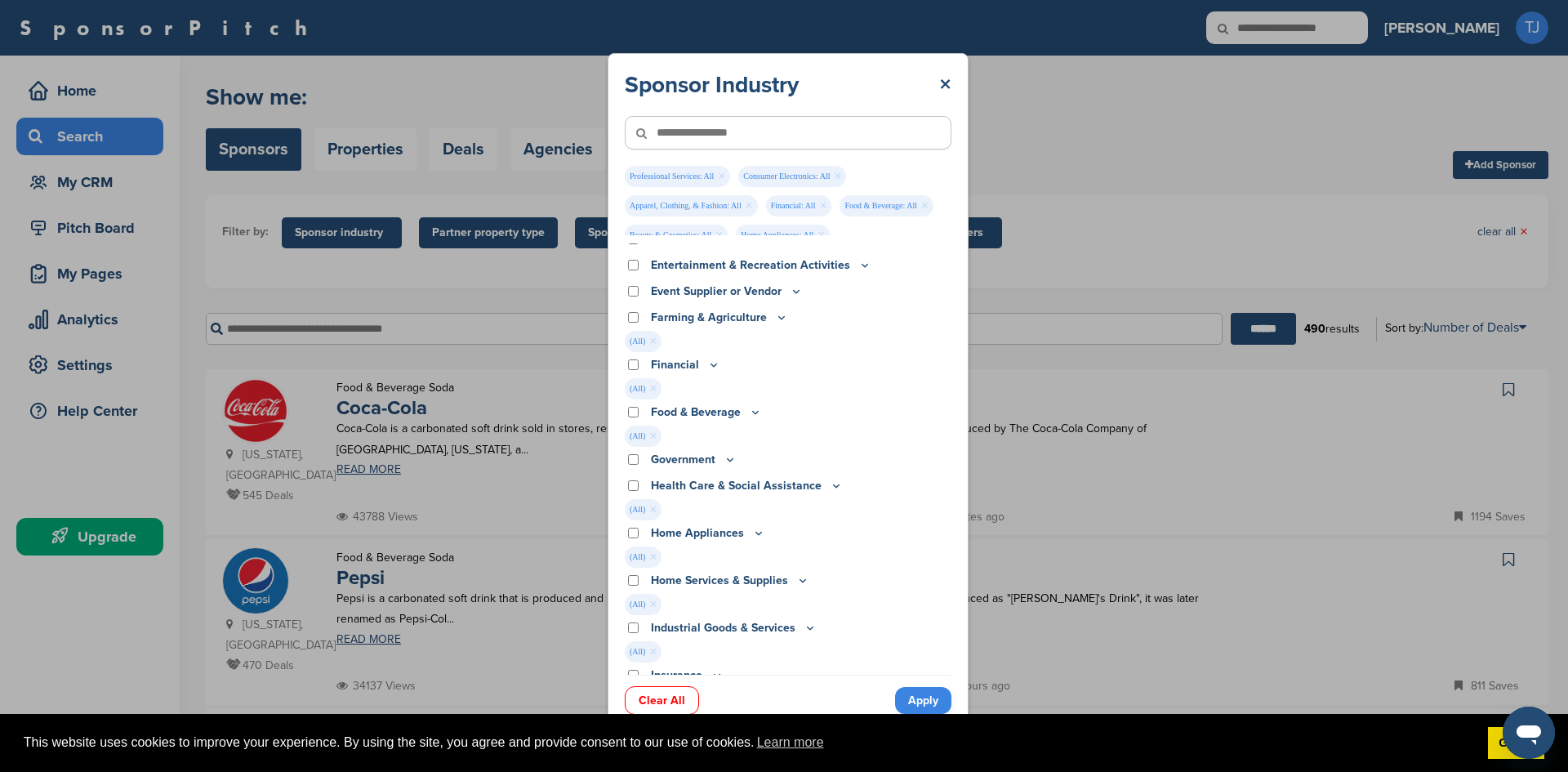
click at [639, 288] on div "Event Supplier or Vendor" at bounding box center [788, 291] width 326 height 18
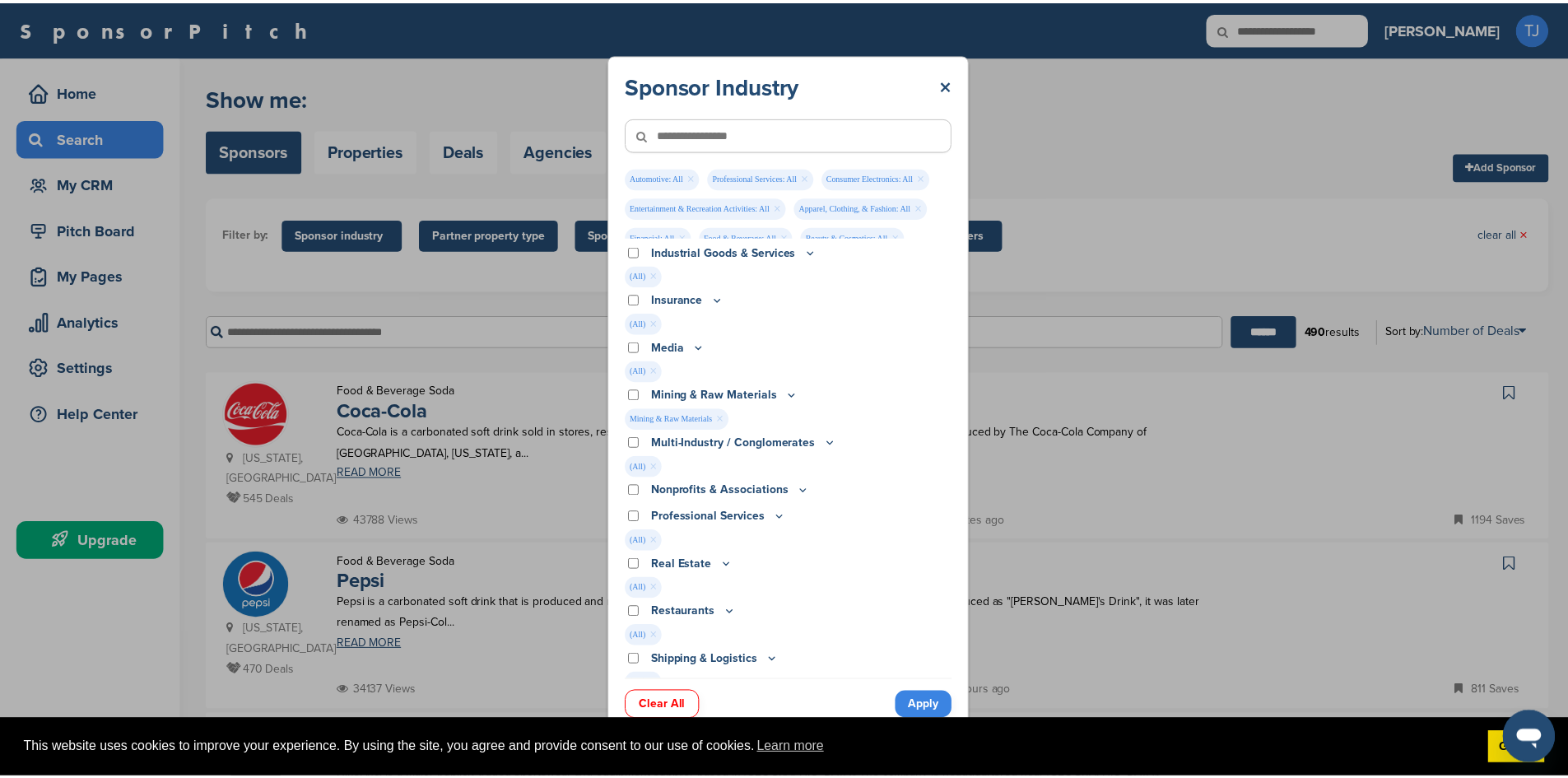
scroll to position [859, 0]
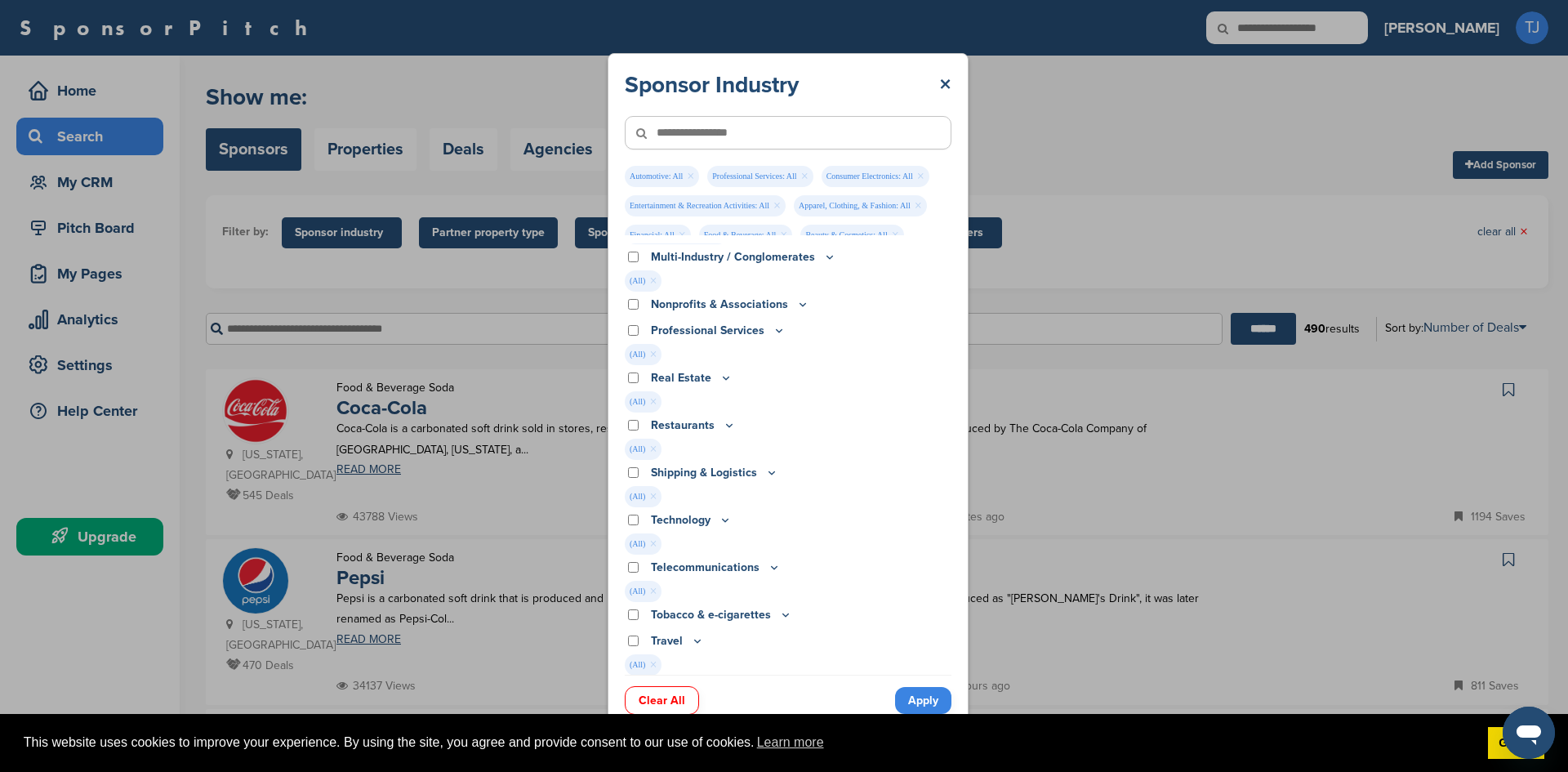
click at [917, 704] on link "Apply" at bounding box center [923, 700] width 56 height 27
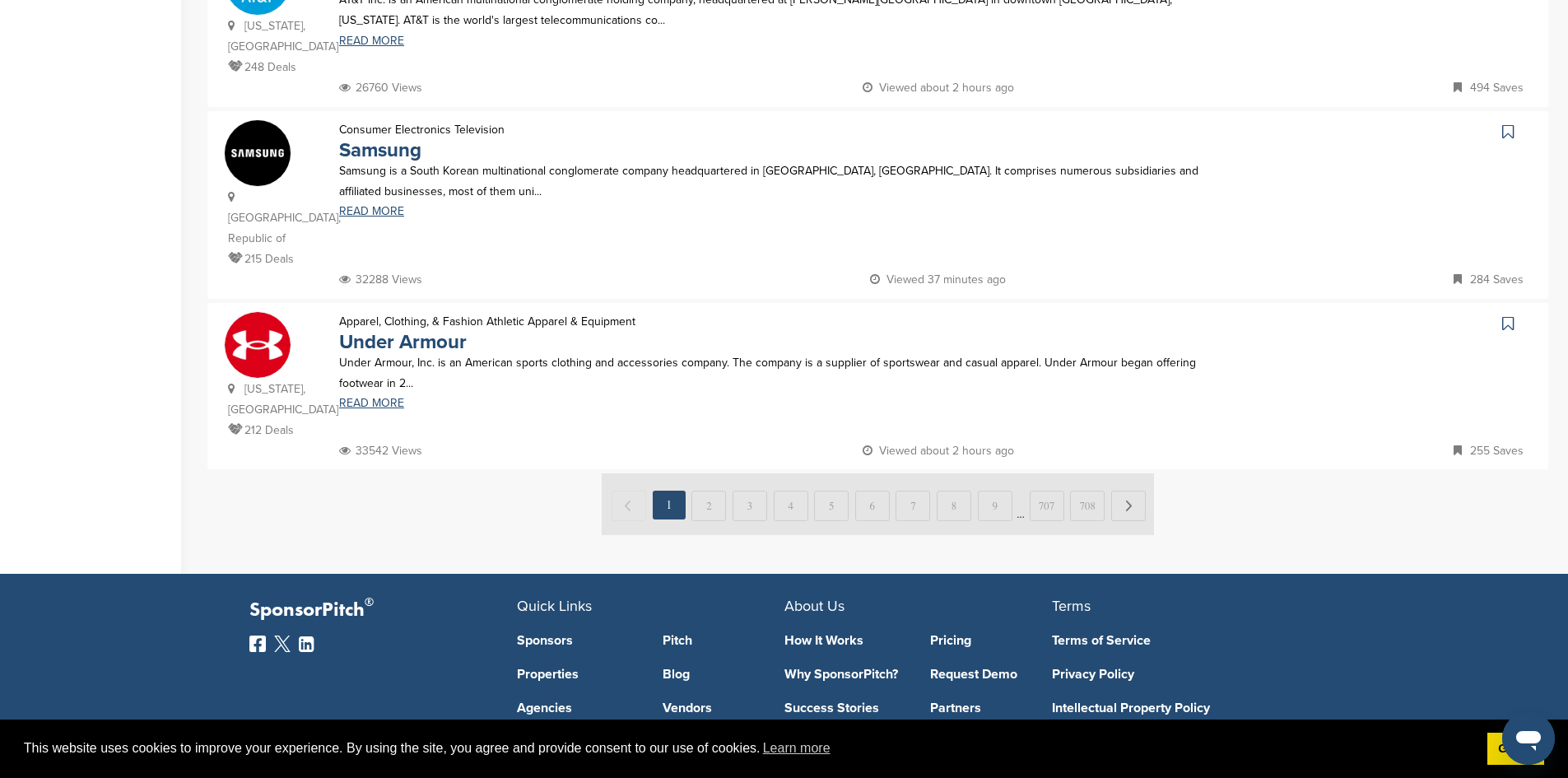
scroll to position [1632, 0]
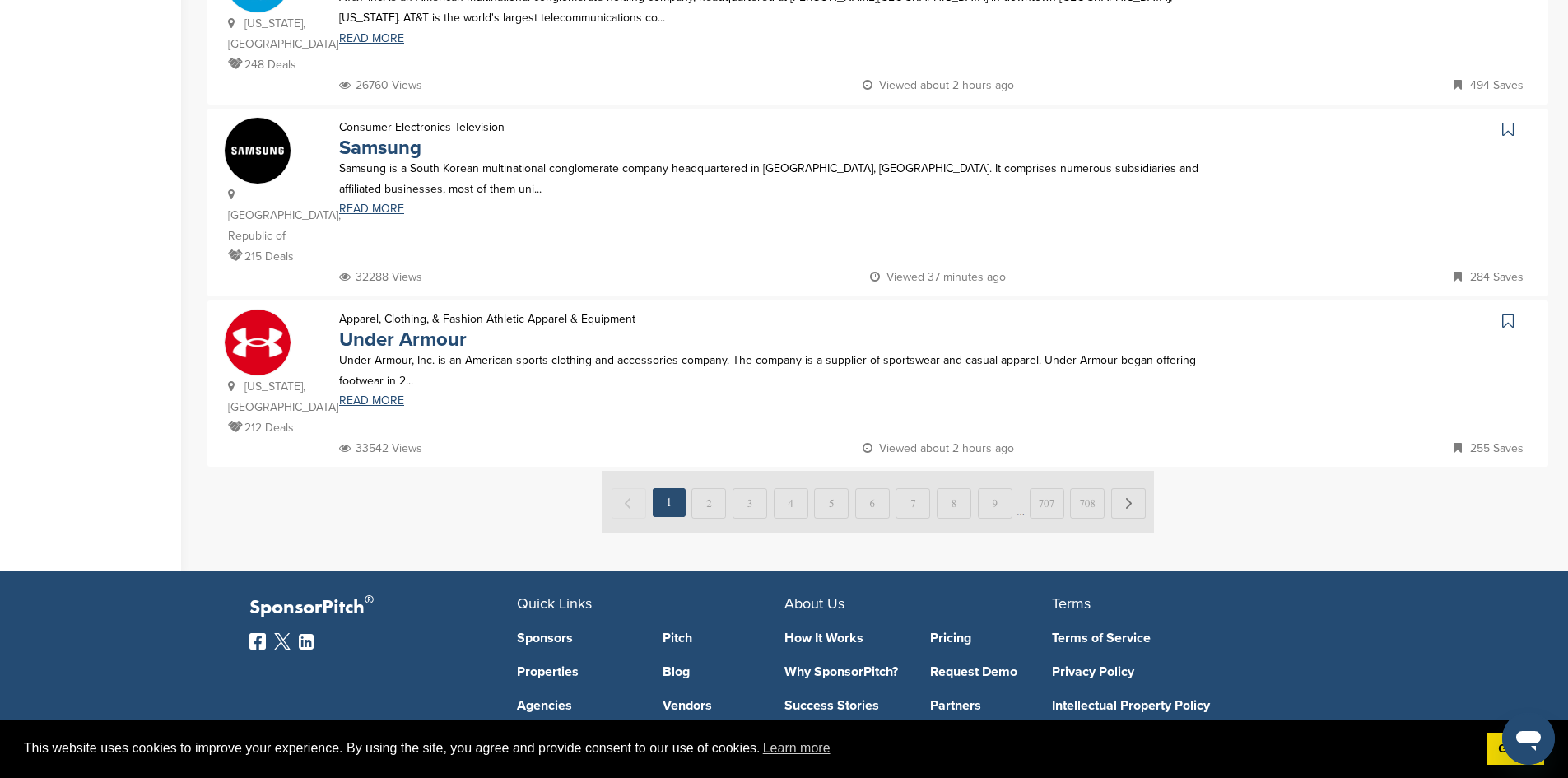
click at [847, 470] on img at bounding box center [877, 501] width 552 height 62
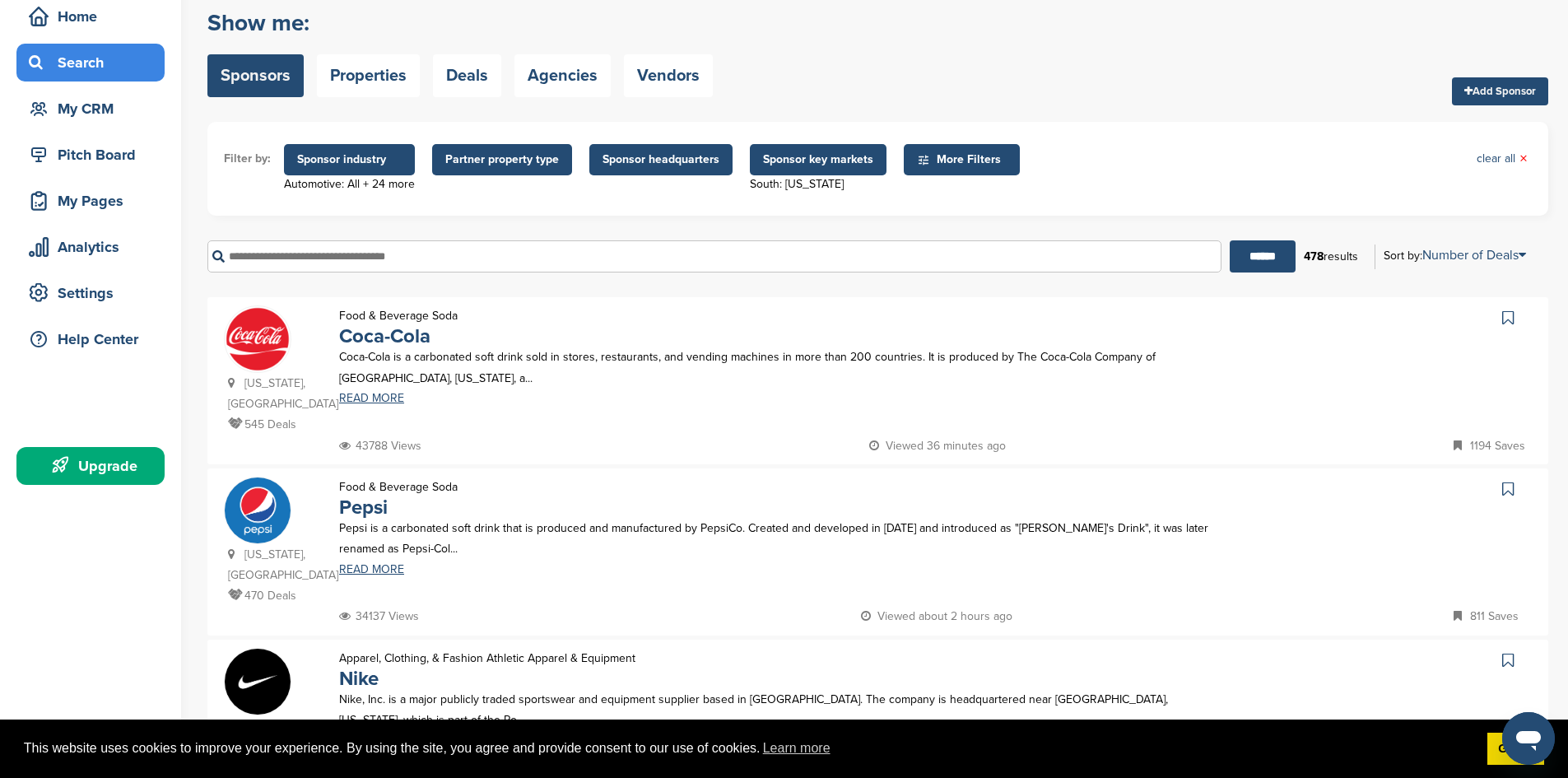
scroll to position [0, 0]
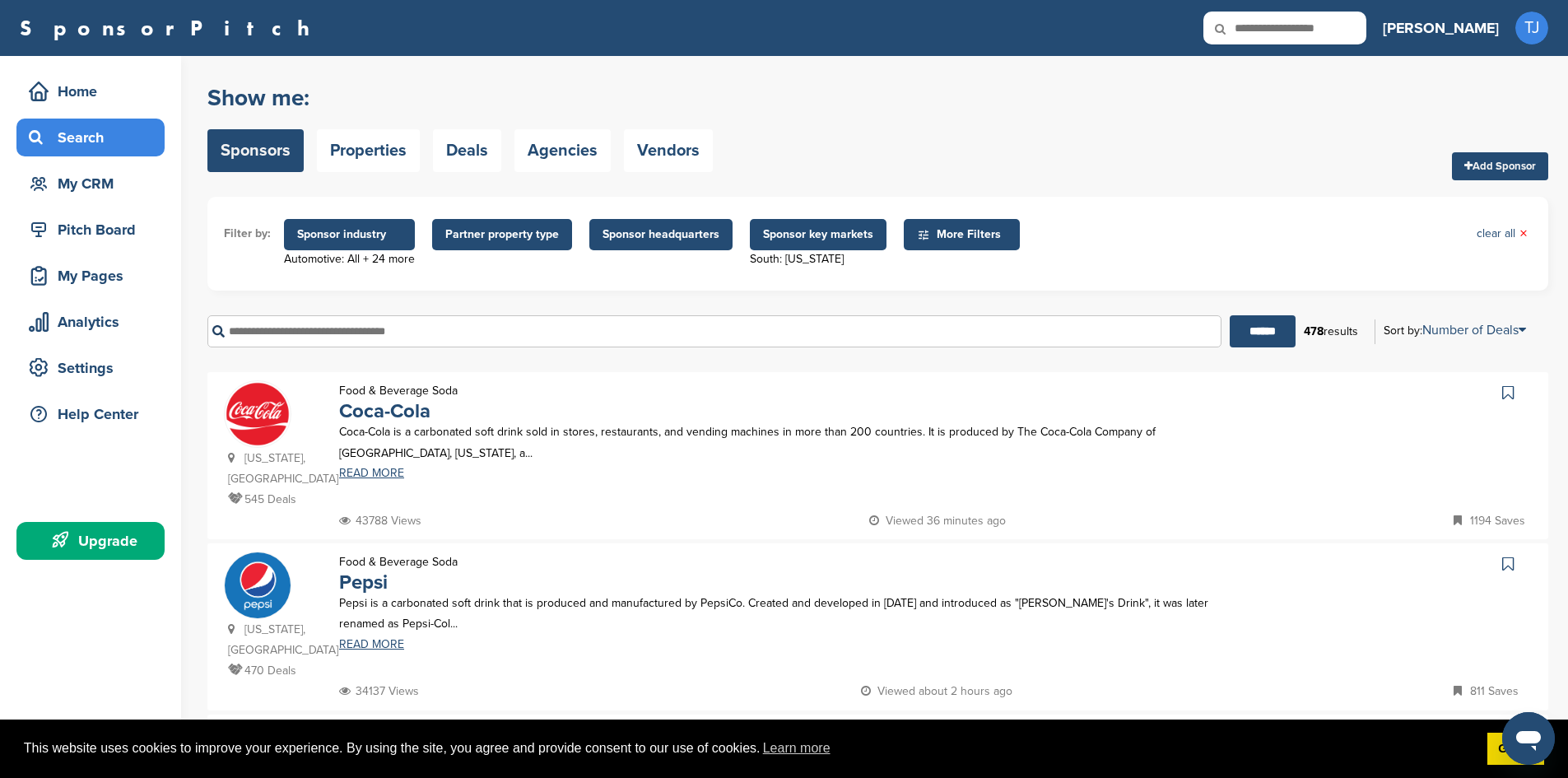
click at [955, 233] on span "More Filters" at bounding box center [964, 234] width 95 height 18
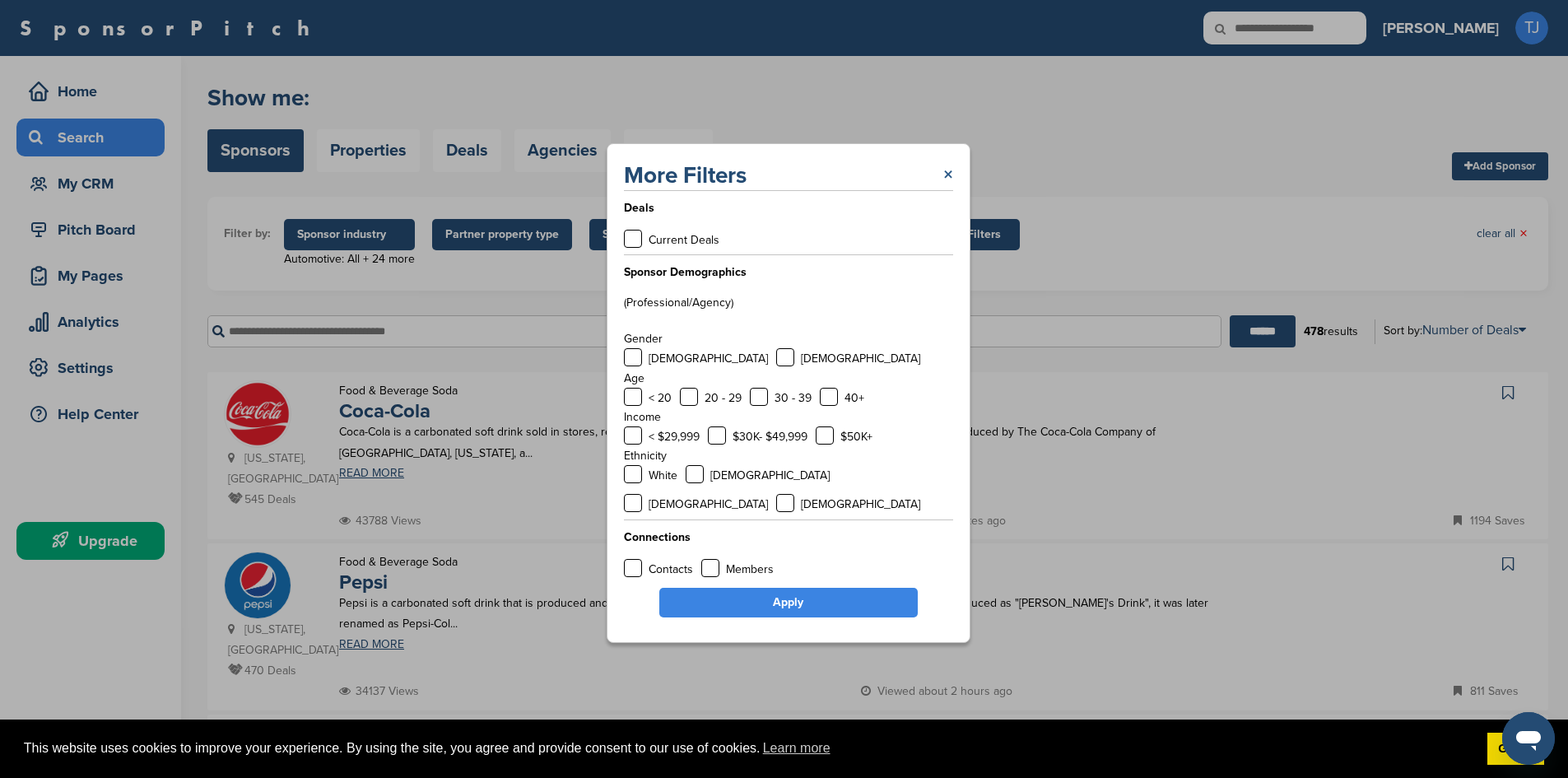
click at [945, 190] on link "×" at bounding box center [948, 175] width 10 height 30
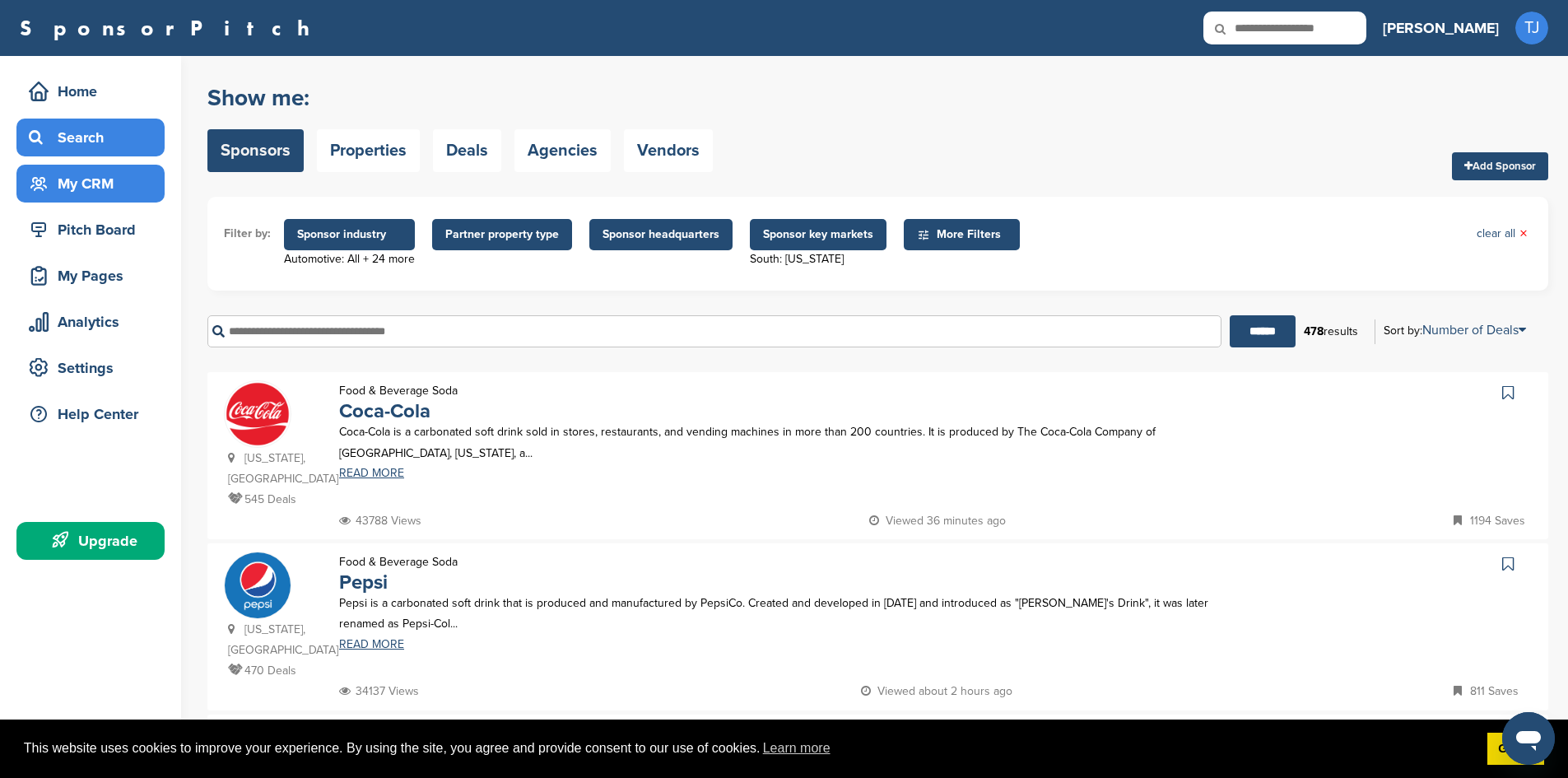
click at [105, 188] on div "My CRM" at bounding box center [95, 184] width 140 height 30
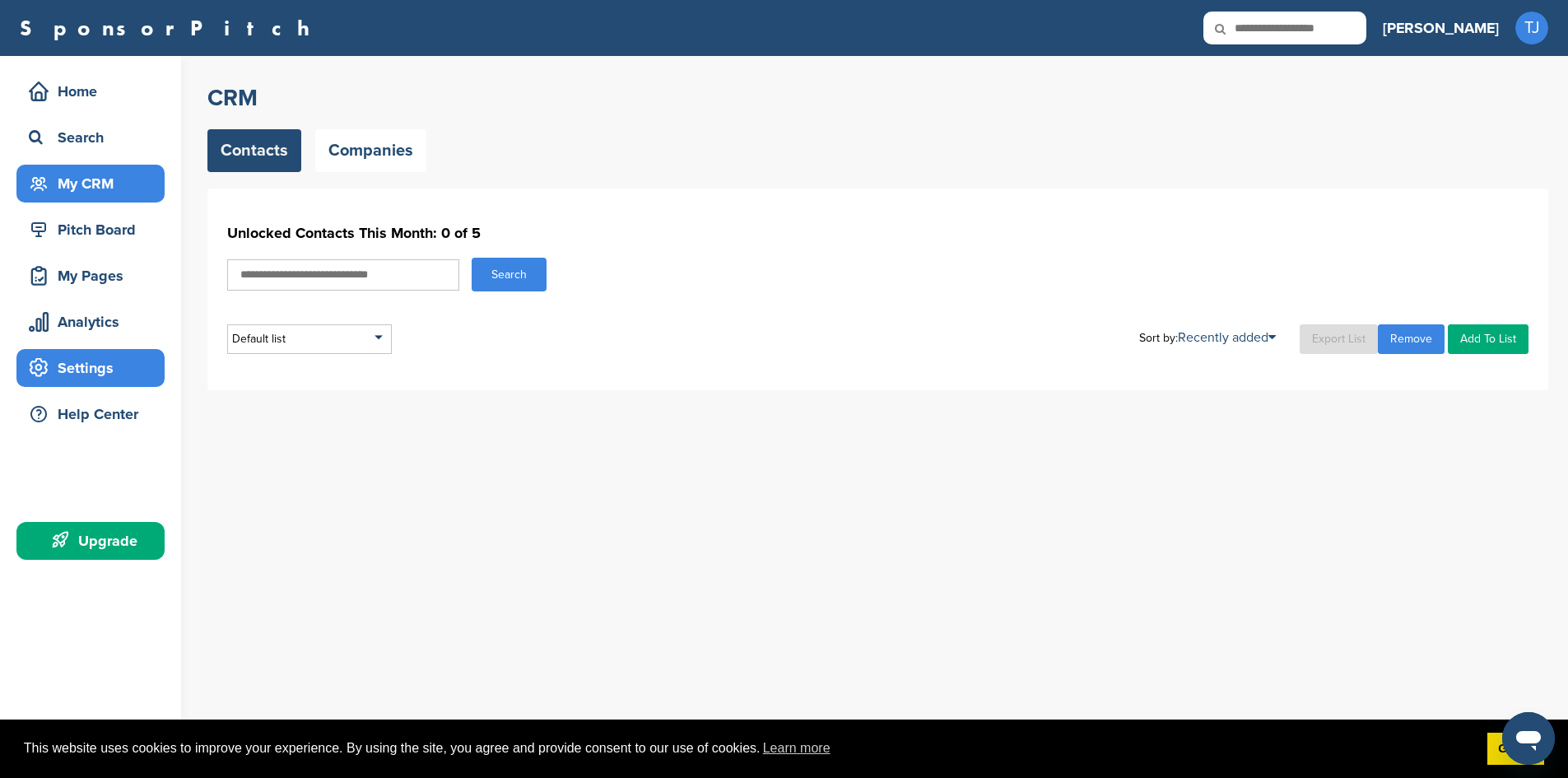
click at [65, 372] on div "Settings" at bounding box center [95, 368] width 140 height 30
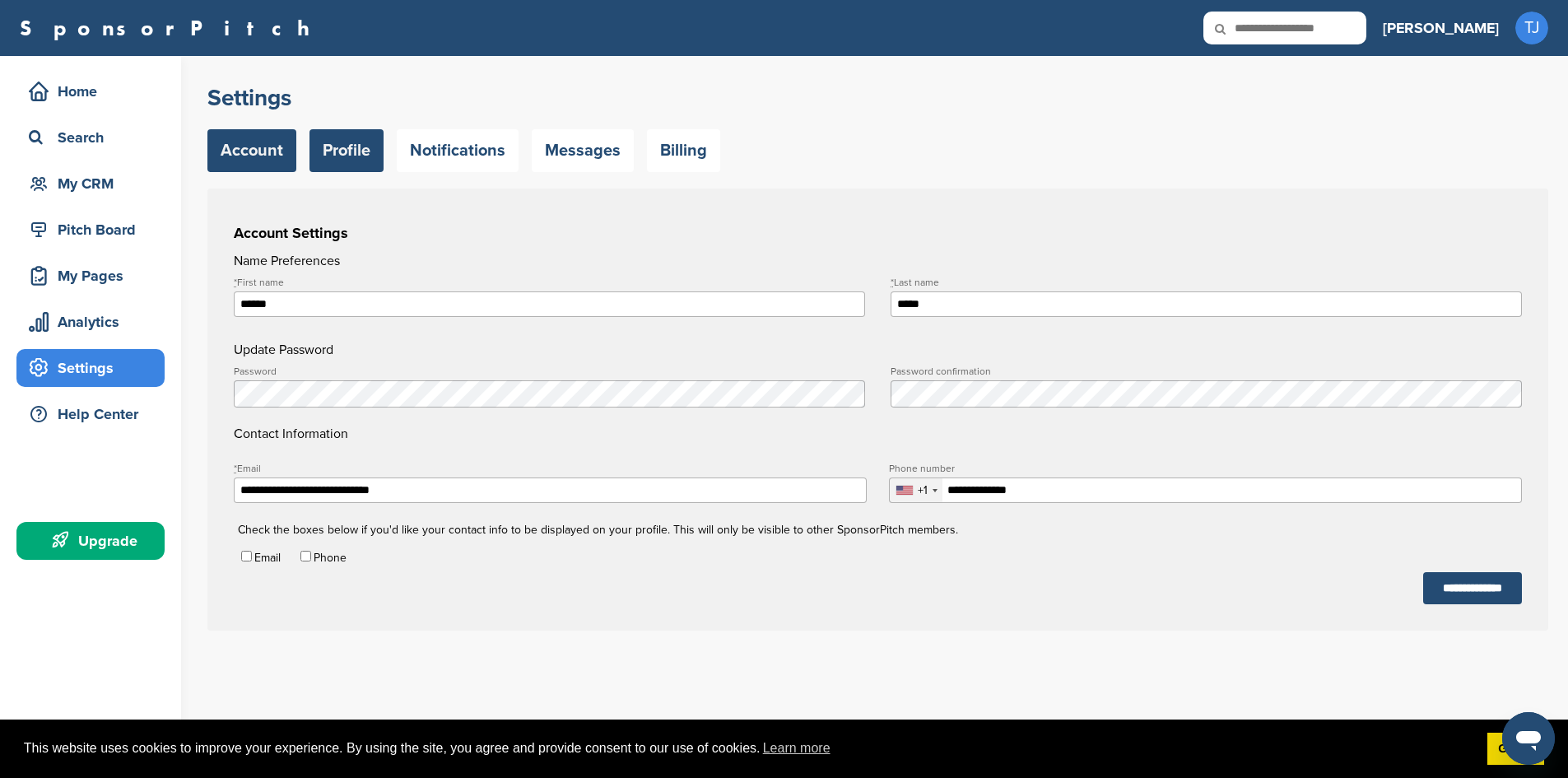
click at [372, 162] on link "Profile" at bounding box center [347, 150] width 74 height 42
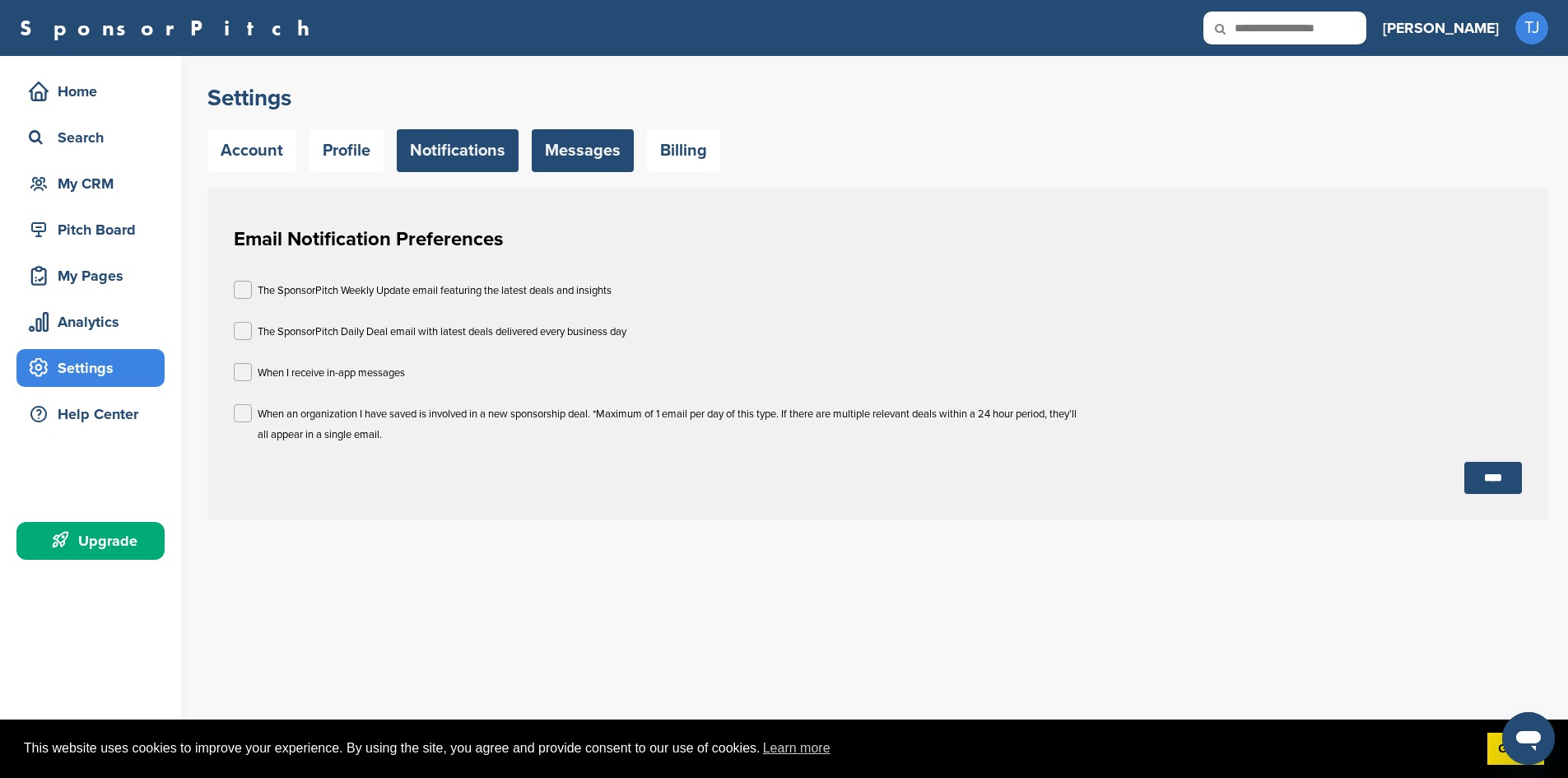
click at [585, 151] on link "Messages" at bounding box center [582, 150] width 102 height 42
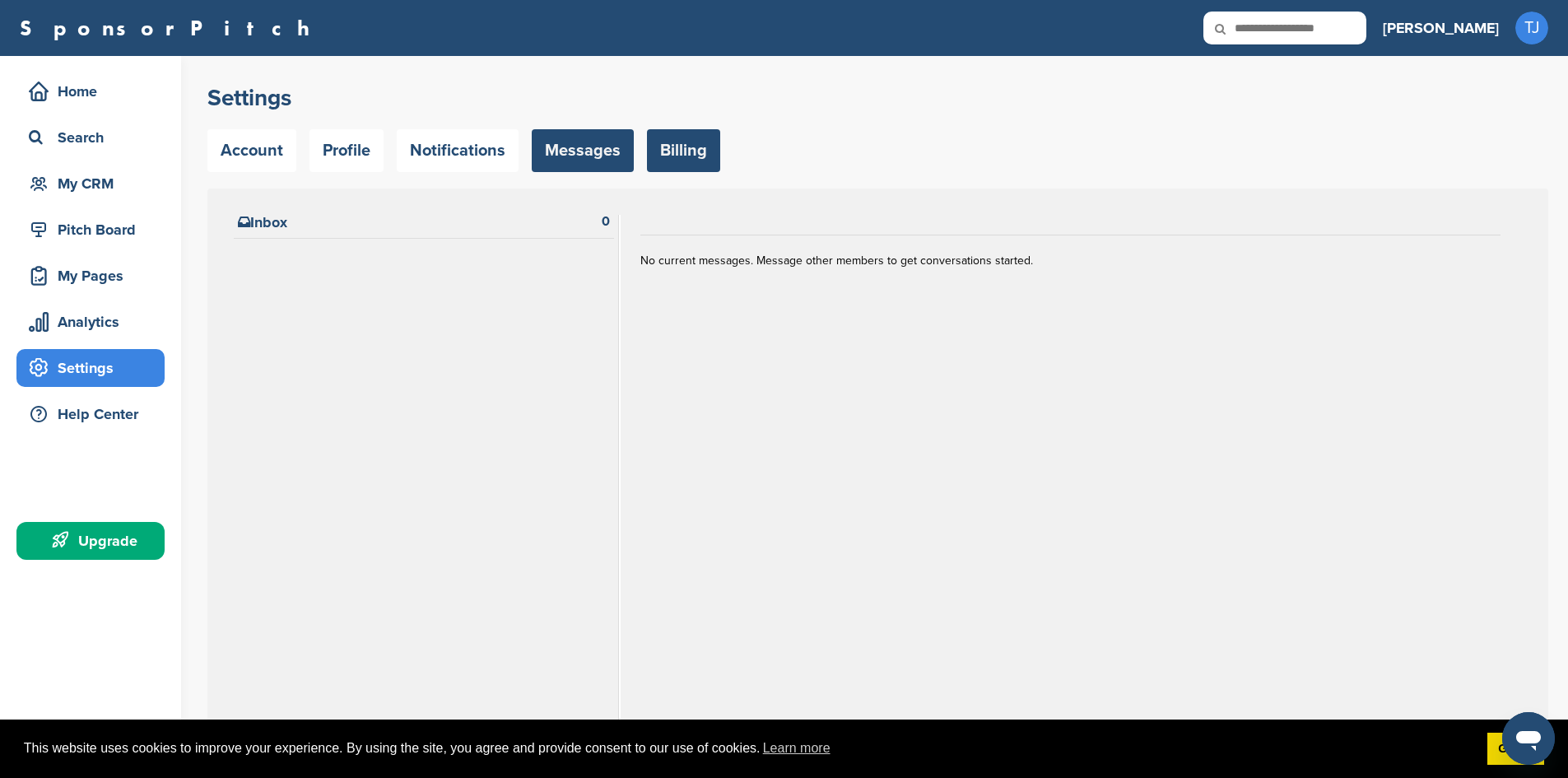
click at [661, 147] on link "Billing" at bounding box center [684, 150] width 73 height 42
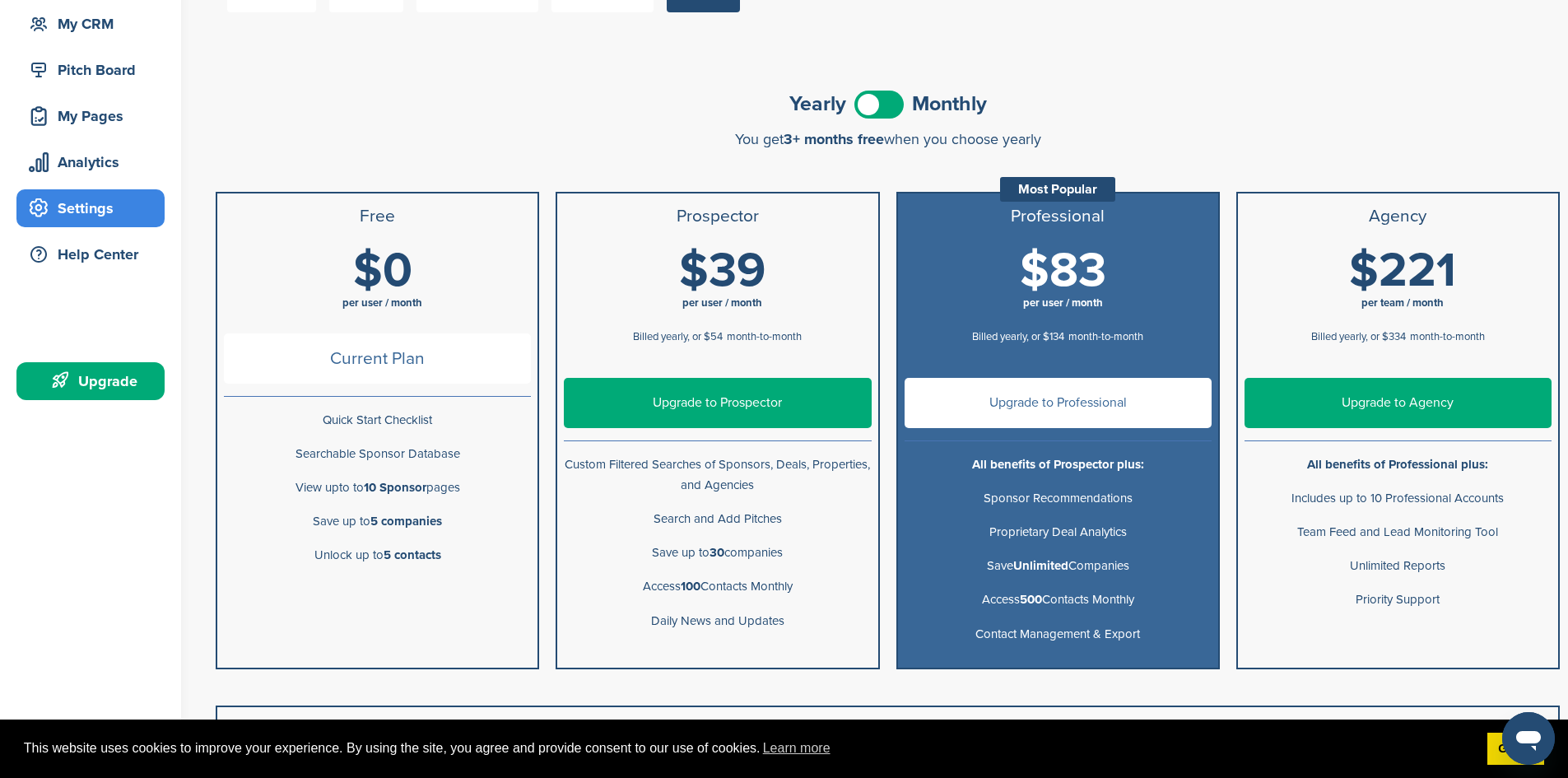
scroll to position [164, 0]
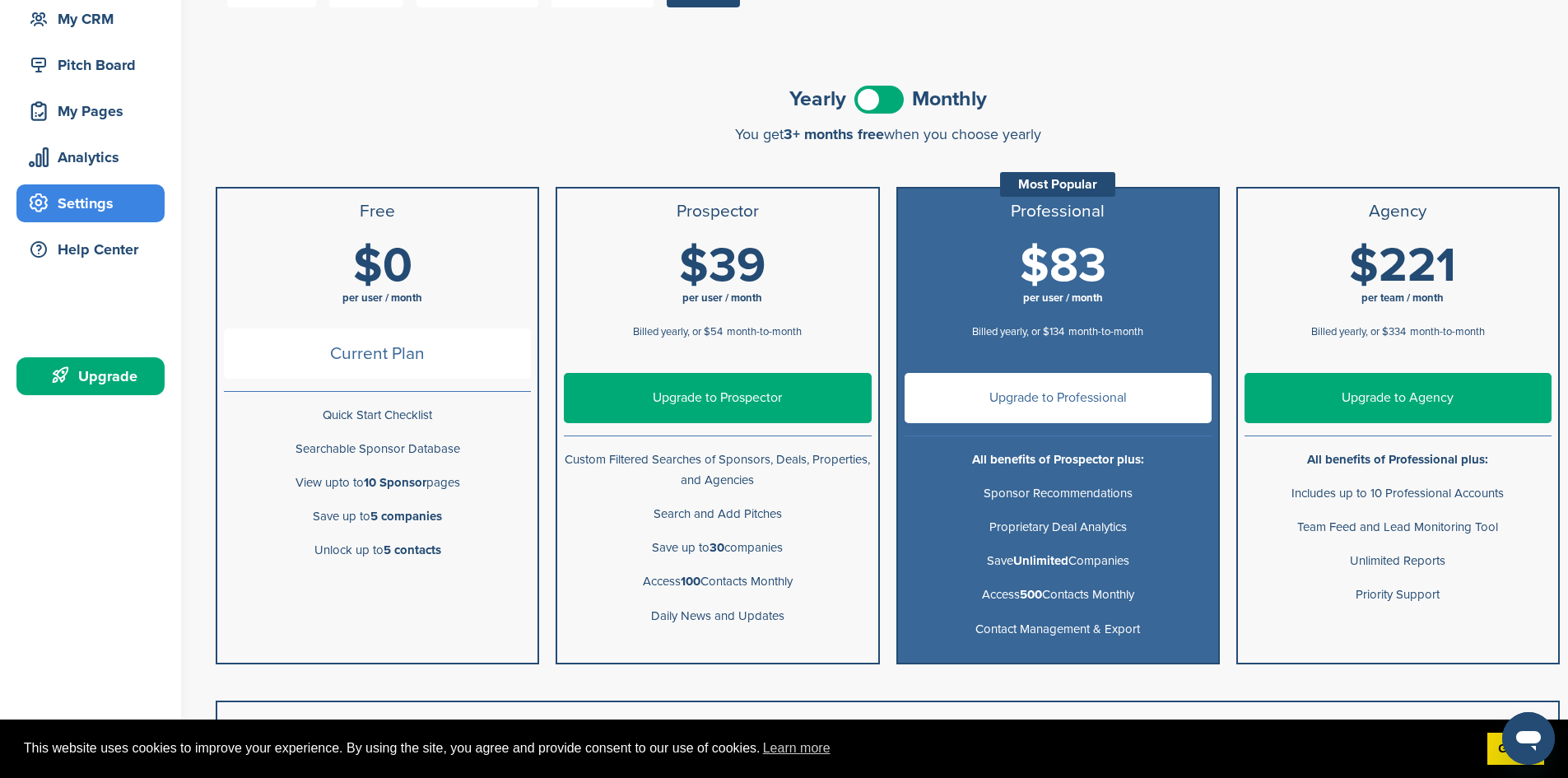
click at [886, 100] on span at bounding box center [879, 100] width 50 height 28
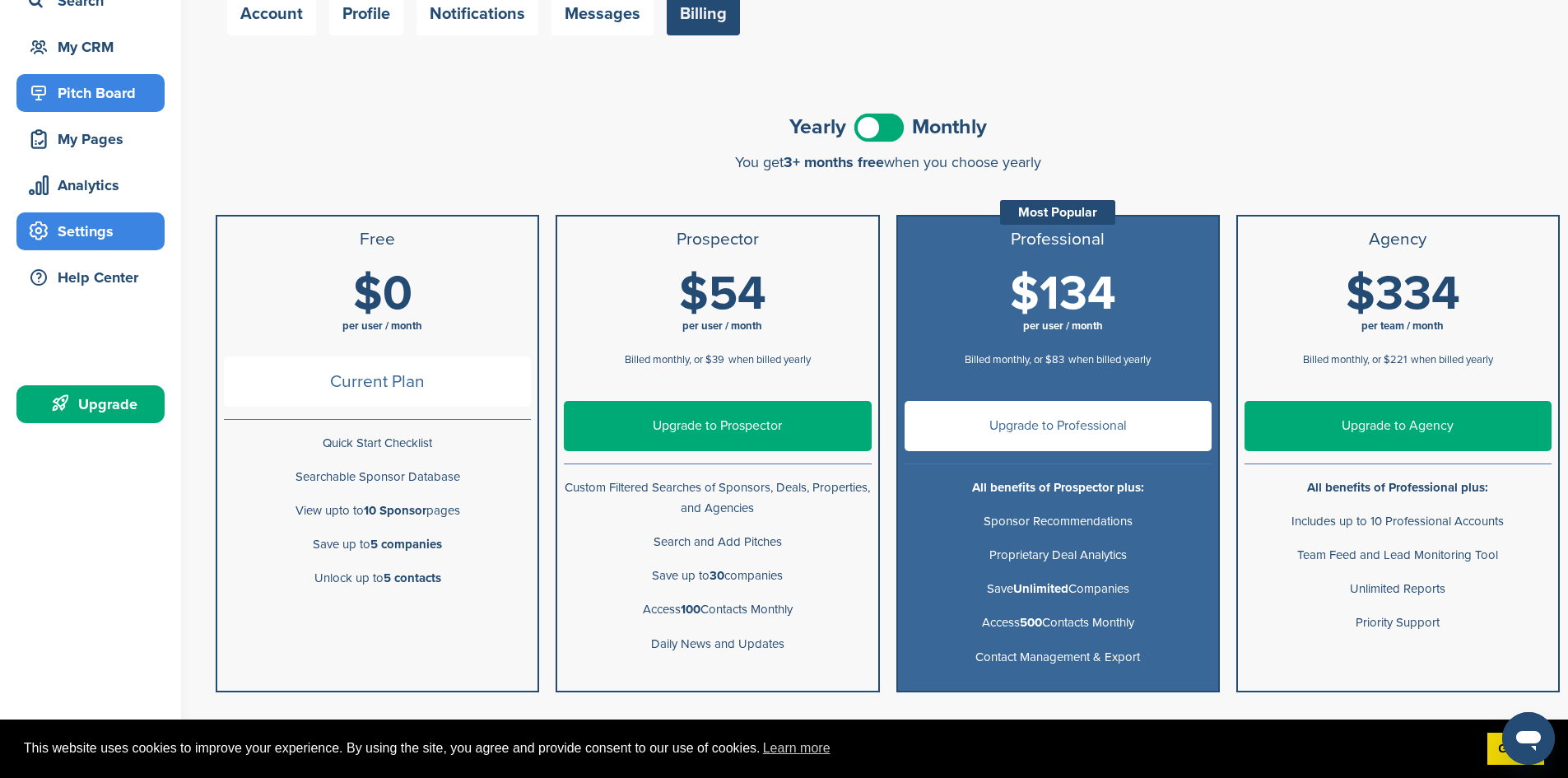
scroll to position [0, 0]
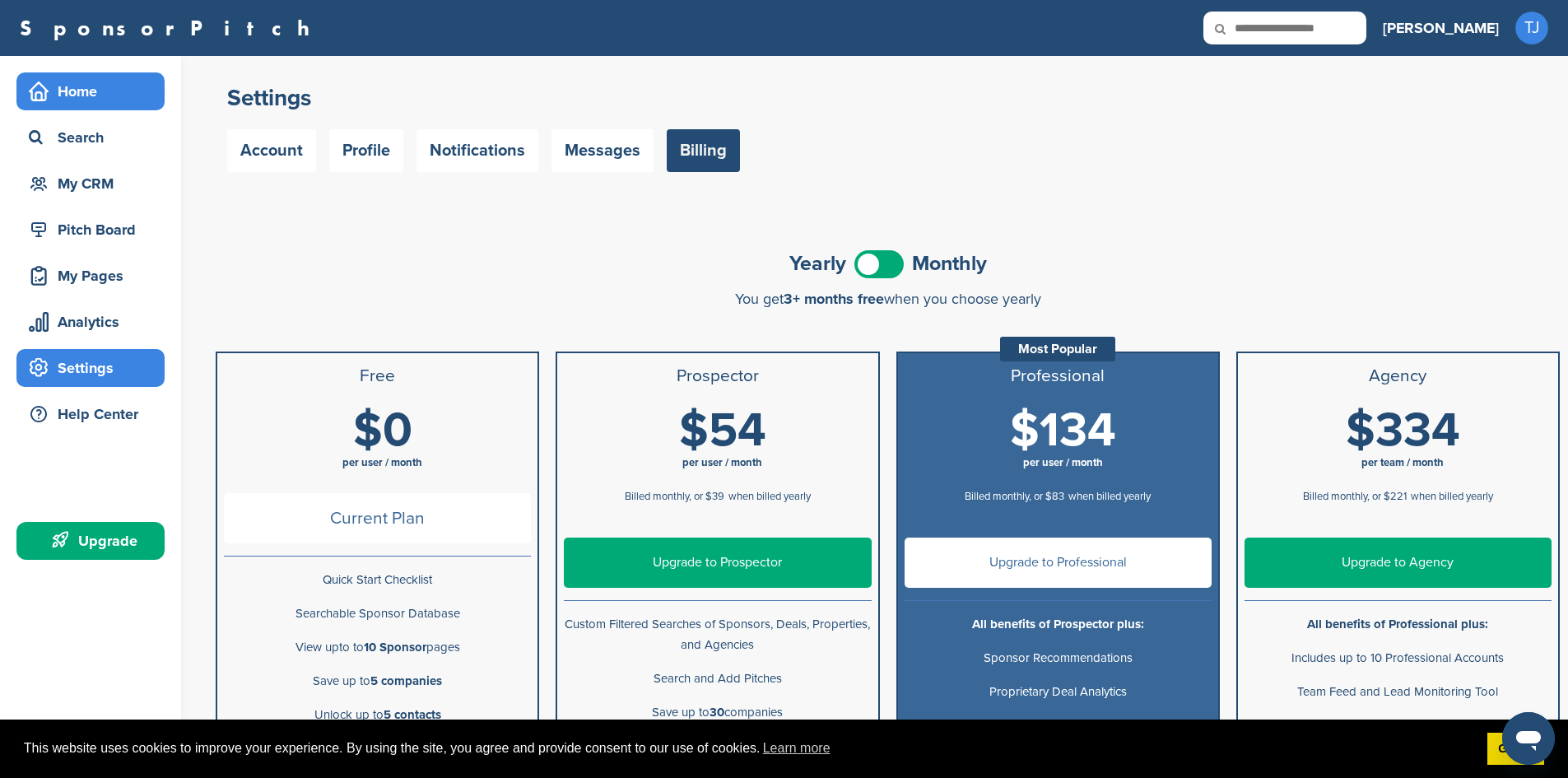
click at [89, 95] on div "Home" at bounding box center [95, 92] width 140 height 30
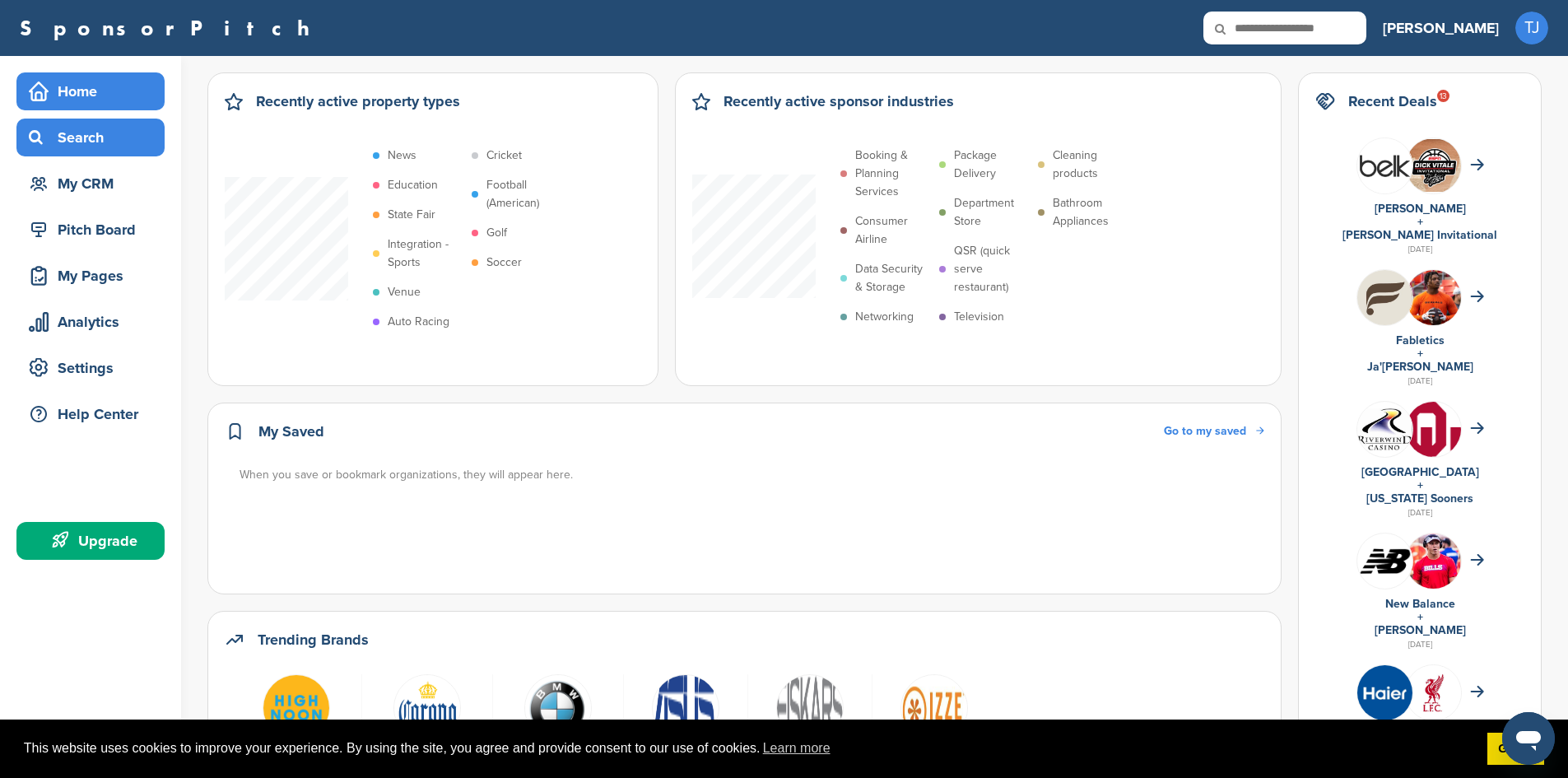
click at [93, 130] on div "Search" at bounding box center [95, 138] width 140 height 30
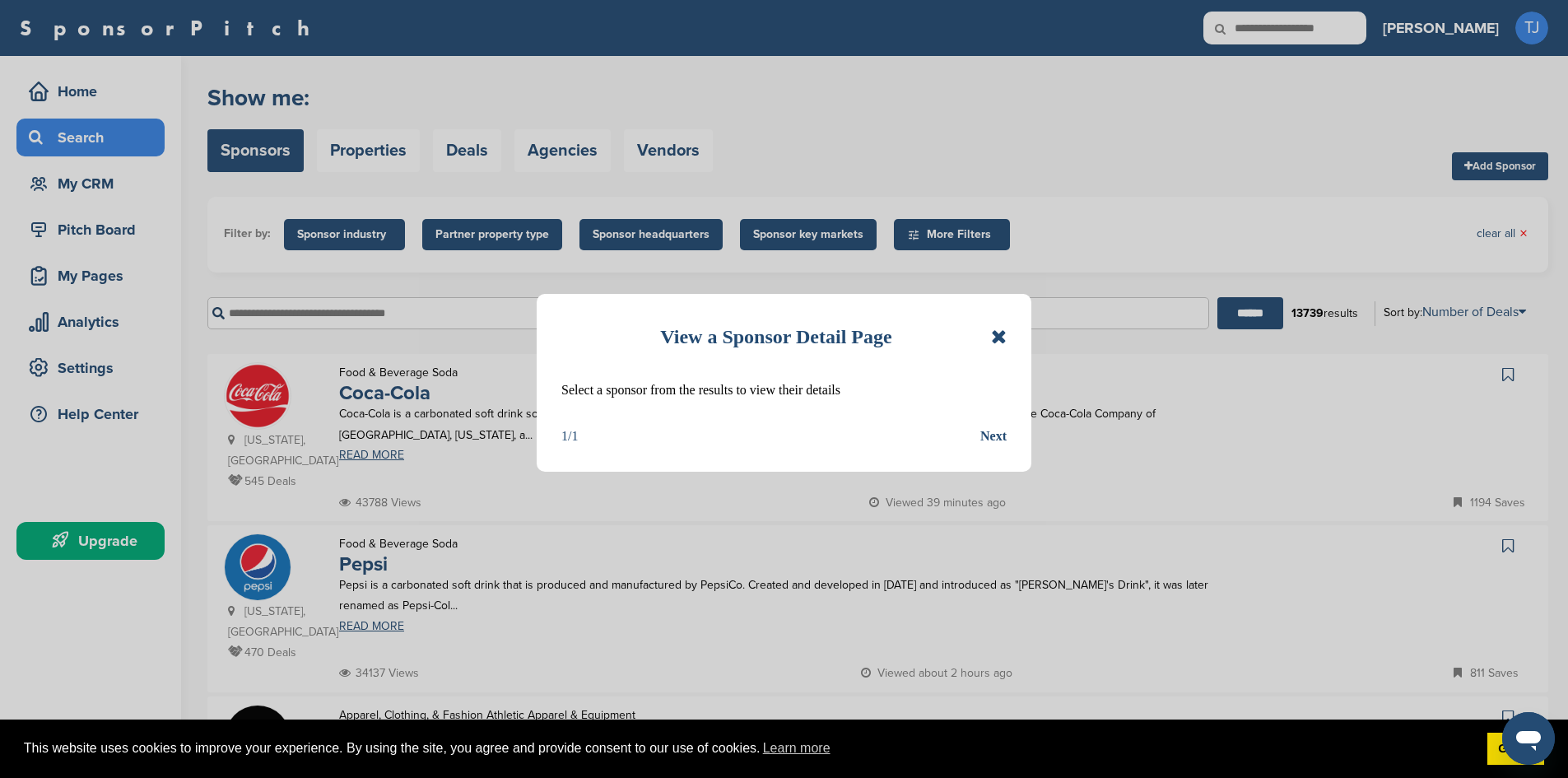
click at [991, 334] on icon at bounding box center [999, 336] width 16 height 19
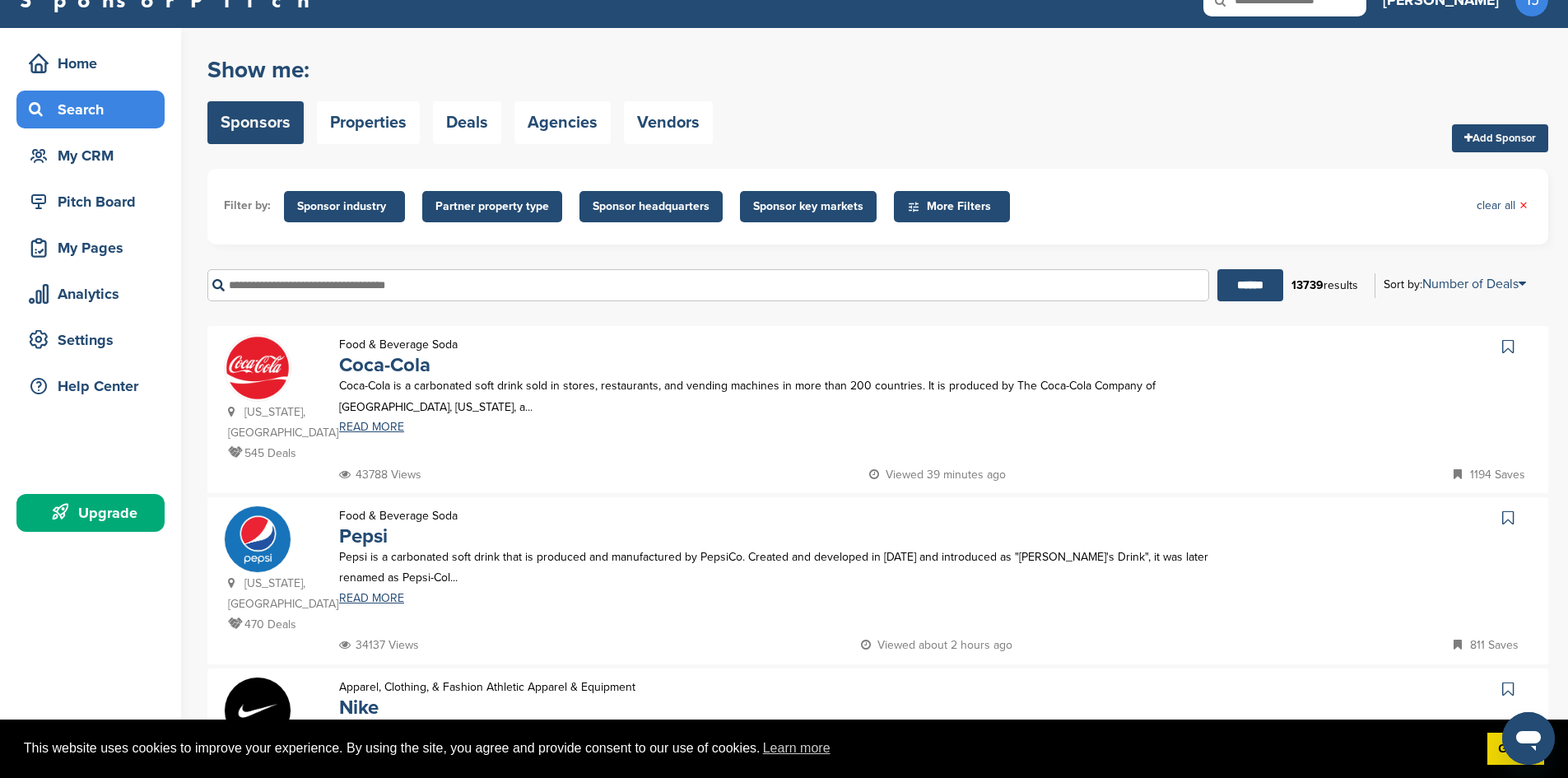
scroll to position [29, 0]
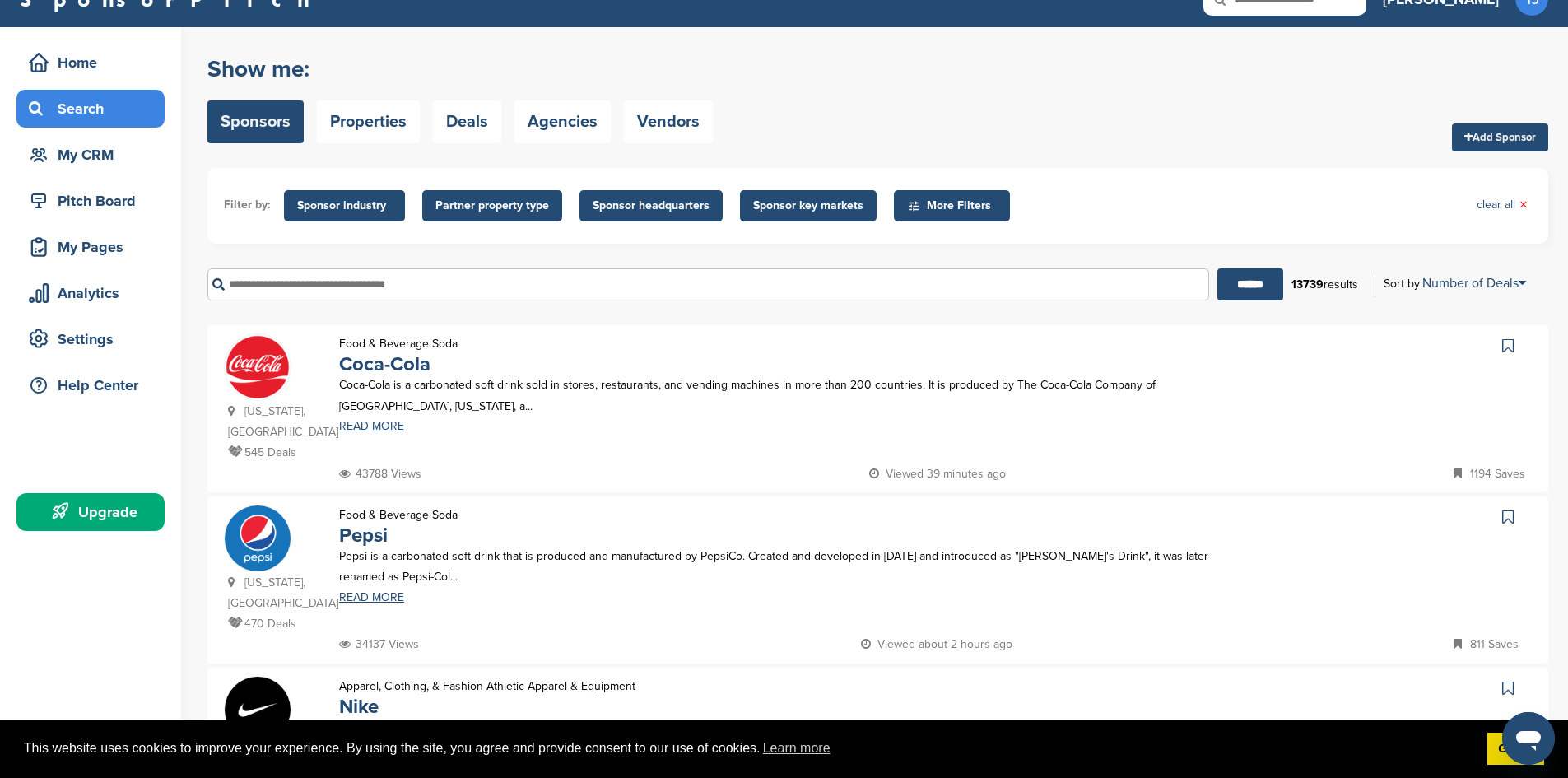
click at [581, 279] on input "text" at bounding box center [708, 284] width 1002 height 32
click at [1217, 268] on input "******" at bounding box center [1250, 284] width 65 height 32
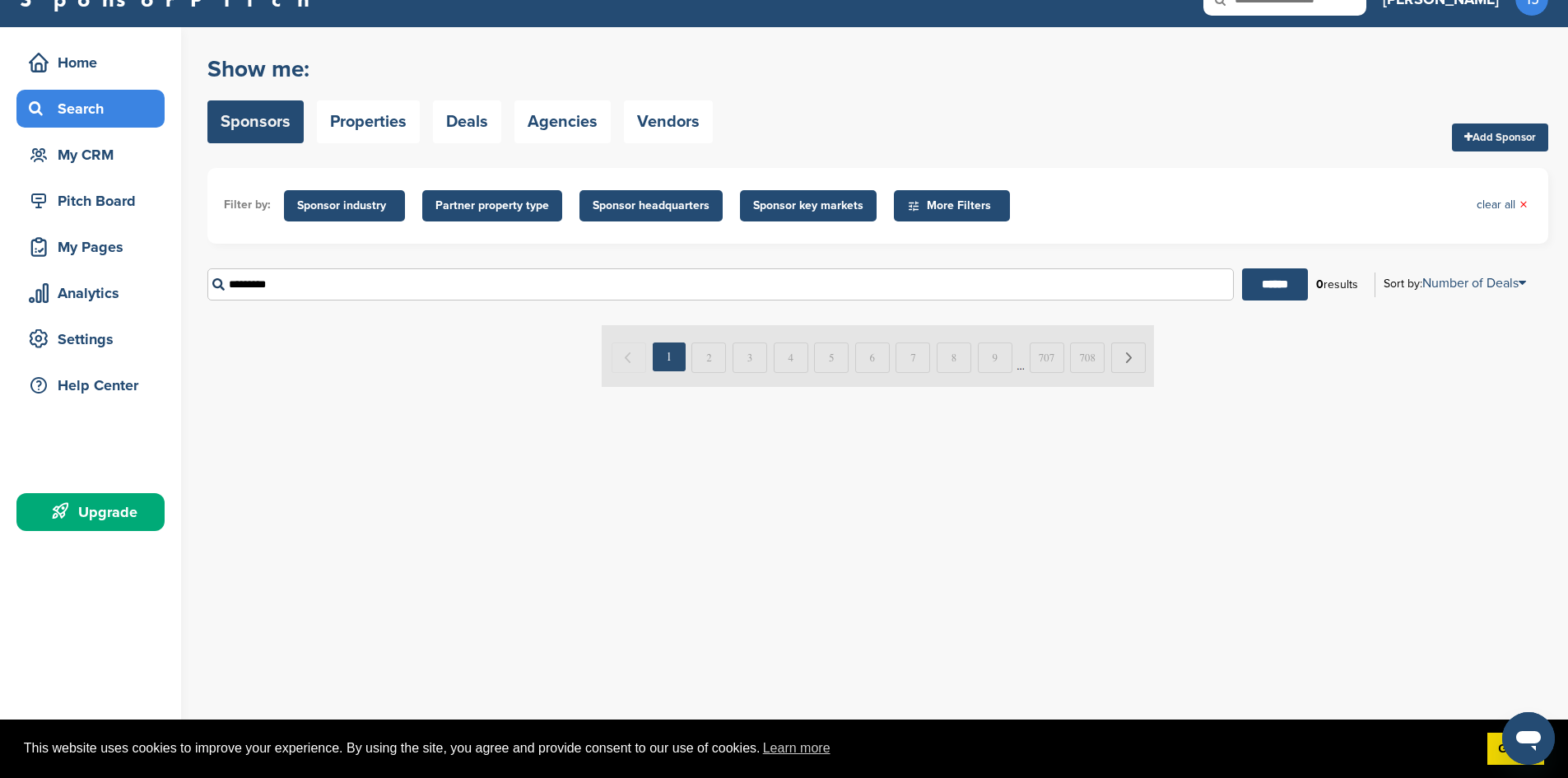
scroll to position [0, 0]
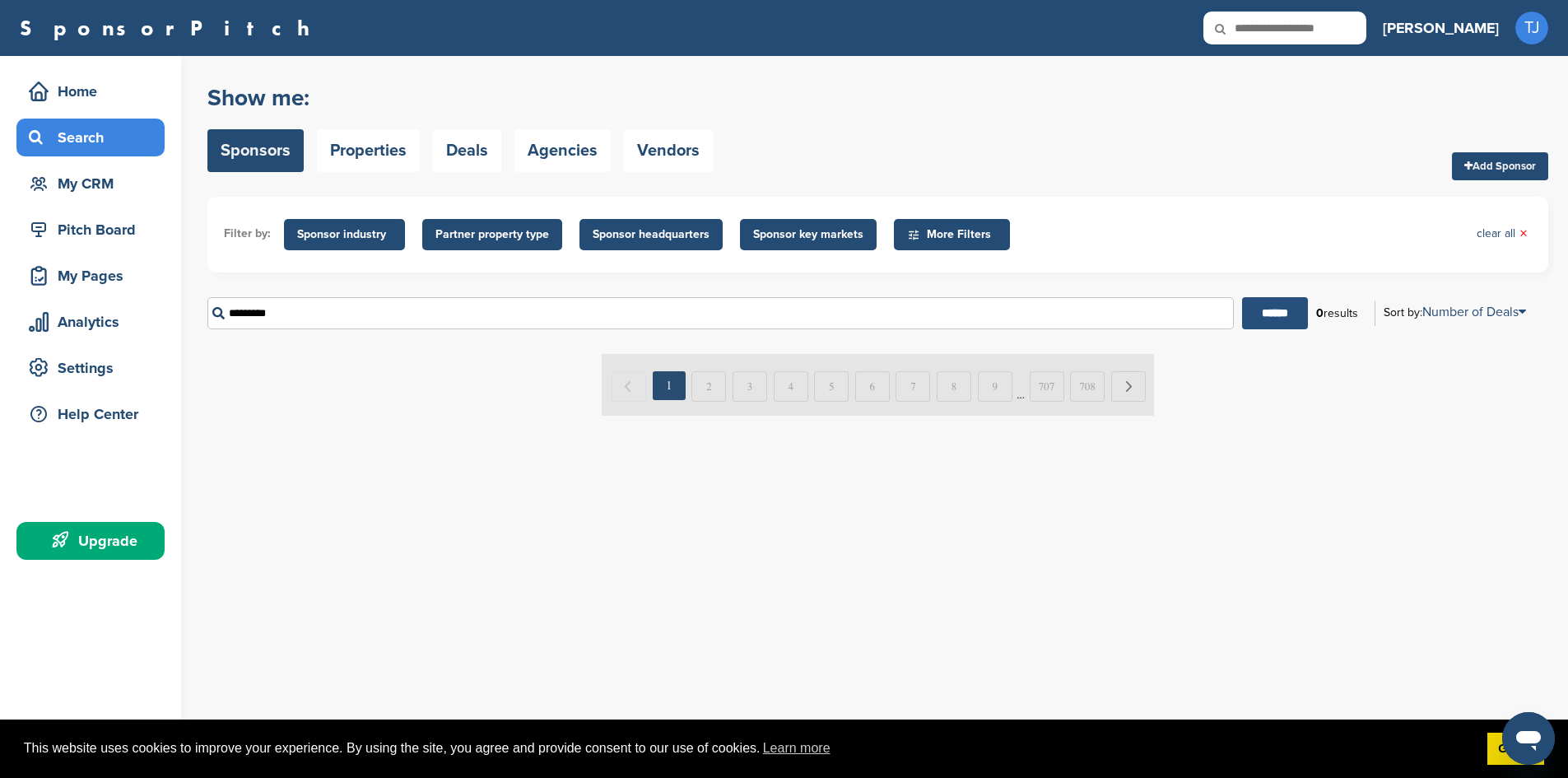
click at [1246, 314] on input "******" at bounding box center [1274, 313] width 65 height 32
click at [293, 309] on input "*********" at bounding box center [721, 313] width 1027 height 32
type input "*********"
